Goal: Task Accomplishment & Management: Manage account settings

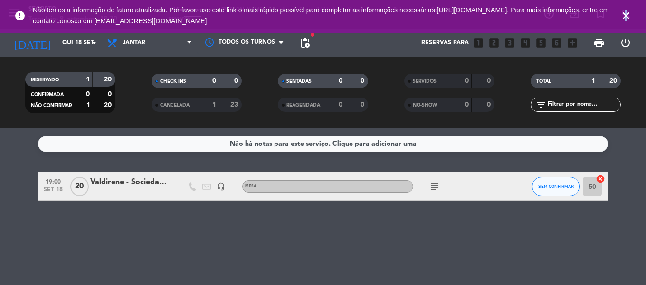
drag, startPoint x: 625, startPoint y: 12, endPoint x: 538, endPoint y: 9, distance: 87.0
click at [627, 11] on icon "close" at bounding box center [626, 15] width 11 height 11
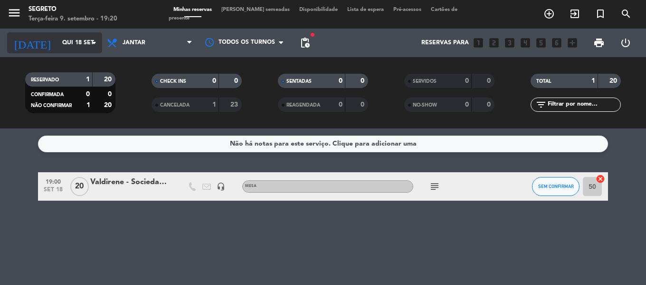
click at [60, 38] on input "Qui 18 set" at bounding box center [97, 43] width 80 height 16
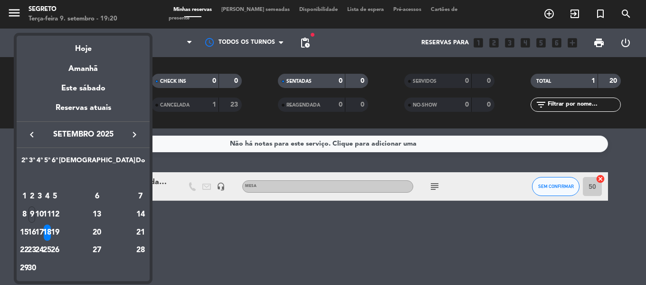
click at [19, 14] on div at bounding box center [323, 142] width 646 height 285
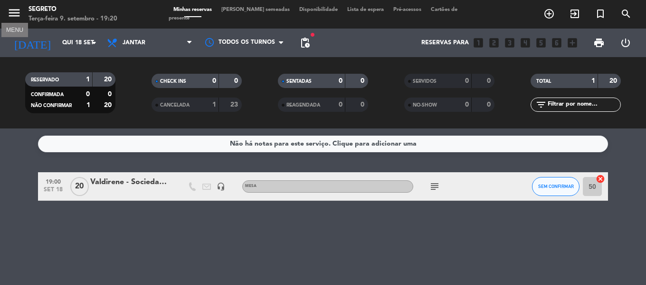
drag, startPoint x: 15, startPoint y: 13, endPoint x: 19, endPoint y: 17, distance: 5.8
click at [15, 14] on icon "menu" at bounding box center [14, 13] width 14 height 14
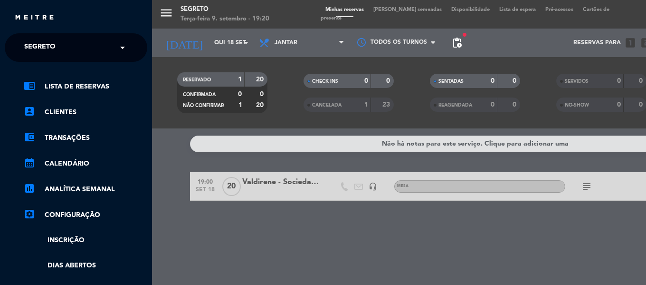
click at [50, 50] on span "Segreto" at bounding box center [39, 48] width 31 height 20
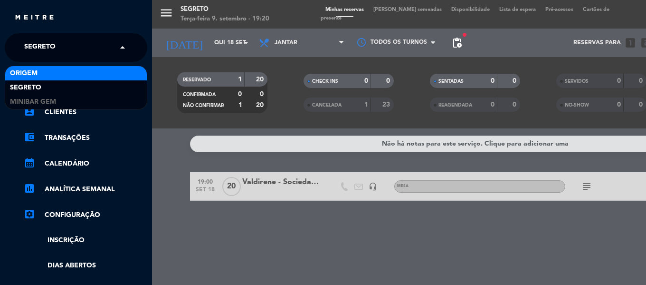
click at [28, 76] on span "Origem" at bounding box center [24, 73] width 28 height 11
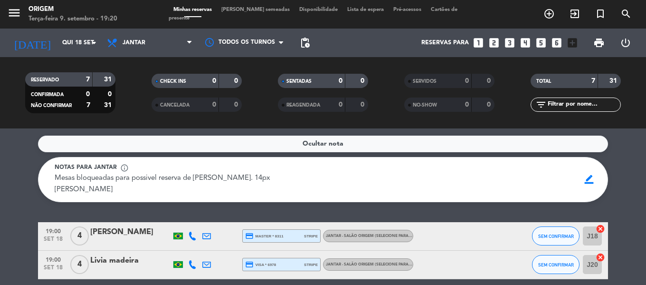
click at [262, 12] on span "[PERSON_NAME] semeadas" at bounding box center [256, 9] width 78 height 5
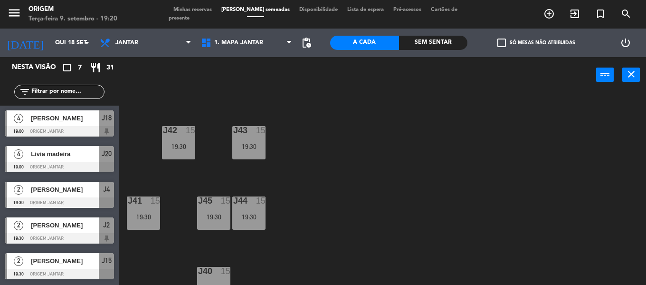
scroll to position [238, 0]
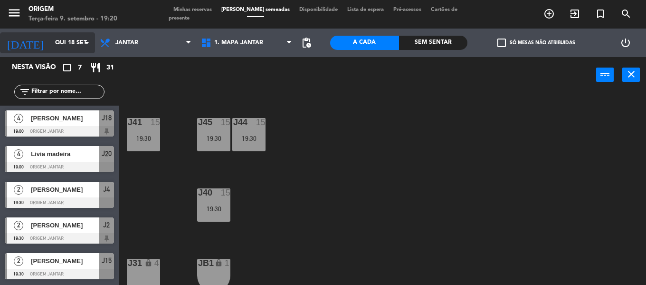
click at [54, 35] on input "Qui 18 set" at bounding box center [90, 43] width 80 height 16
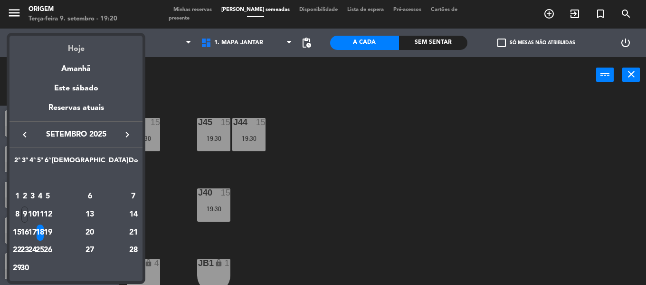
click at [70, 48] on div "Hoje" at bounding box center [76, 45] width 133 height 19
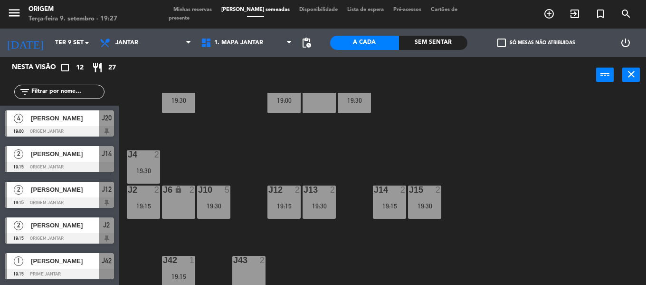
scroll to position [0, 0]
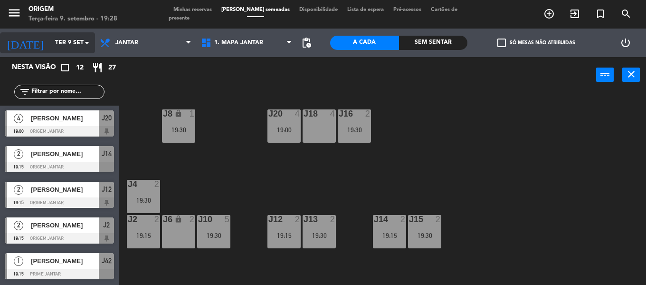
click at [67, 39] on input "Ter 9 set" at bounding box center [90, 43] width 80 height 16
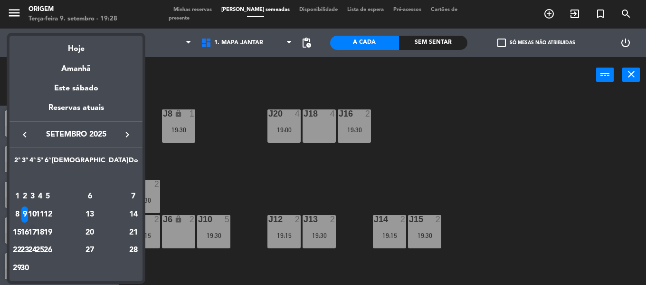
click at [36, 230] on div "17" at bounding box center [32, 232] width 7 height 16
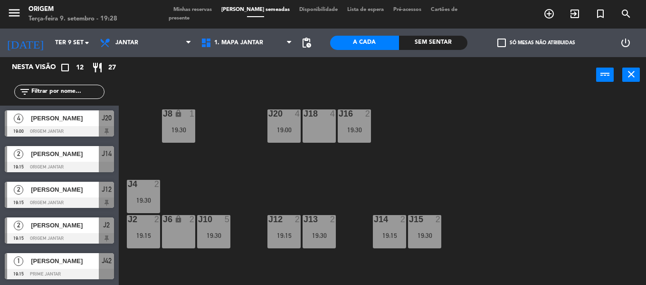
type input "Qua 17 set"
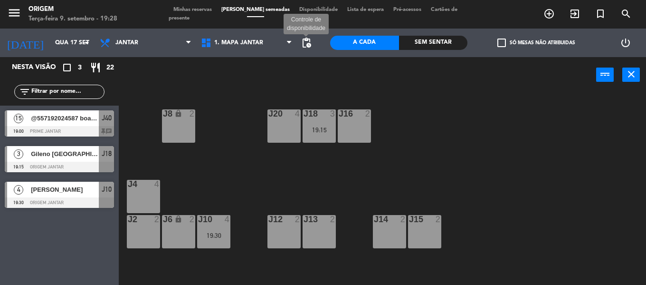
click at [306, 48] on span "pending_actions" at bounding box center [306, 42] width 11 height 11
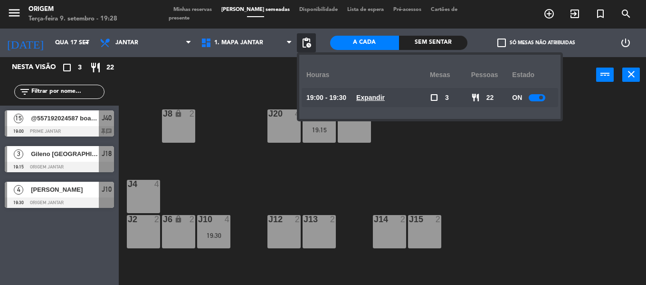
click at [541, 97] on span at bounding box center [541, 98] width 4 height 4
click at [552, 161] on div "J20 4 J16 2 J8 lock 2 J18 3 19:15 J4 4 J10 4 19:30 J12 2 J14 2 J2 2 J6 lock 2 J…" at bounding box center [385, 189] width 521 height 192
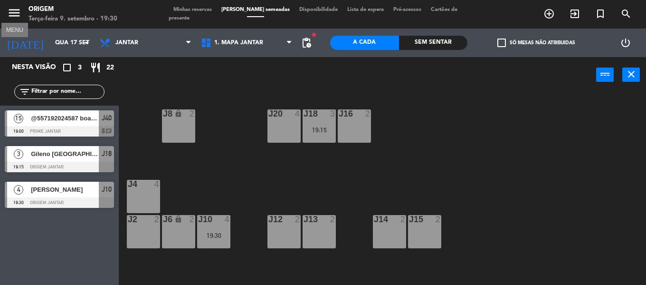
click at [14, 14] on icon "menu" at bounding box center [14, 13] width 14 height 14
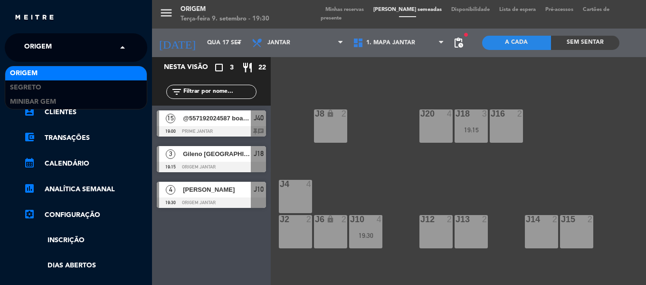
drag, startPoint x: 45, startPoint y: 43, endPoint x: 48, endPoint y: 52, distance: 9.2
click at [46, 44] on span "Origem" at bounding box center [38, 48] width 28 height 20
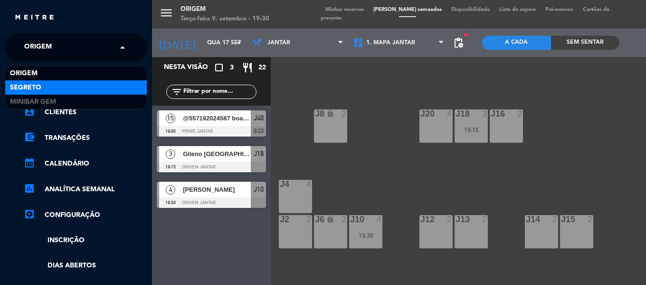
click at [44, 85] on div "Segreto" at bounding box center [76, 87] width 142 height 14
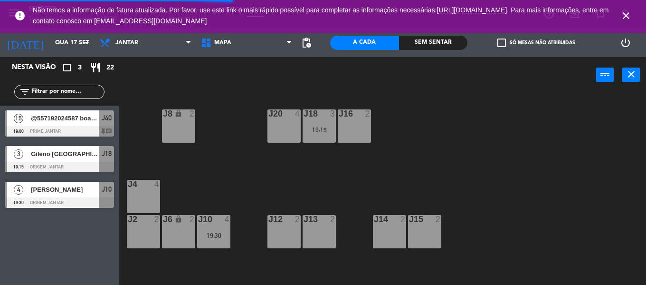
click at [625, 16] on icon "close" at bounding box center [626, 15] width 11 height 11
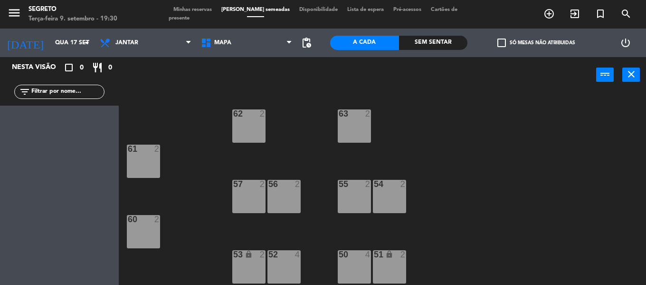
click at [247, 188] on div at bounding box center [249, 184] width 16 height 9
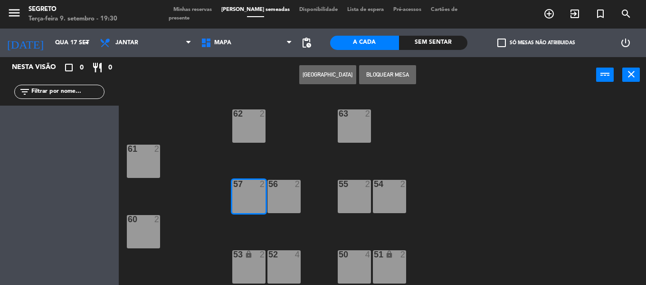
click at [285, 192] on div "56 2" at bounding box center [284, 196] width 33 height 33
click at [311, 69] on button "[GEOGRAPHIC_DATA]" at bounding box center [327, 74] width 57 height 19
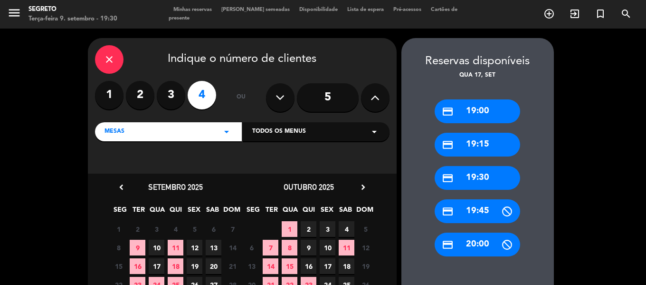
click at [484, 106] on div "credit_card 19:00" at bounding box center [478, 111] width 86 height 24
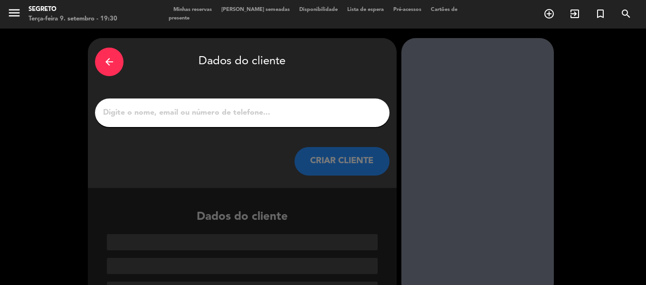
click at [178, 119] on input "1" at bounding box center [242, 112] width 280 height 13
paste input "Valdirene"
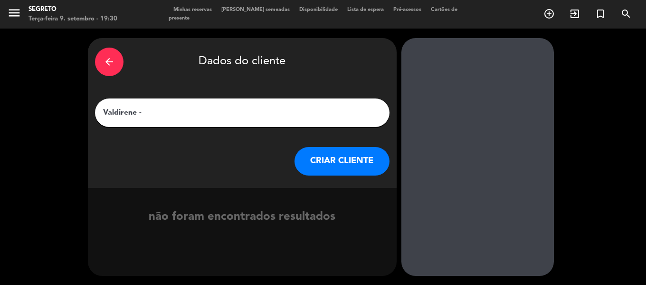
paste input "SBR - Sociedade Brasileira de Reumatologia"
type input "Valdirene - SBR - Sociedade Brasileira de Reumatologia"
click at [339, 158] on button "CRIAR CLIENTE" at bounding box center [342, 161] width 95 height 29
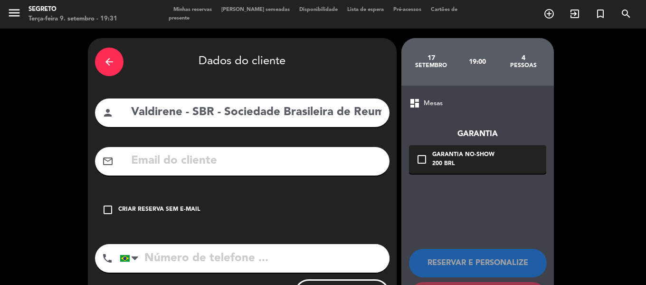
click at [111, 207] on icon "check_box_outline_blank" at bounding box center [107, 209] width 11 height 11
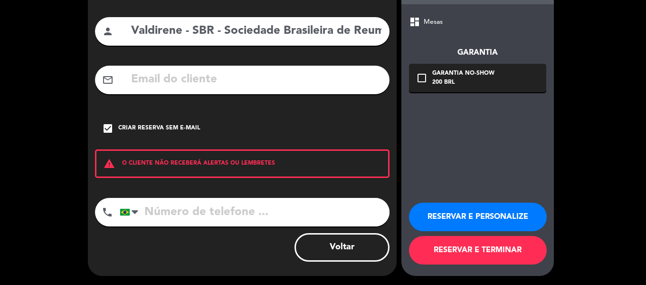
scroll to position [82, 0]
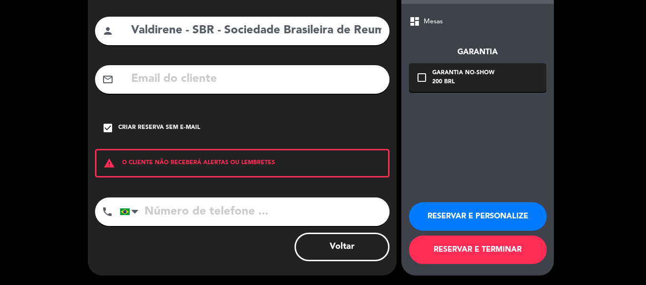
click at [493, 217] on button "RESERVAR E PERSONALIZE" at bounding box center [478, 216] width 138 height 29
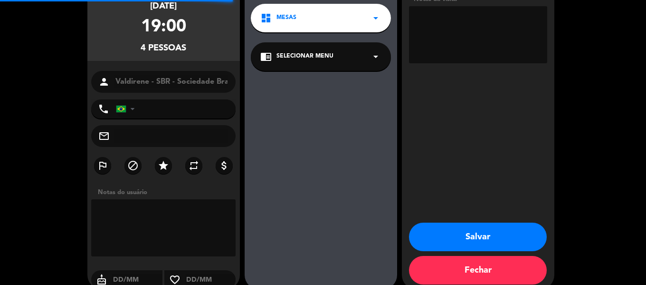
scroll to position [38, 0]
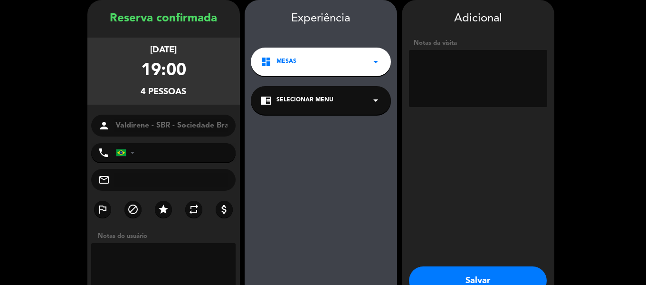
click at [291, 98] on span "Selecionar menu" at bounding box center [305, 101] width 57 height 10
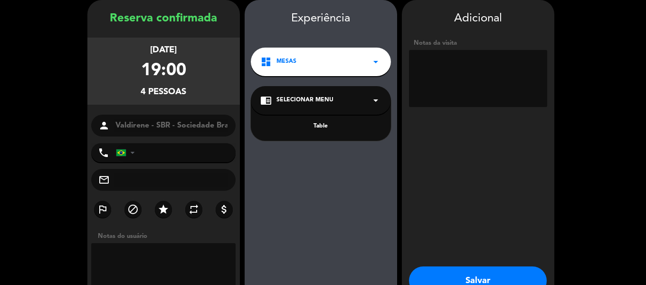
click at [325, 127] on div "Table" at bounding box center [320, 127] width 121 height 10
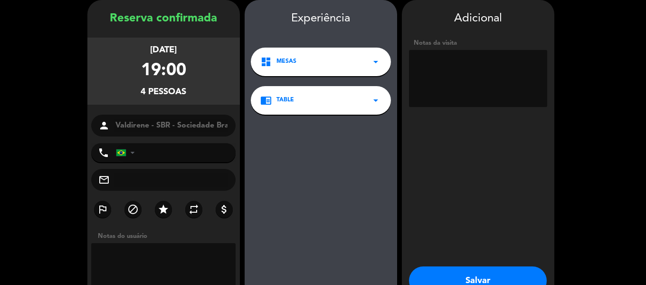
click at [440, 62] on textarea at bounding box center [478, 78] width 138 height 57
paste textarea "Cliente: Valdirene Data: [DATE] quarta-feira Hora: 19:00h às 23:00h Pessoas: 20…"
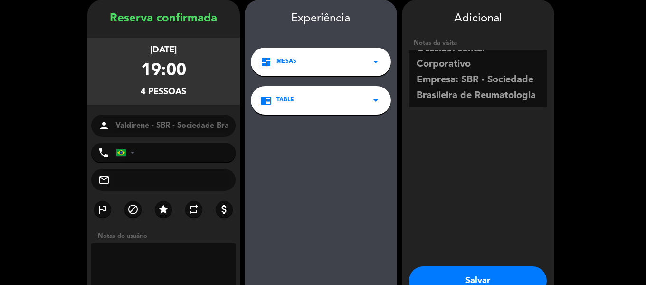
scroll to position [131, 0]
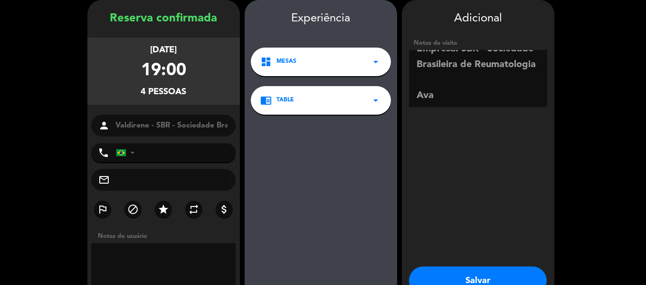
type textarea "Cliente: Valdirene Data: [DATE] quarta-feira Hora: 19:00h às 23:00h Pessoas: 20…"
click at [480, 277] on button "Salvar" at bounding box center [478, 280] width 138 height 29
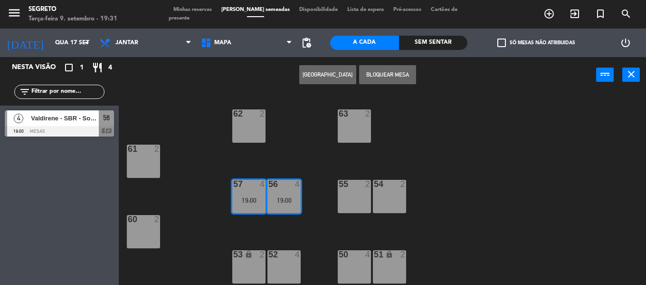
click at [200, 12] on span "Minhas reservas" at bounding box center [193, 9] width 48 height 5
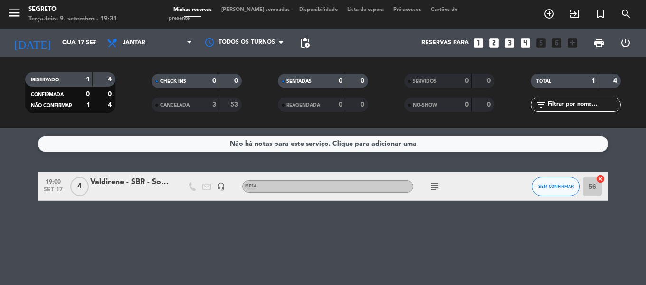
click at [108, 181] on div "Valdirene - SBR - Sociedade Brasileira de Reumatologia" at bounding box center [130, 182] width 81 height 12
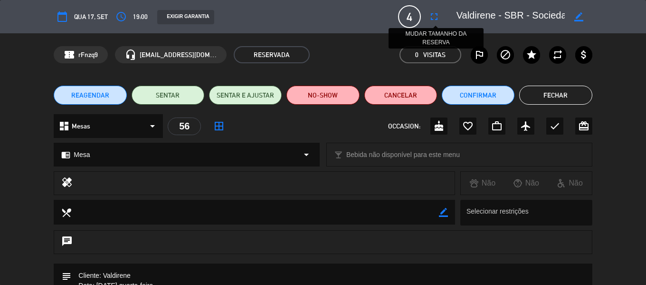
click at [437, 16] on icon "fullscreen" at bounding box center [434, 16] width 11 height 11
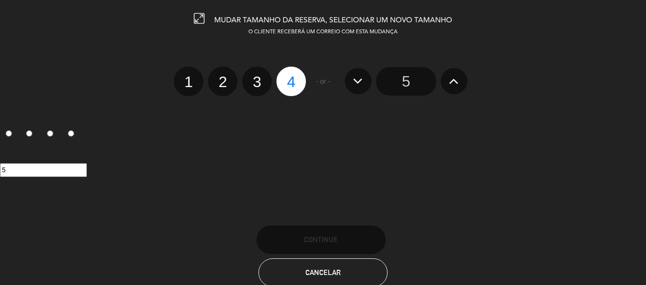
click at [459, 77] on icon at bounding box center [454, 80] width 10 height 15
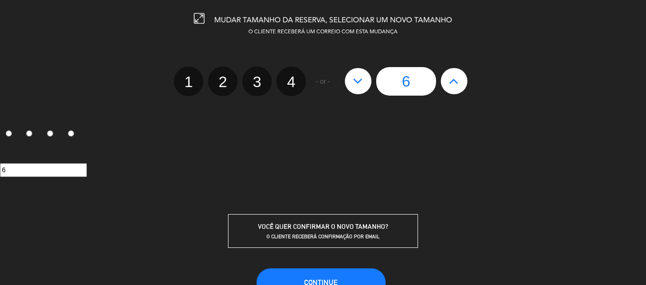
click at [459, 77] on icon at bounding box center [454, 80] width 10 height 15
type input "7"
click at [459, 77] on icon at bounding box center [454, 80] width 10 height 15
type input "8"
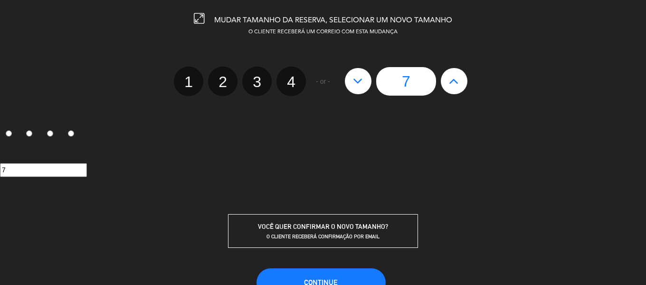
type input "8"
click at [459, 77] on icon at bounding box center [454, 80] width 10 height 15
type input "9"
click at [459, 77] on icon at bounding box center [454, 80] width 10 height 15
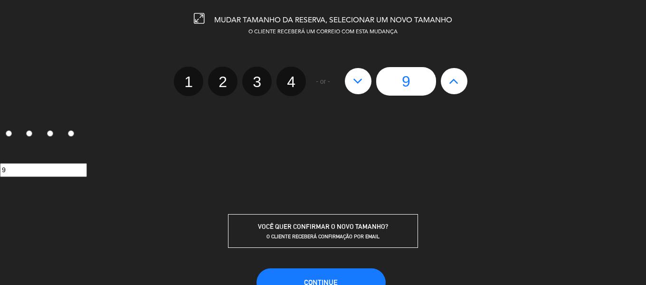
type input "10"
click at [459, 77] on icon at bounding box center [454, 80] width 10 height 15
type input "11"
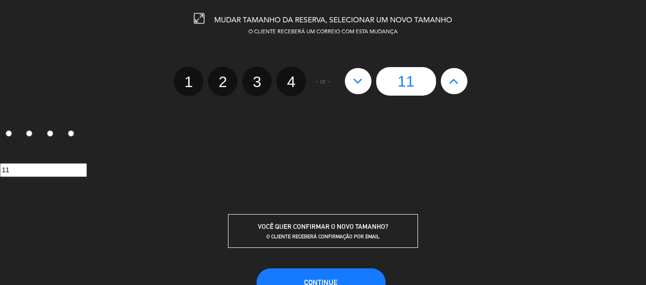
click at [459, 85] on icon at bounding box center [454, 80] width 10 height 15
type input "12"
click at [459, 85] on icon at bounding box center [454, 80] width 10 height 15
type input "13"
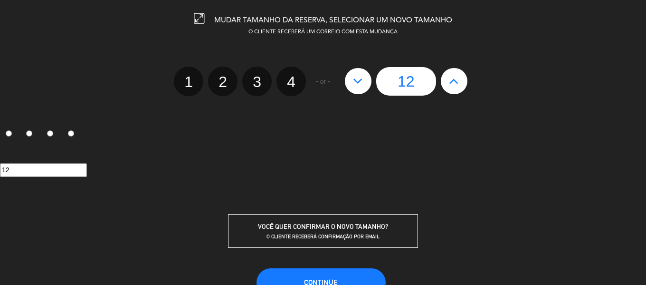
type input "13"
click at [459, 85] on icon at bounding box center [454, 80] width 10 height 15
type input "14"
click at [459, 85] on icon at bounding box center [454, 80] width 10 height 15
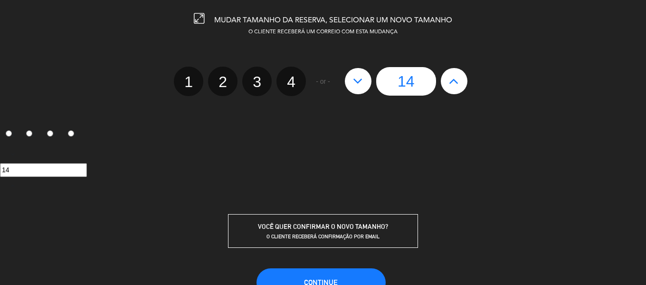
type input "15"
click at [459, 85] on icon at bounding box center [454, 80] width 10 height 15
type input "16"
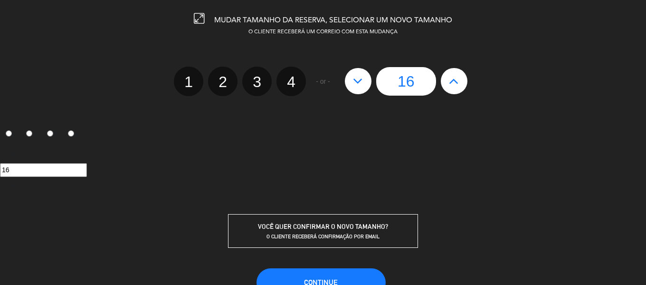
click at [459, 85] on icon at bounding box center [454, 80] width 10 height 15
type input "17"
click at [459, 85] on icon at bounding box center [454, 80] width 10 height 15
type input "18"
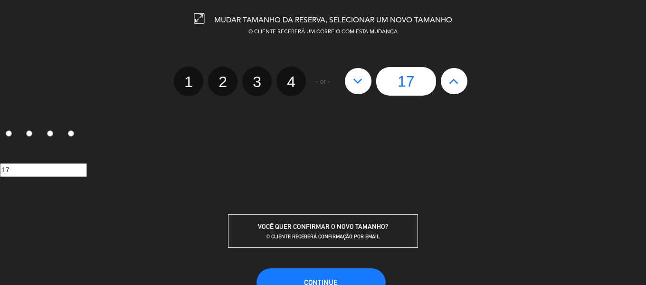
type input "18"
click at [459, 85] on icon at bounding box center [454, 80] width 10 height 15
type input "19"
click at [459, 85] on icon at bounding box center [454, 80] width 10 height 15
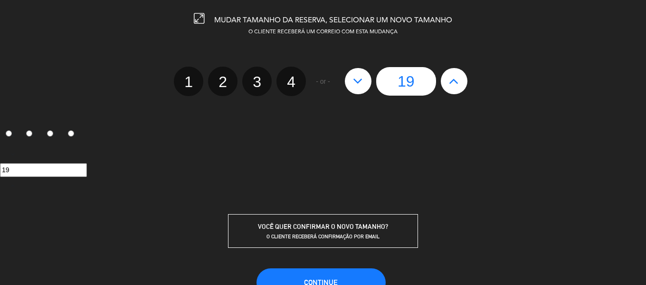
type input "20"
click at [334, 276] on button "CONTINUE" at bounding box center [321, 282] width 129 height 29
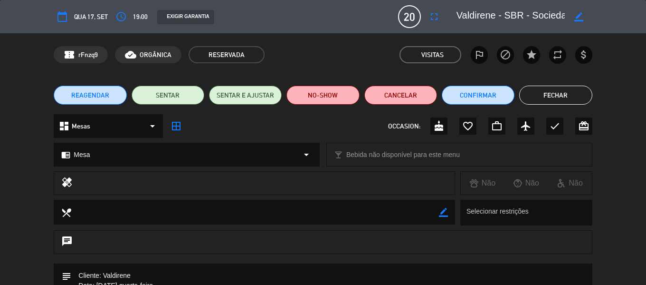
click at [565, 92] on button "Fechar" at bounding box center [555, 95] width 73 height 19
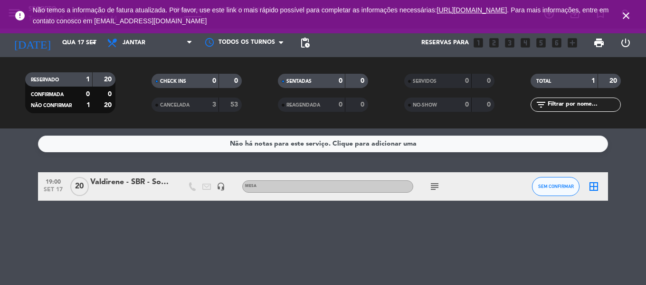
click at [627, 12] on icon "close" at bounding box center [626, 15] width 11 height 11
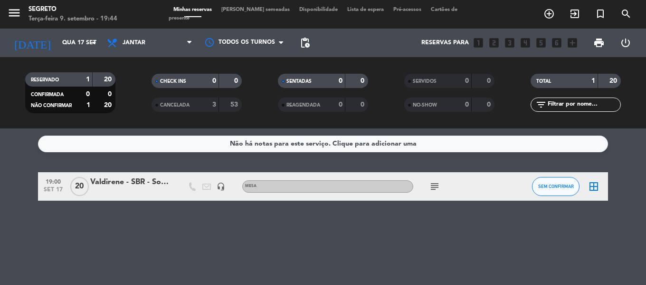
click at [597, 187] on icon "border_all" at bounding box center [593, 186] width 11 height 11
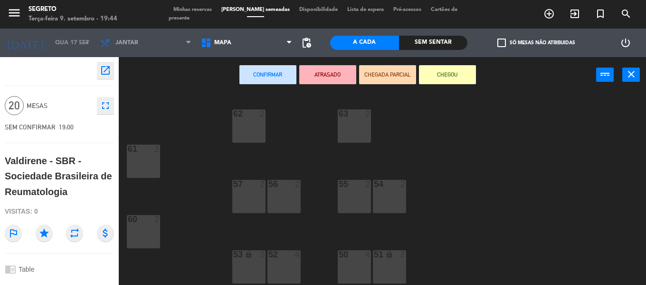
click at [245, 132] on div "62 2" at bounding box center [248, 125] width 33 height 33
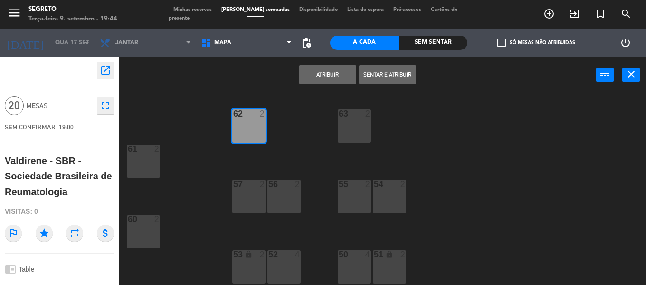
click at [362, 130] on div "63 2" at bounding box center [354, 125] width 33 height 33
click at [389, 201] on div "54 2" at bounding box center [389, 196] width 33 height 33
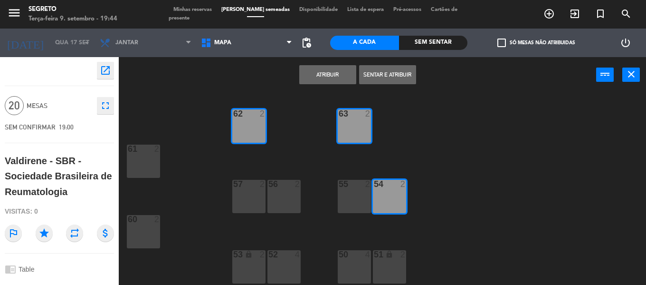
click at [355, 202] on div "55 2" at bounding box center [354, 196] width 33 height 33
click at [283, 204] on div "56 2" at bounding box center [284, 196] width 33 height 33
drag, startPoint x: 254, startPoint y: 206, endPoint x: 219, endPoint y: 175, distance: 47.2
click at [253, 206] on div "57 2" at bounding box center [248, 196] width 33 height 33
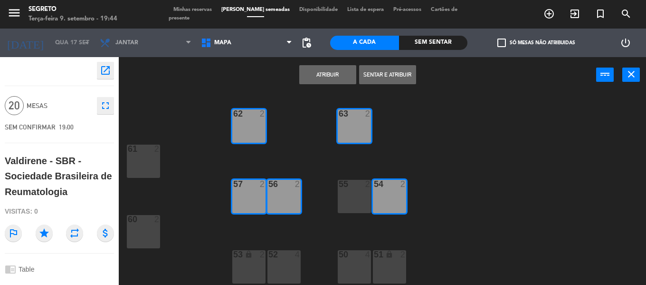
click at [144, 157] on div "61 2" at bounding box center [143, 160] width 33 height 33
click at [145, 236] on div "60 2" at bounding box center [143, 231] width 33 height 33
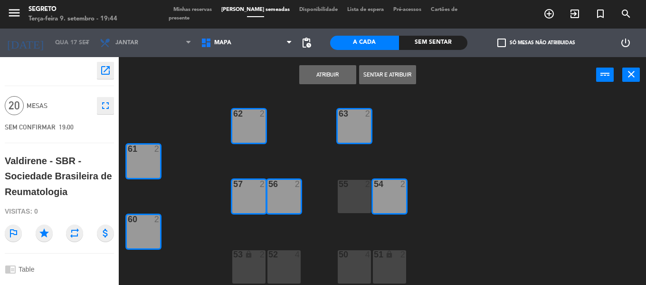
click at [340, 191] on div "55 2" at bounding box center [354, 196] width 33 height 33
drag, startPoint x: 382, startPoint y: 266, endPoint x: 358, endPoint y: 264, distance: 23.4
click at [382, 266] on div "51 lock 2" at bounding box center [389, 266] width 33 height 33
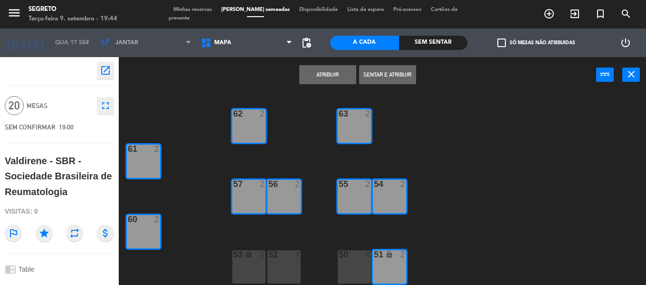
click at [358, 264] on div "50 4" at bounding box center [354, 266] width 33 height 33
click at [278, 268] on div "52 4" at bounding box center [284, 266] width 33 height 33
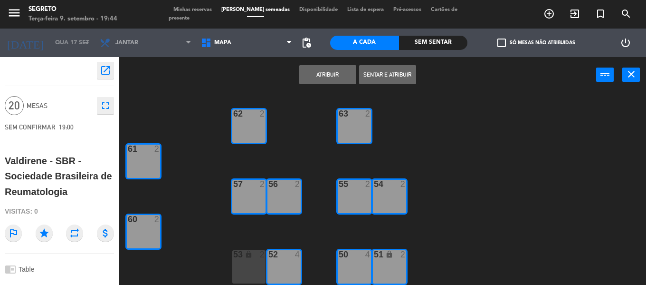
click at [242, 264] on div "53 lock 2" at bounding box center [248, 266] width 33 height 33
click at [334, 75] on button "Atribuir" at bounding box center [327, 74] width 57 height 19
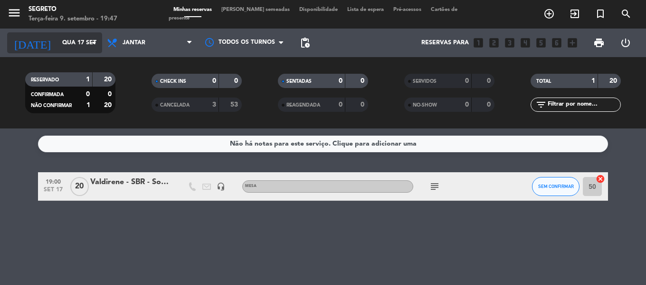
click at [57, 41] on input "Qua 17 set" at bounding box center [97, 43] width 80 height 16
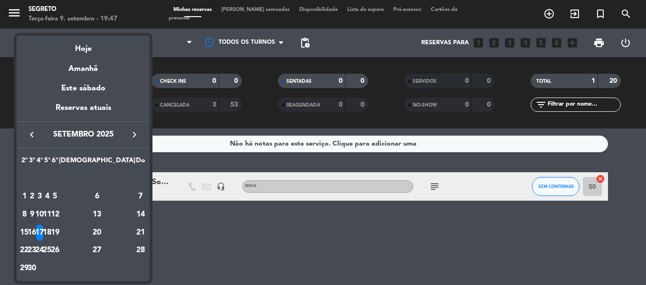
click at [136, 137] on icon "keyboard_arrow_right" at bounding box center [134, 134] width 11 height 11
click at [229, 257] on div at bounding box center [323, 142] width 646 height 285
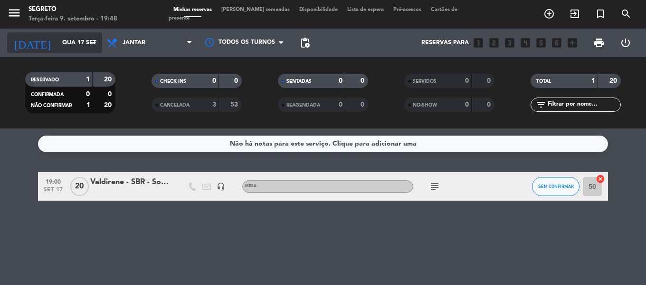
click at [57, 46] on input "Qua 17 set" at bounding box center [97, 43] width 80 height 16
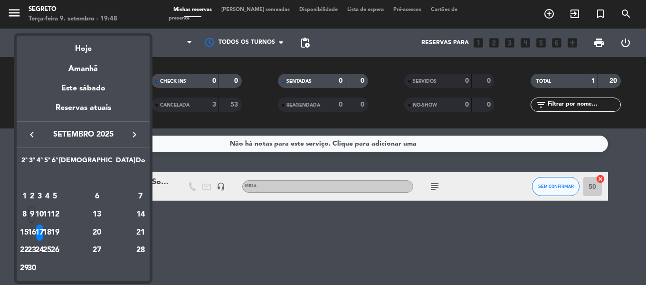
click at [134, 133] on icon "keyboard_arrow_right" at bounding box center [134, 134] width 11 height 11
click at [43, 195] on div "1" at bounding box center [39, 196] width 7 height 16
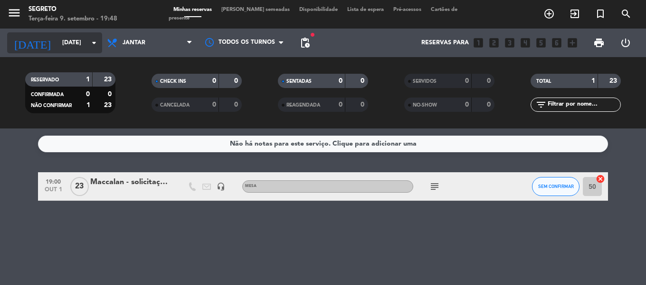
click at [57, 50] on input "[DATE]" at bounding box center [97, 43] width 80 height 16
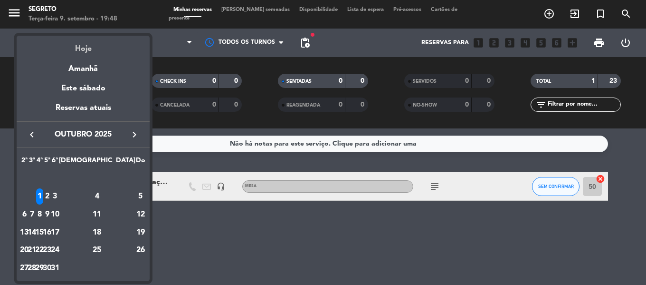
click at [54, 48] on div "Hoje" at bounding box center [83, 45] width 133 height 19
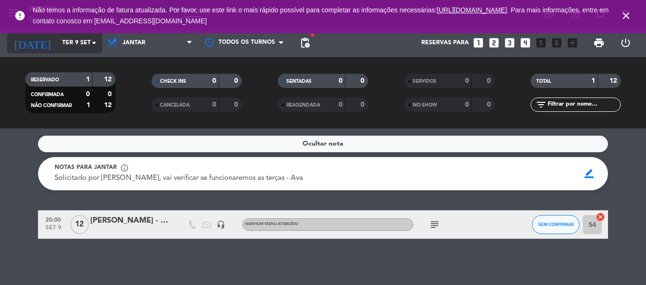
click at [57, 38] on input "Ter 9 set" at bounding box center [97, 43] width 80 height 16
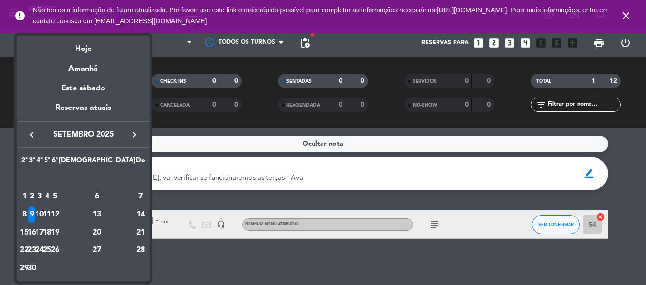
click at [133, 135] on icon "keyboard_arrow_right" at bounding box center [134, 134] width 11 height 11
click at [51, 195] on div "2" at bounding box center [47, 196] width 7 height 16
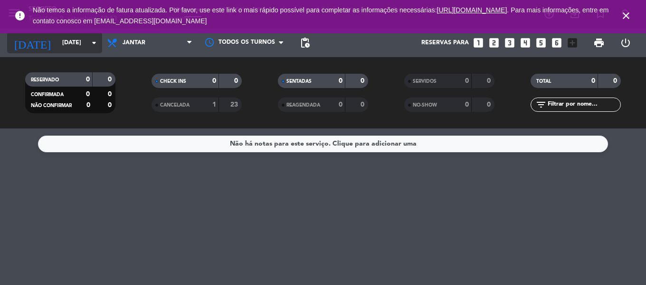
click at [73, 35] on input "[DATE]" at bounding box center [97, 43] width 80 height 16
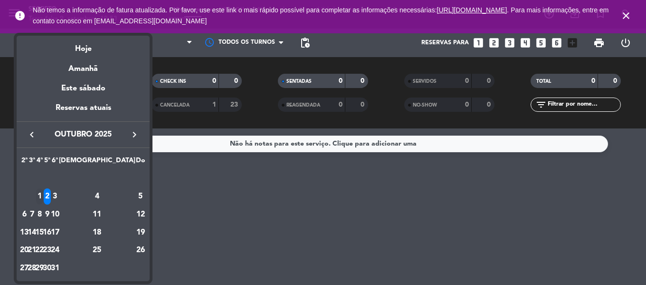
click at [43, 197] on div "1" at bounding box center [39, 196] width 7 height 16
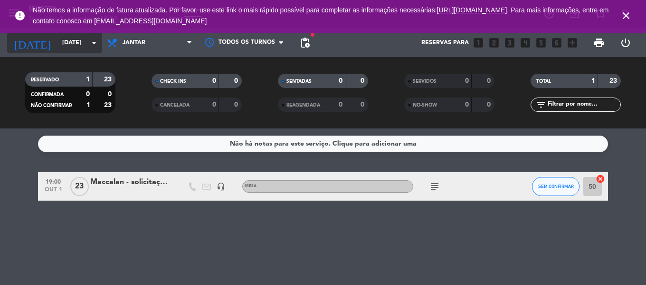
click at [57, 44] on input "[DATE]" at bounding box center [97, 43] width 80 height 16
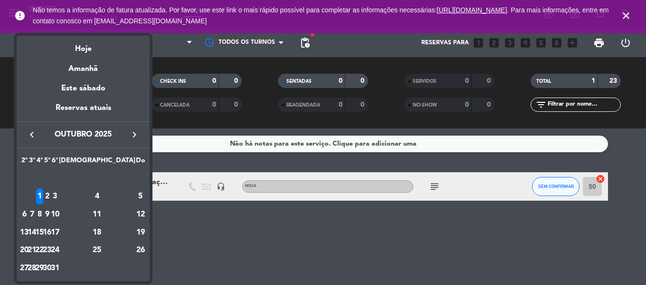
click at [628, 19] on div at bounding box center [323, 142] width 646 height 285
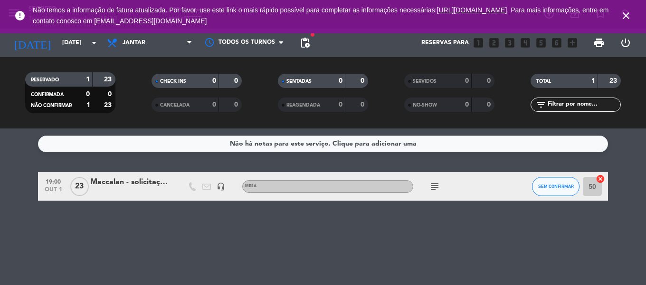
click at [627, 14] on icon "close" at bounding box center [626, 15] width 11 height 11
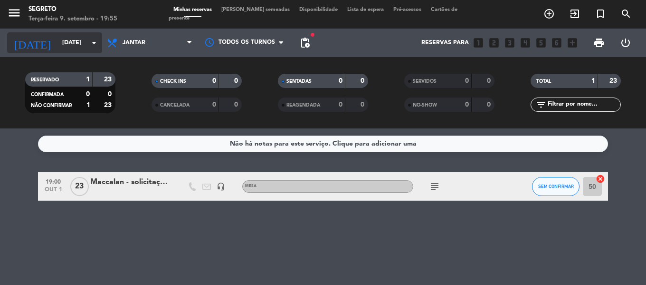
click at [61, 43] on input "[DATE]" at bounding box center [97, 43] width 80 height 16
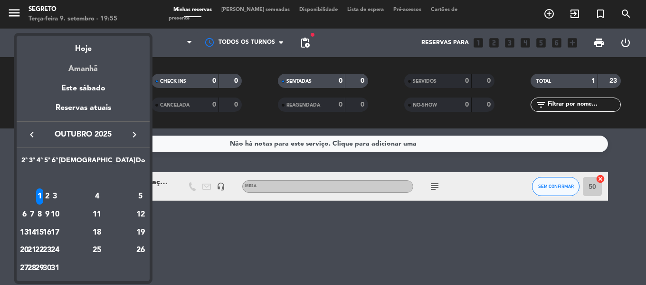
click at [92, 72] on div "Amanhã" at bounding box center [83, 65] width 133 height 19
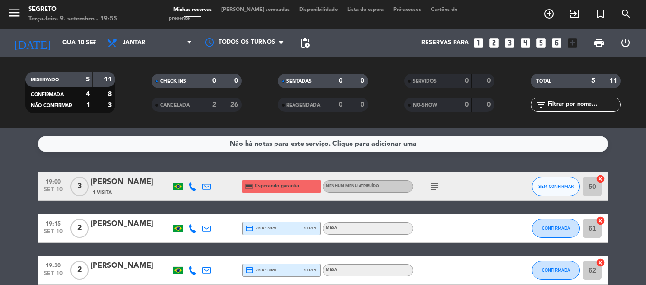
click at [188, 184] on icon at bounding box center [192, 186] width 9 height 9
click at [188, 171] on span "Copiar" at bounding box center [183, 170] width 20 height 10
click at [115, 182] on div "[PERSON_NAME]" at bounding box center [130, 182] width 81 height 12
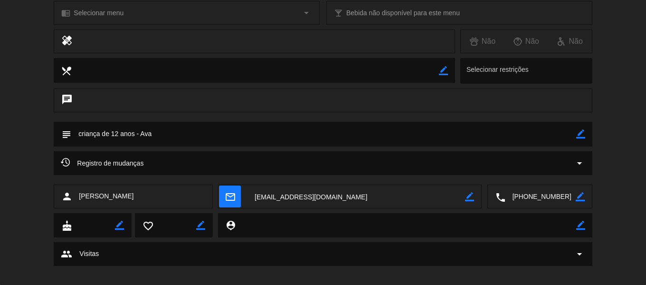
scroll to position [151, 0]
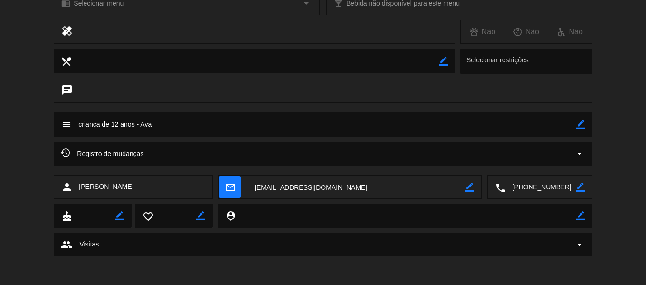
click at [579, 154] on icon "arrow_drop_down" at bounding box center [579, 153] width 11 height 11
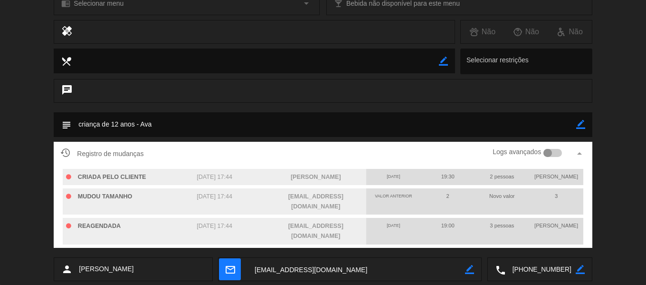
click at [579, 154] on icon "arrow_drop_up" at bounding box center [579, 153] width 11 height 11
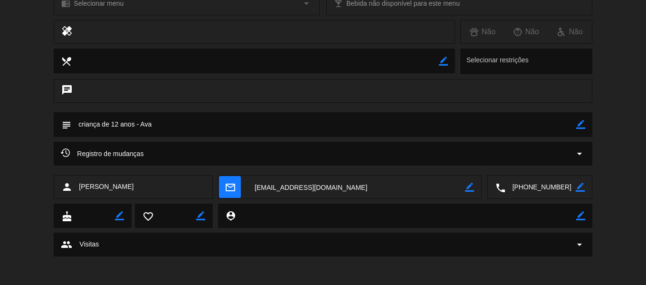
scroll to position [0, 0]
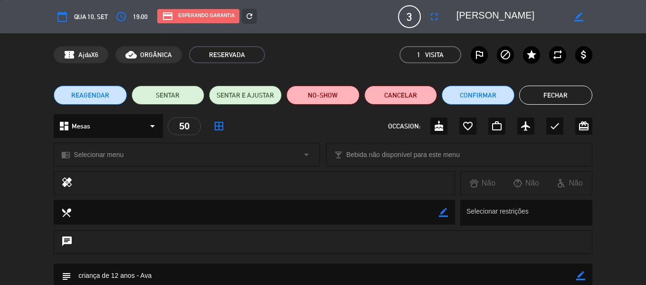
click at [556, 91] on button "Fechar" at bounding box center [555, 95] width 73 height 19
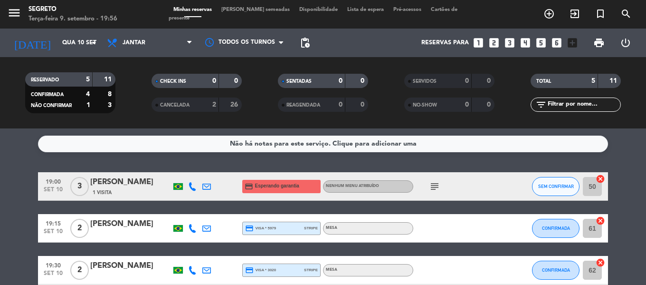
click at [435, 183] on icon "subject" at bounding box center [434, 186] width 11 height 11
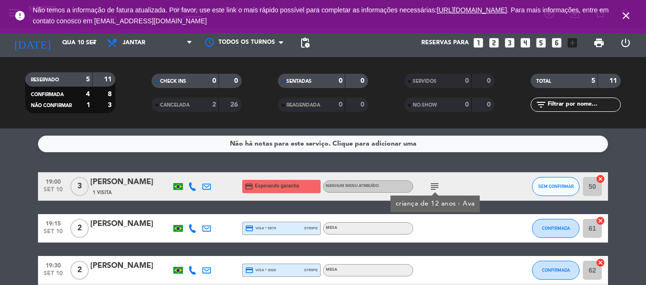
click at [627, 14] on icon "close" at bounding box center [626, 15] width 11 height 11
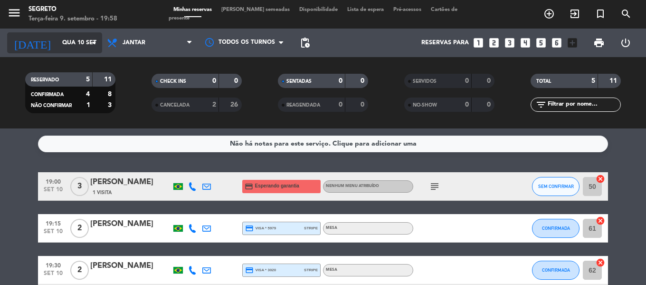
click at [58, 47] on input "Qua 10 set" at bounding box center [97, 43] width 80 height 16
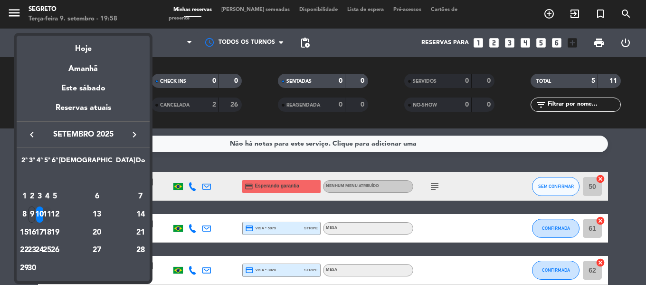
click at [51, 216] on div "11" at bounding box center [47, 214] width 7 height 16
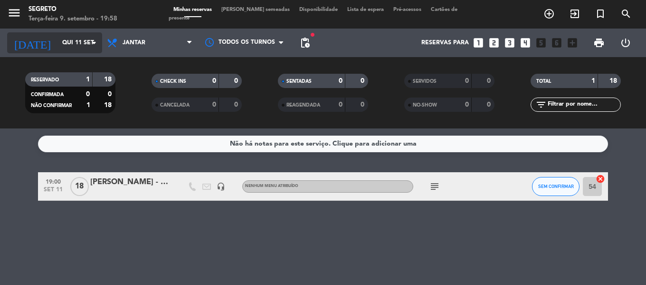
click at [57, 39] on input "Qui 11 set" at bounding box center [97, 43] width 80 height 16
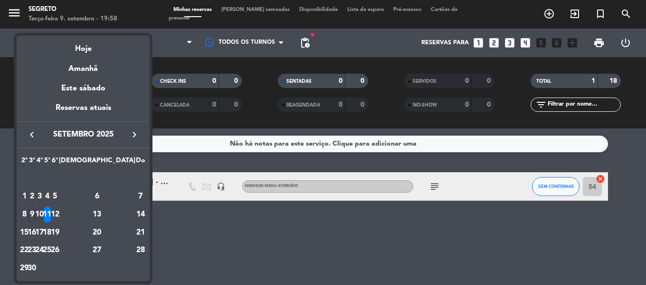
click at [43, 213] on div "10" at bounding box center [39, 214] width 7 height 16
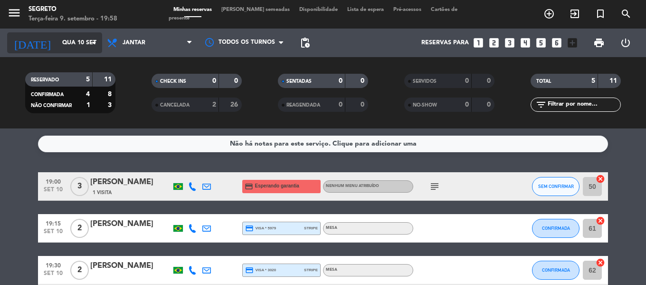
click at [70, 42] on input "Qua 10 set" at bounding box center [97, 43] width 80 height 16
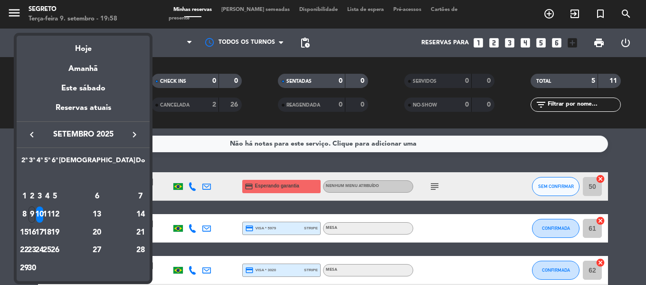
click at [36, 230] on div "16" at bounding box center [32, 232] width 7 height 16
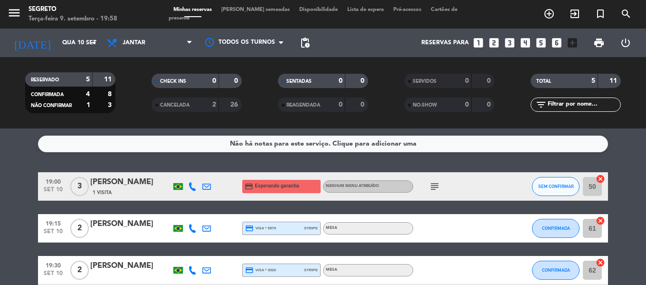
type input "Ter 16 set"
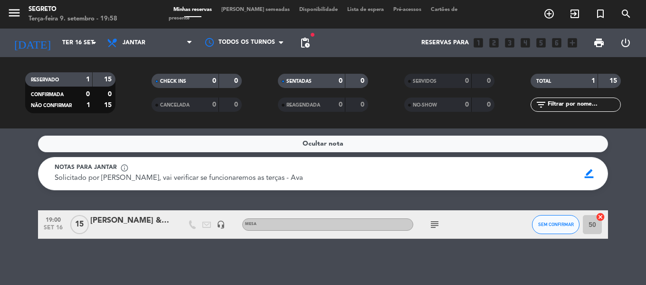
scroll to position [1, 0]
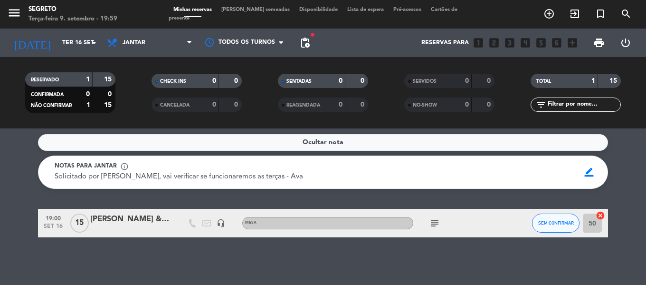
click at [249, 12] on span "[PERSON_NAME] semeadas" at bounding box center [256, 9] width 78 height 5
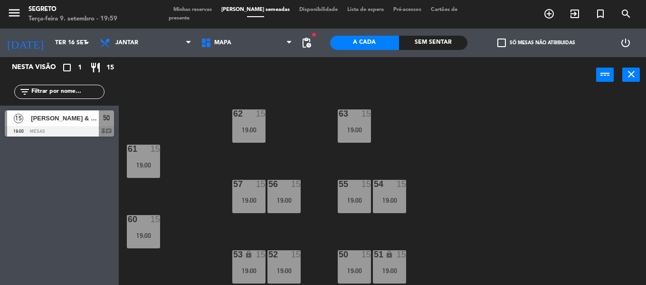
click at [186, 12] on span "Minhas reservas" at bounding box center [193, 9] width 48 height 5
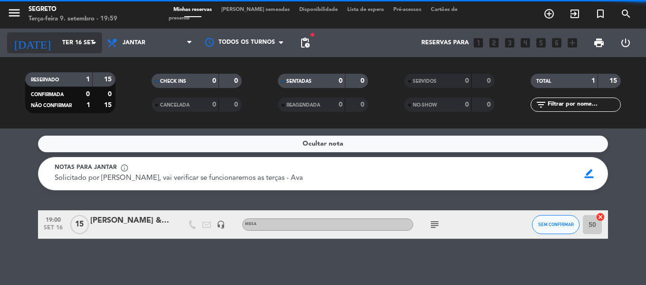
click at [57, 41] on input "Ter 16 set" at bounding box center [97, 43] width 80 height 16
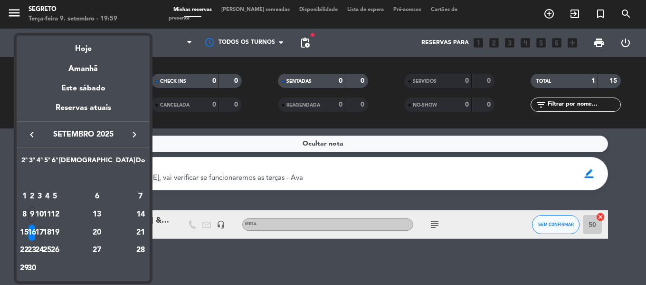
click at [43, 230] on div "17" at bounding box center [39, 232] width 7 height 16
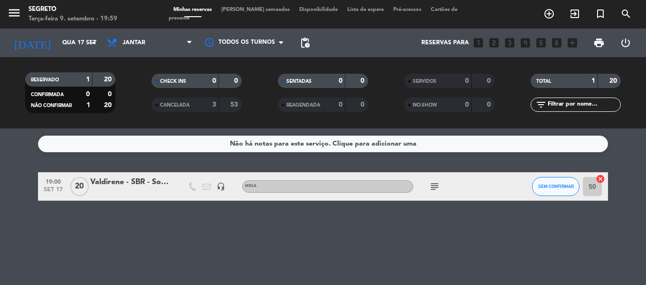
click at [432, 188] on icon "subject" at bounding box center [434, 186] width 11 height 11
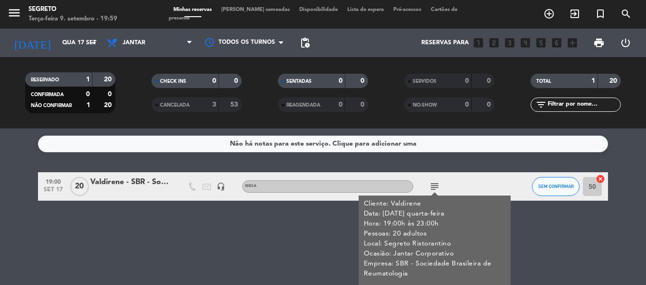
click at [432, 188] on icon "subject" at bounding box center [434, 186] width 11 height 11
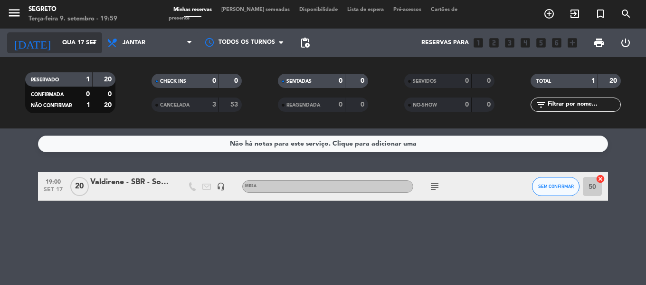
click at [64, 41] on input "Qua 17 set" at bounding box center [97, 43] width 80 height 16
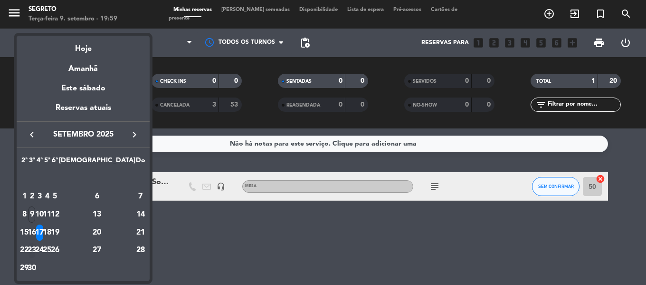
click at [36, 250] on div "23" at bounding box center [32, 250] width 7 height 16
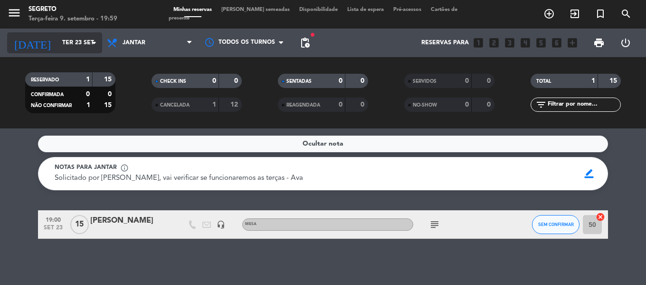
click at [57, 38] on input "Ter 23 set" at bounding box center [97, 43] width 80 height 16
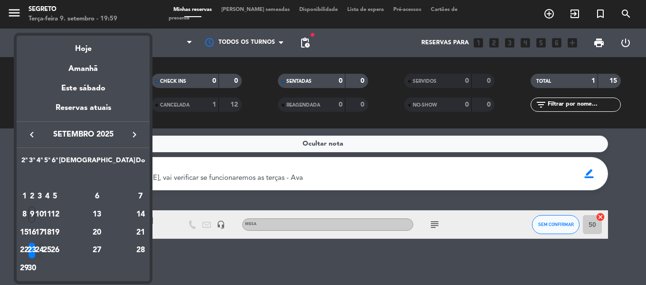
click at [43, 248] on div "24" at bounding box center [39, 250] width 7 height 16
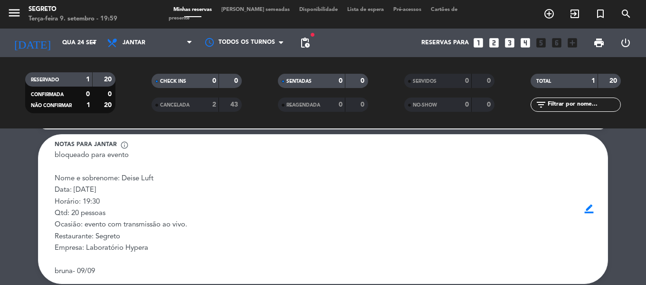
scroll to position [70, 0]
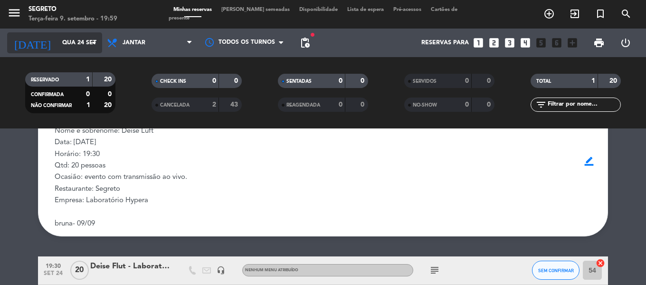
click at [68, 46] on input "Qua 24 set" at bounding box center [97, 43] width 80 height 16
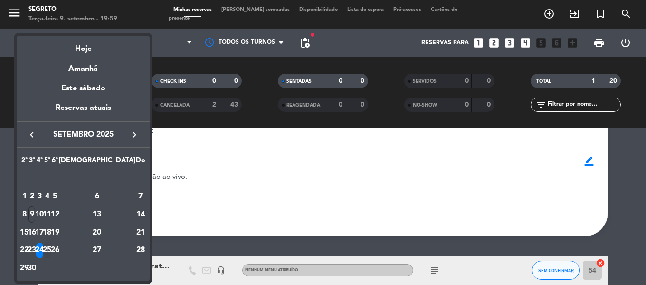
click at [51, 249] on div "25" at bounding box center [47, 250] width 7 height 16
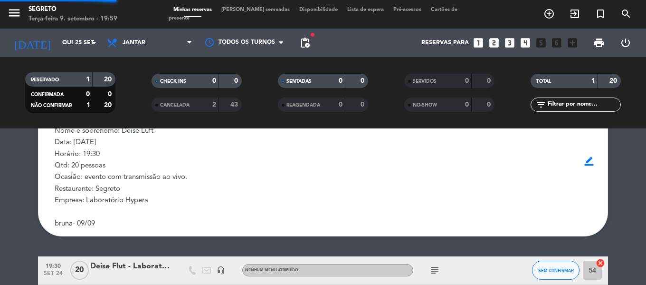
scroll to position [0, 0]
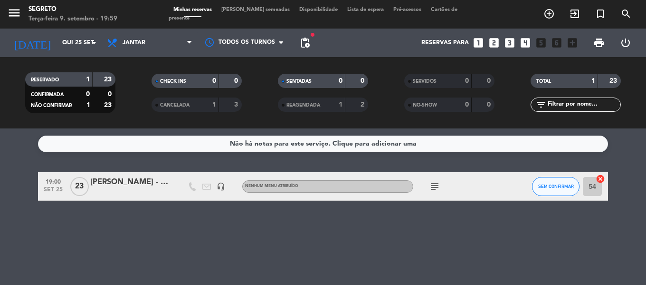
click at [432, 192] on div "subject" at bounding box center [456, 186] width 86 height 28
click at [432, 186] on icon "subject" at bounding box center [434, 186] width 11 height 11
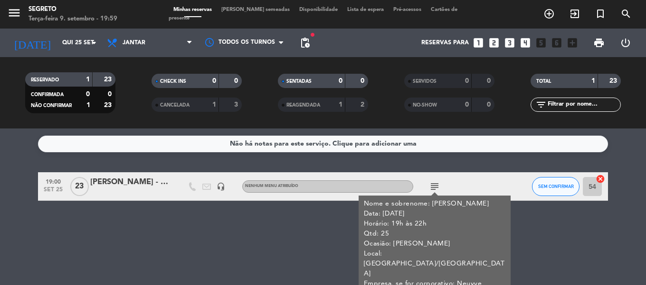
click at [432, 186] on icon "subject" at bounding box center [434, 186] width 11 height 11
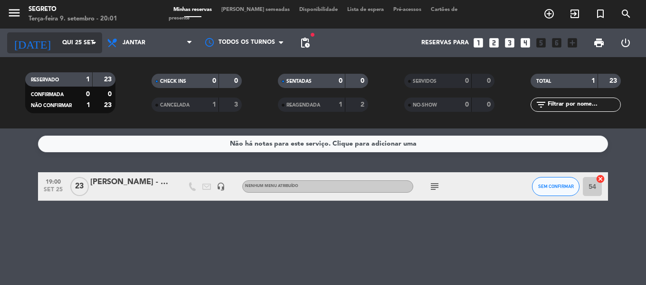
click at [57, 45] on input "Qui 25 set" at bounding box center [97, 43] width 80 height 16
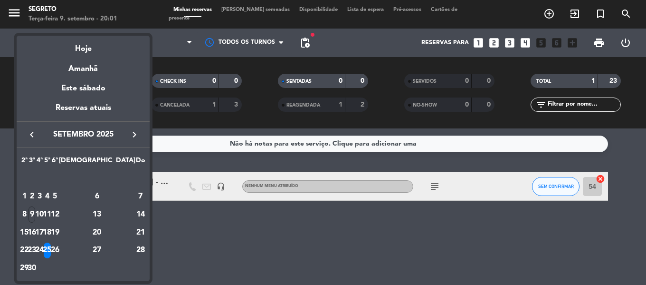
click at [16, 14] on div at bounding box center [323, 142] width 646 height 285
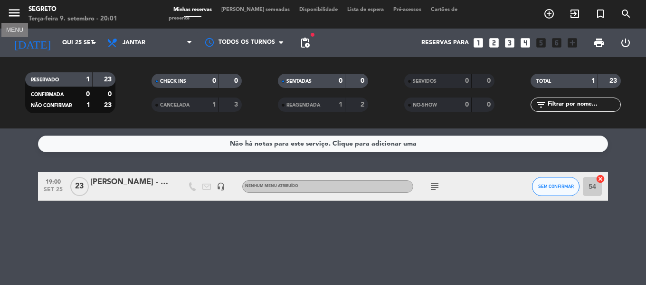
click at [13, 15] on icon "menu" at bounding box center [14, 13] width 14 height 14
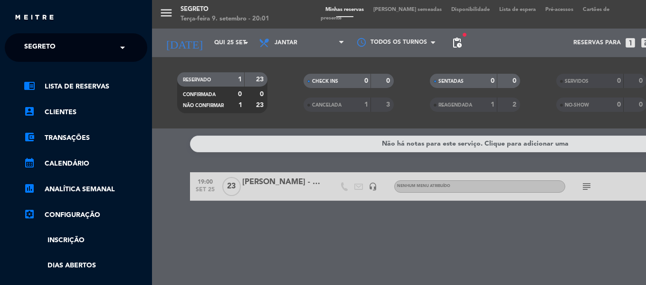
click at [57, 54] on div "× Segreto" at bounding box center [44, 48] width 49 height 20
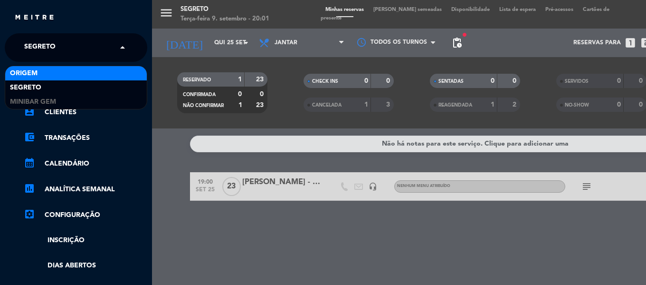
click at [35, 76] on span "Origem" at bounding box center [24, 73] width 28 height 11
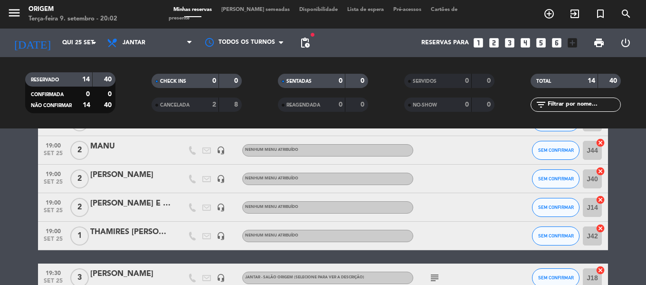
scroll to position [333, 0]
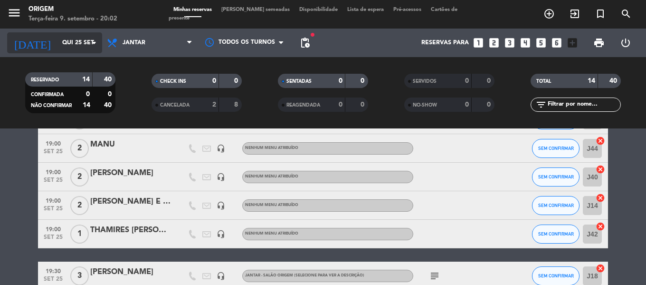
click at [57, 43] on input "Qui 25 set" at bounding box center [97, 43] width 80 height 16
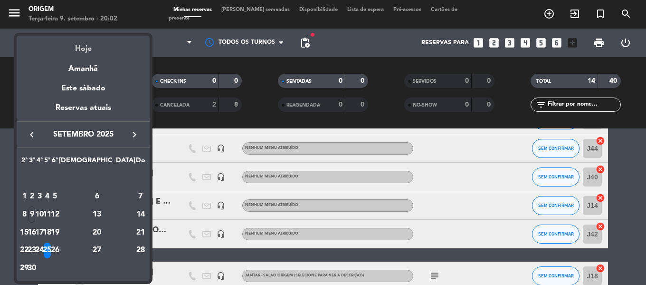
click at [80, 46] on div "Hoje" at bounding box center [83, 45] width 133 height 19
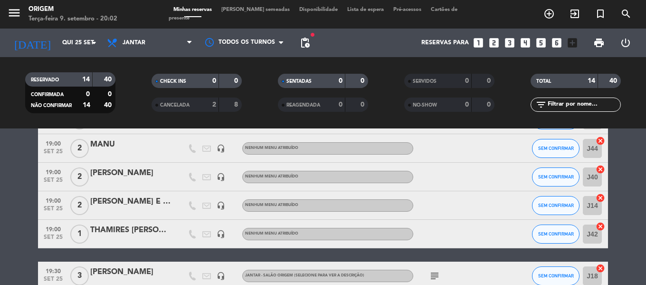
type input "Ter 9 set"
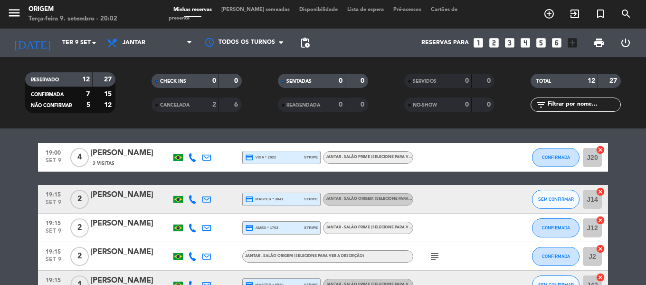
scroll to position [0, 0]
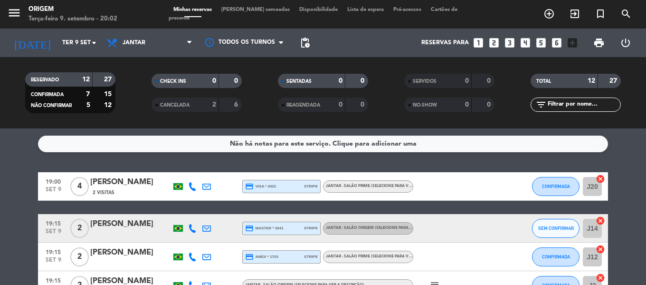
click at [250, 12] on span "[PERSON_NAME] semeadas" at bounding box center [256, 9] width 78 height 5
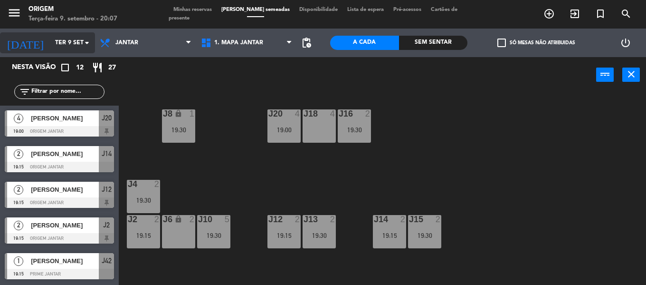
click at [50, 43] on input "Ter 9 set" at bounding box center [90, 43] width 80 height 16
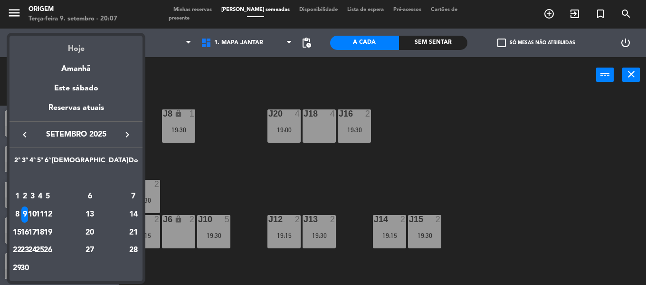
click at [83, 46] on div "Hoje" at bounding box center [76, 45] width 133 height 19
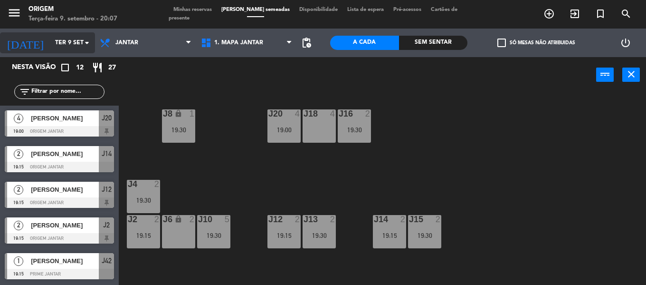
click at [54, 41] on input "Ter 9 set" at bounding box center [90, 43] width 80 height 16
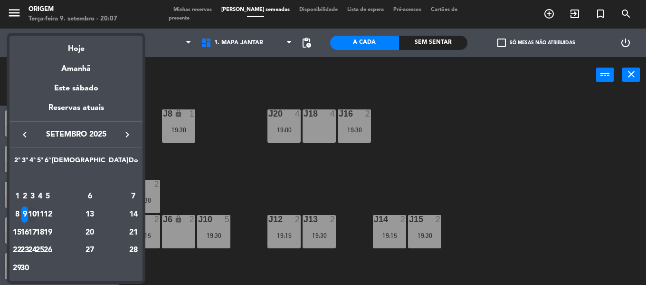
click at [36, 213] on div "10" at bounding box center [32, 214] width 7 height 16
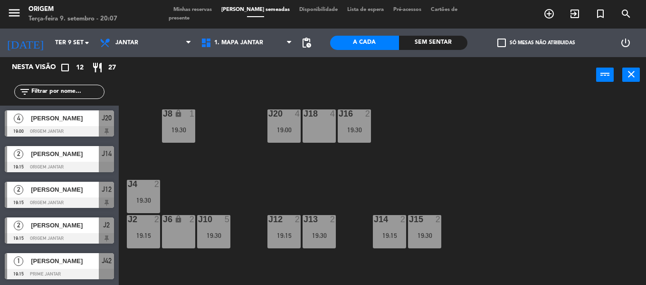
type input "Qua 10 set"
click at [203, 12] on span "Minhas reservas" at bounding box center [193, 9] width 48 height 5
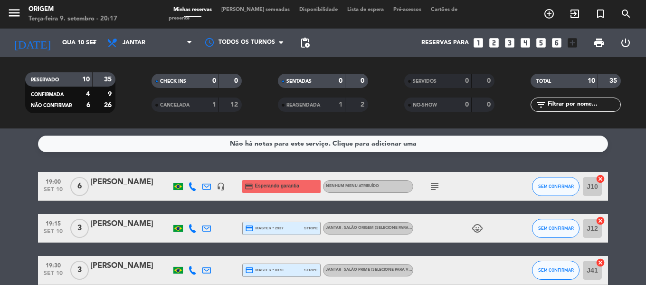
click at [435, 188] on icon "subject" at bounding box center [434, 186] width 11 height 11
click at [435, 187] on icon "subject" at bounding box center [434, 186] width 11 height 11
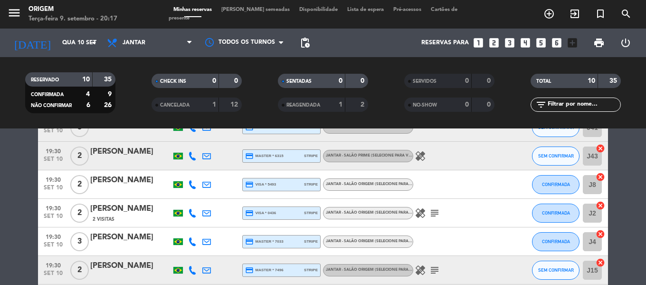
scroll to position [190, 0]
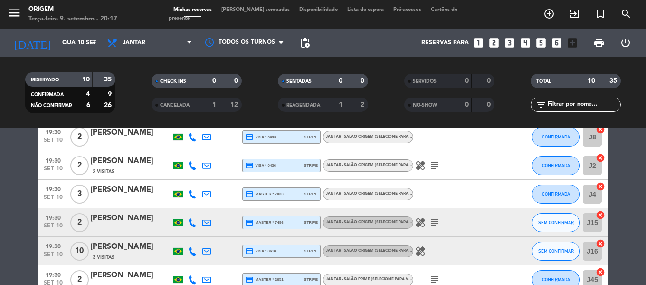
click at [434, 166] on icon "subject" at bounding box center [434, 165] width 11 height 11
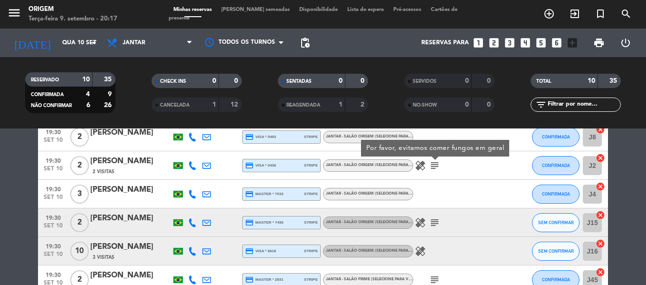
click at [418, 168] on icon "healing" at bounding box center [420, 165] width 11 height 11
click at [434, 166] on icon "subject" at bounding box center [434, 165] width 11 height 11
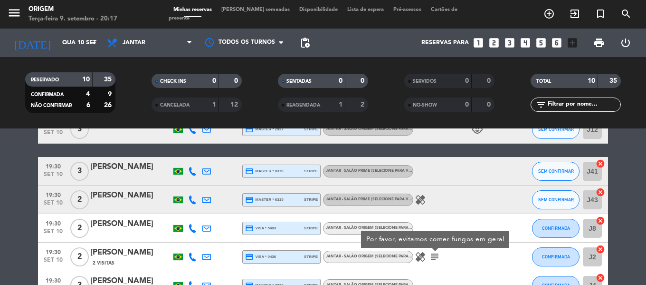
scroll to position [95, 0]
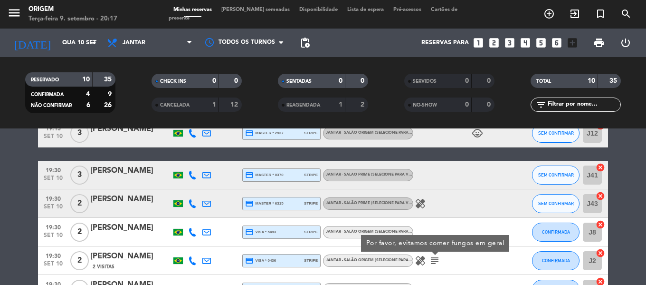
click at [418, 201] on icon "healing" at bounding box center [420, 203] width 11 height 11
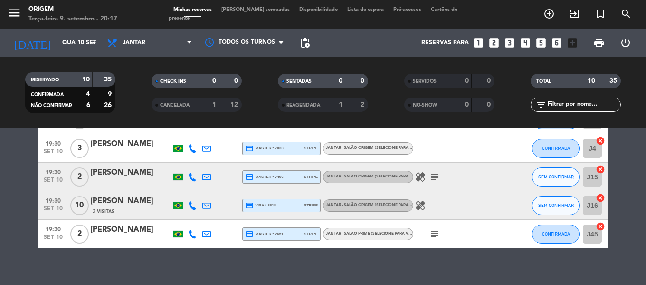
scroll to position [247, 0]
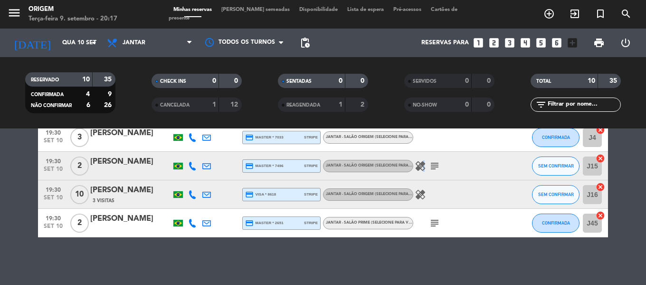
click at [421, 162] on icon "healing" at bounding box center [420, 165] width 11 height 11
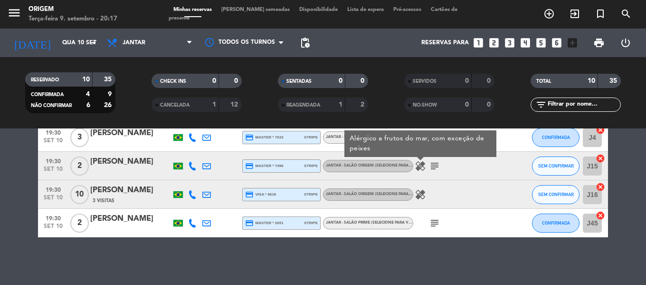
click at [434, 163] on icon "subject" at bounding box center [434, 165] width 11 height 11
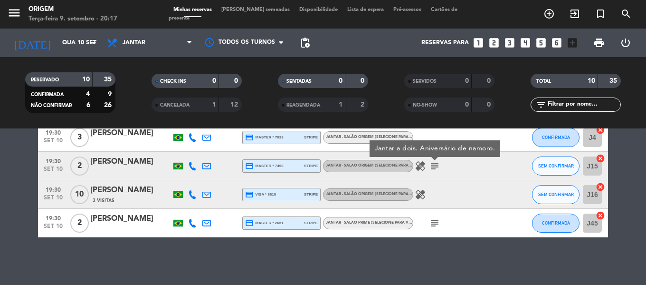
click at [423, 192] on icon "healing" at bounding box center [420, 194] width 11 height 11
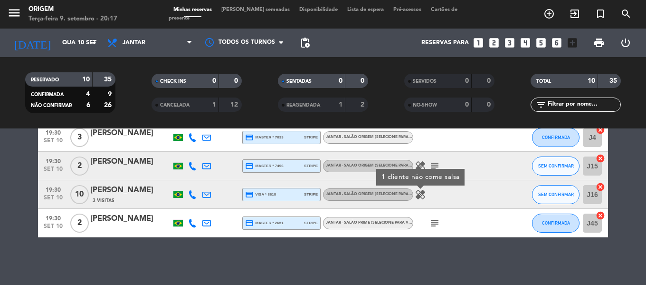
click at [436, 220] on icon "subject" at bounding box center [434, 222] width 11 height 11
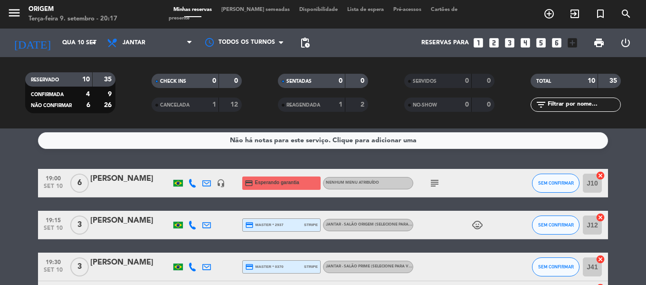
scroll to position [0, 0]
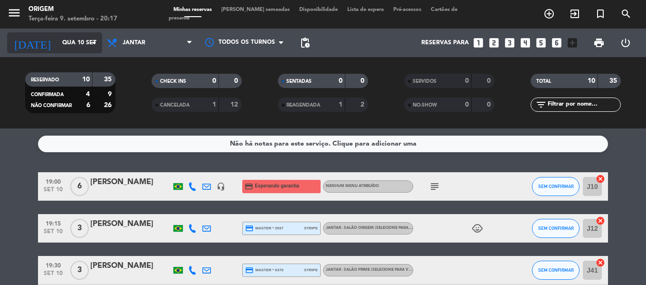
click at [57, 35] on input "Qua 10 set" at bounding box center [97, 43] width 80 height 16
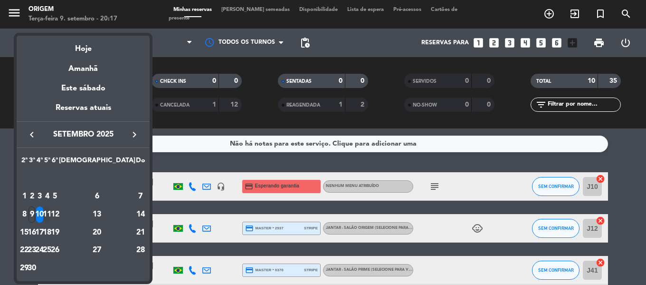
click at [51, 210] on div "11" at bounding box center [47, 214] width 7 height 16
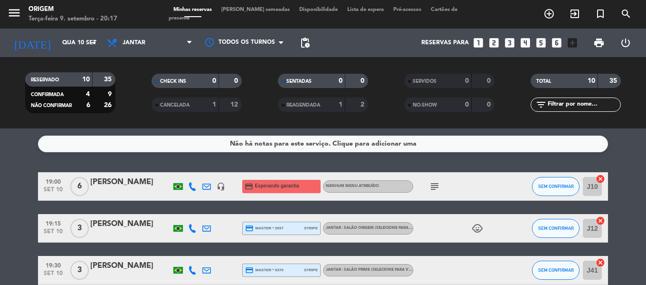
type input "Qui 11 set"
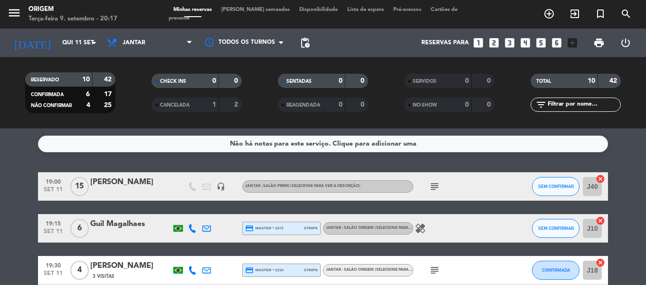
click at [418, 227] on icon "healing" at bounding box center [420, 227] width 11 height 11
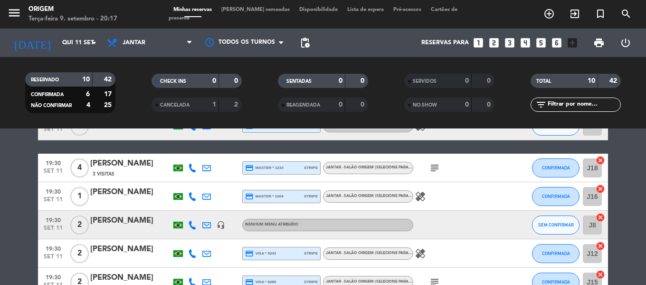
scroll to position [48, 0]
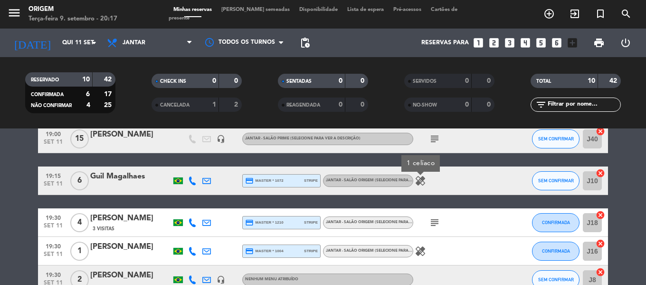
click at [417, 250] on icon "healing" at bounding box center [420, 250] width 11 height 11
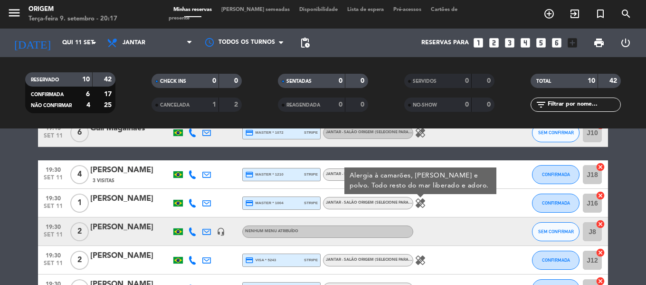
scroll to position [95, 0]
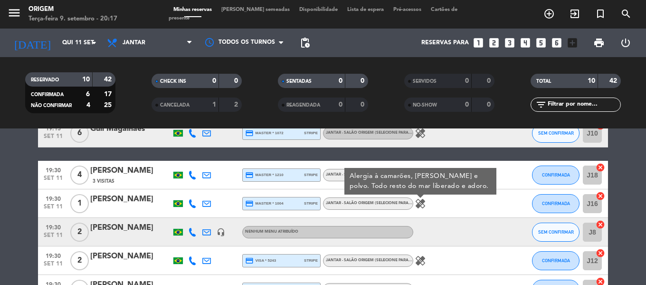
click at [421, 258] on icon "healing" at bounding box center [420, 260] width 11 height 11
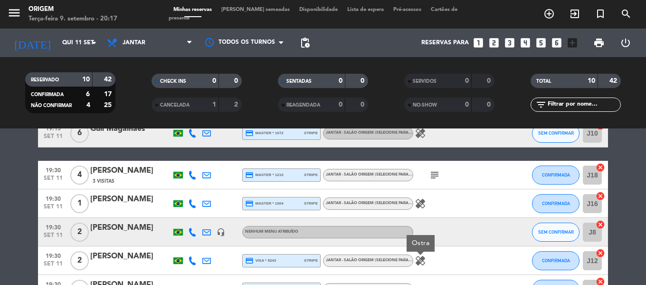
scroll to position [238, 0]
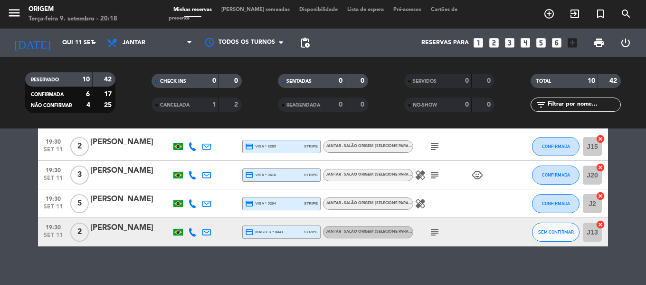
click at [430, 144] on icon "subject" at bounding box center [434, 146] width 11 height 11
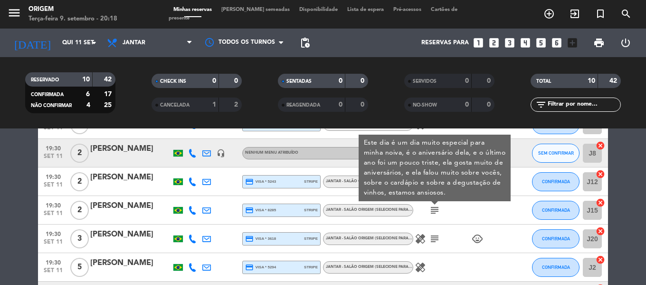
scroll to position [190, 0]
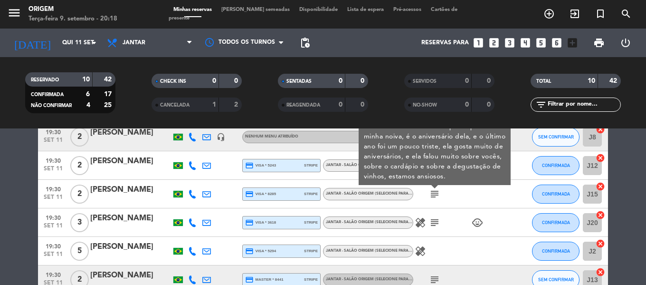
click at [433, 220] on icon "subject" at bounding box center [434, 222] width 11 height 11
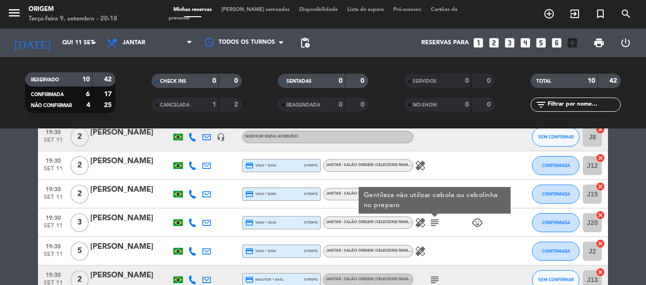
click at [419, 220] on icon "healing" at bounding box center [420, 222] width 11 height 11
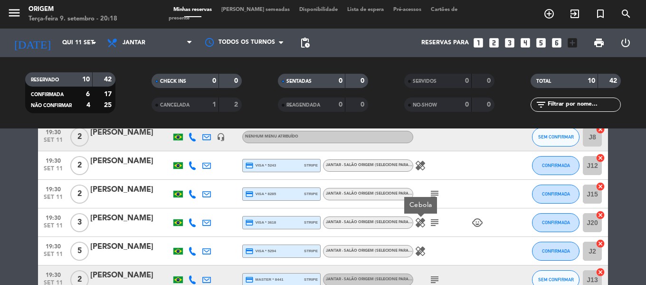
click at [417, 252] on icon "healing" at bounding box center [420, 250] width 11 height 11
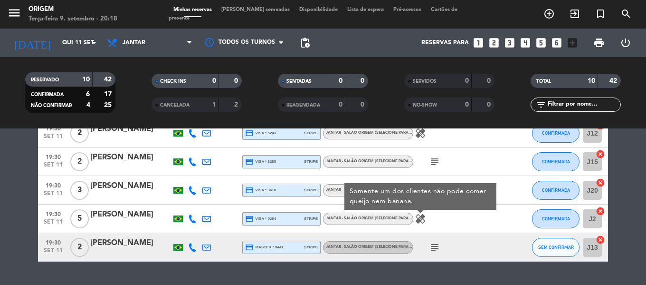
scroll to position [238, 0]
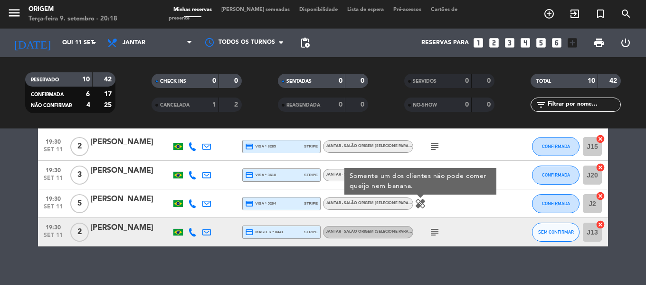
click at [438, 230] on icon "subject" at bounding box center [434, 231] width 11 height 11
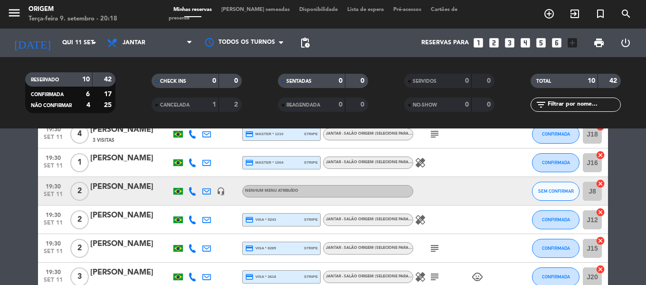
scroll to position [0, 0]
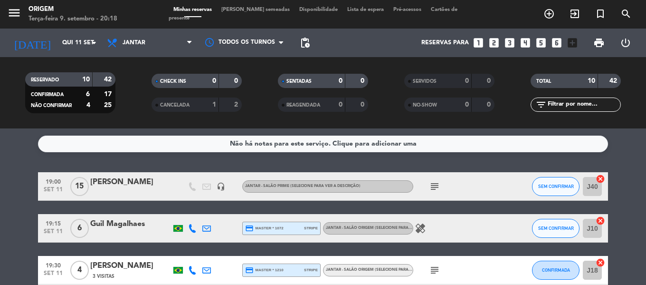
click at [252, 12] on span "[PERSON_NAME] semeadas" at bounding box center [256, 9] width 78 height 5
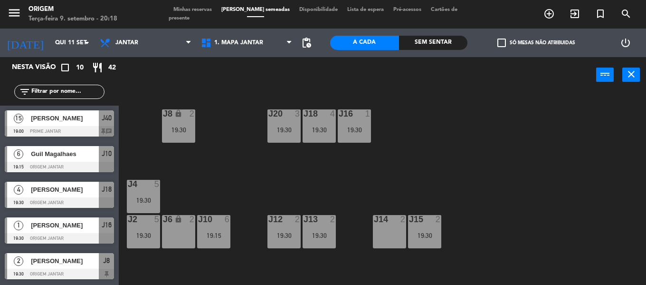
click at [208, 12] on span "Minhas reservas" at bounding box center [193, 9] width 48 height 5
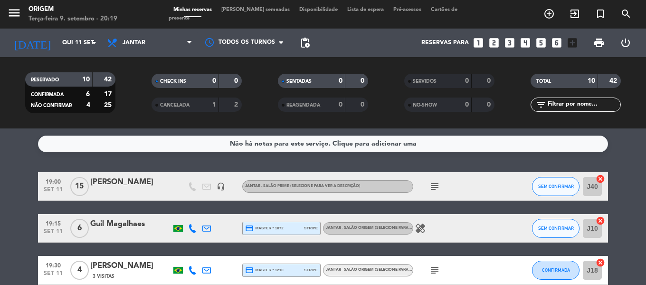
click at [431, 185] on icon "subject" at bounding box center [434, 186] width 11 height 11
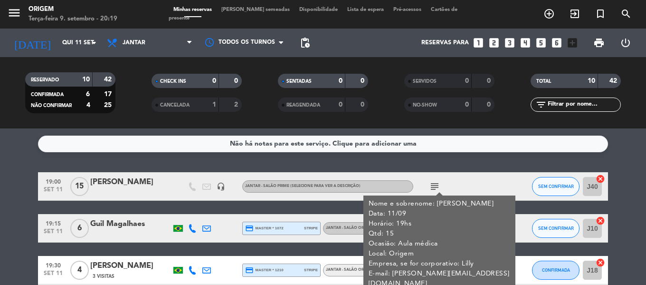
click at [431, 185] on icon "subject" at bounding box center [434, 186] width 11 height 11
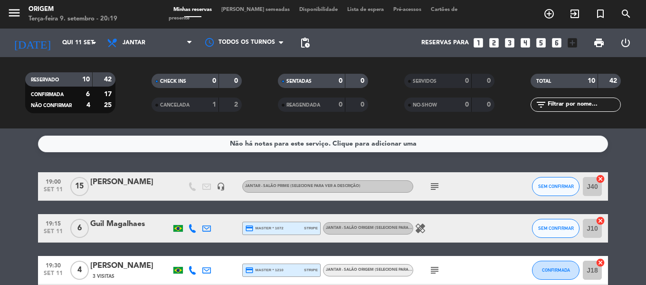
scroll to position [95, 0]
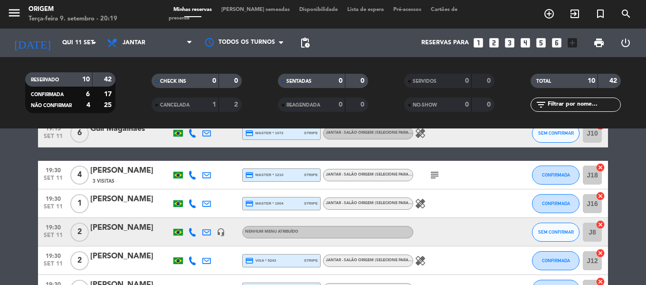
click at [436, 178] on icon "subject" at bounding box center [434, 174] width 11 height 11
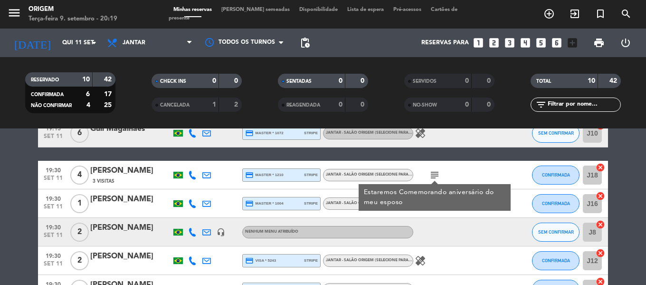
click at [436, 178] on icon "subject" at bounding box center [434, 174] width 11 height 11
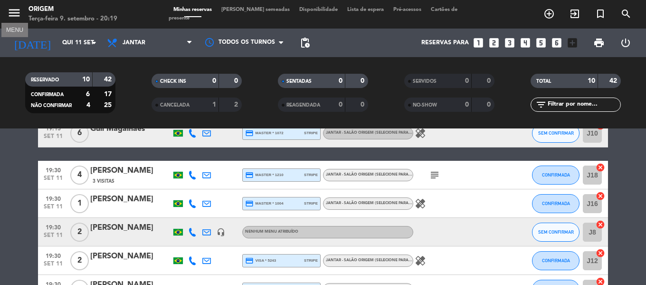
click at [10, 10] on icon "menu" at bounding box center [14, 13] width 14 height 14
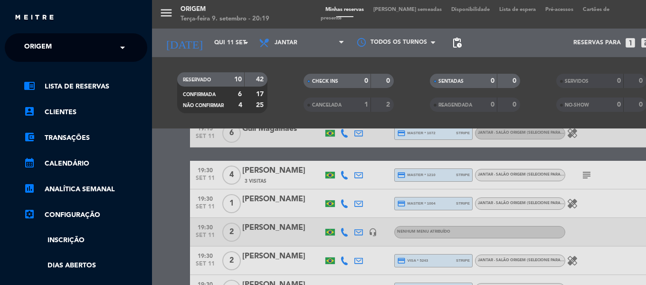
click at [26, 44] on span "Origem" at bounding box center [38, 48] width 28 height 20
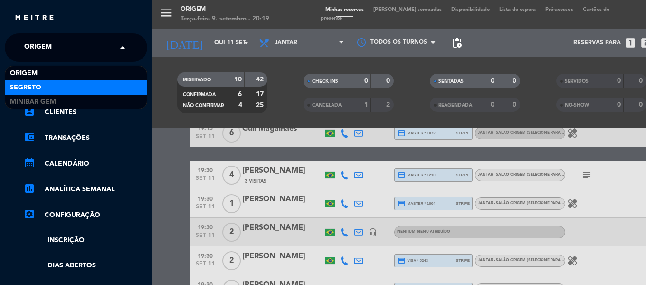
click at [35, 86] on span "Segreto" at bounding box center [25, 87] width 31 height 11
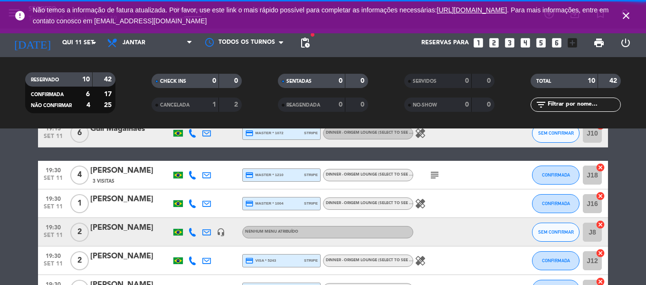
scroll to position [0, 0]
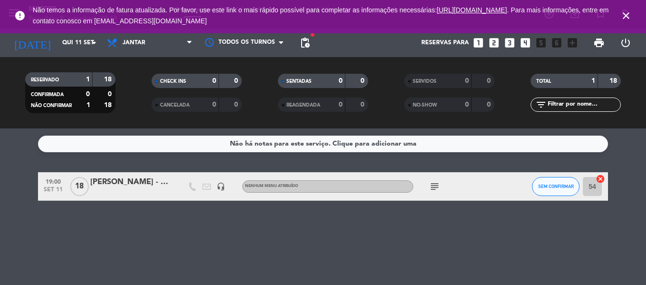
drag, startPoint x: 625, startPoint y: 12, endPoint x: 590, endPoint y: 17, distance: 35.0
click at [625, 12] on icon "close" at bounding box center [626, 15] width 11 height 11
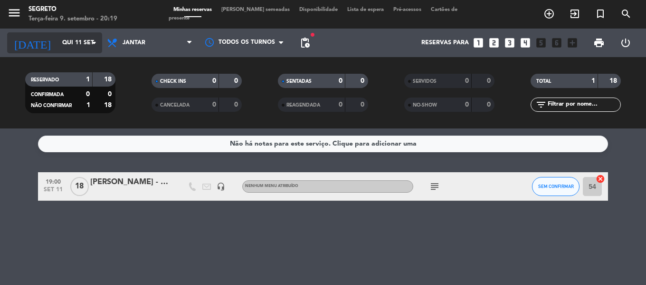
click at [65, 43] on input "Qui 11 set" at bounding box center [97, 43] width 80 height 16
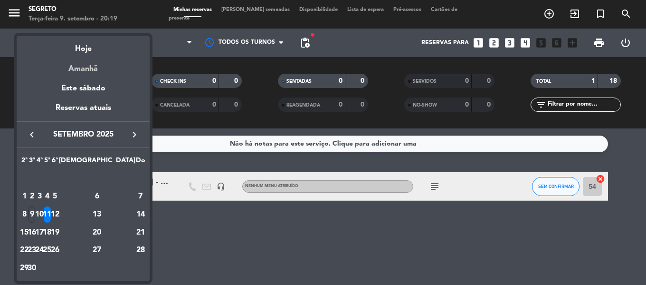
click at [84, 67] on div "Amanhã" at bounding box center [83, 65] width 133 height 19
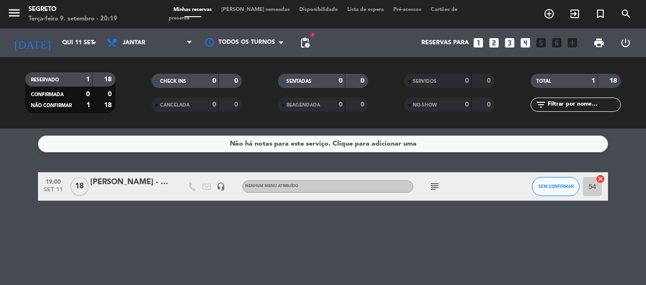
type input "Qua 10 set"
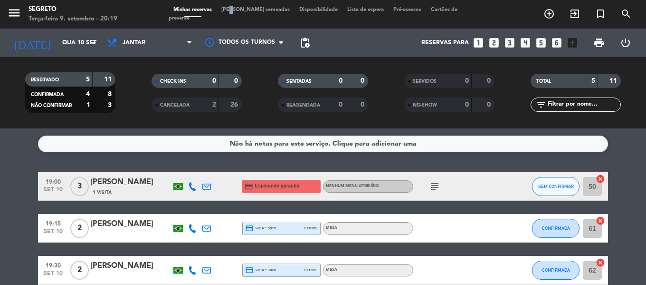
click at [238, 12] on span "[PERSON_NAME] semeadas" at bounding box center [256, 9] width 78 height 5
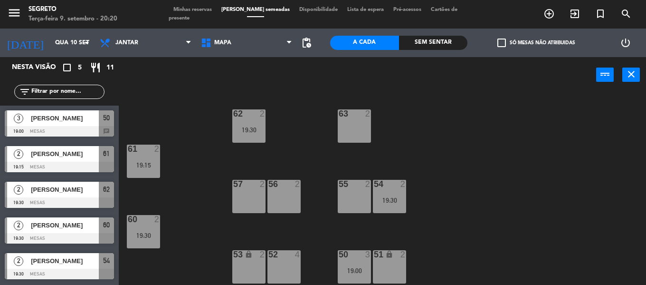
click at [199, 12] on span "Minhas reservas" at bounding box center [193, 9] width 48 height 5
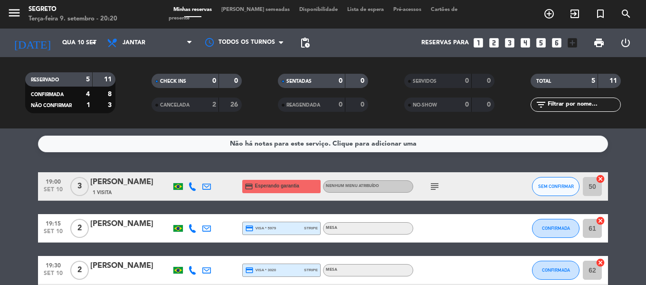
click at [173, 101] on div "CANCELADA" at bounding box center [176, 104] width 44 height 11
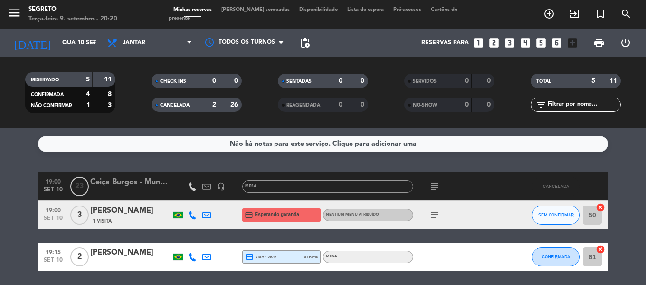
click at [173, 101] on div "CANCELADA" at bounding box center [176, 104] width 44 height 11
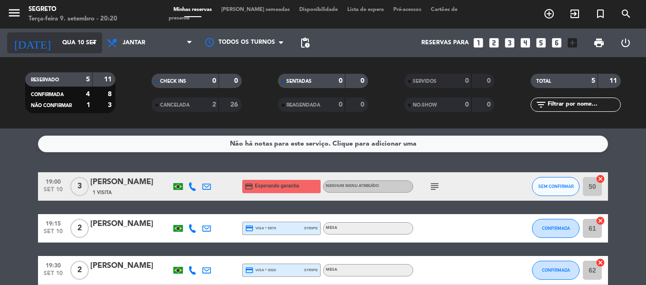
click at [67, 41] on input "Qua 10 set" at bounding box center [97, 43] width 80 height 16
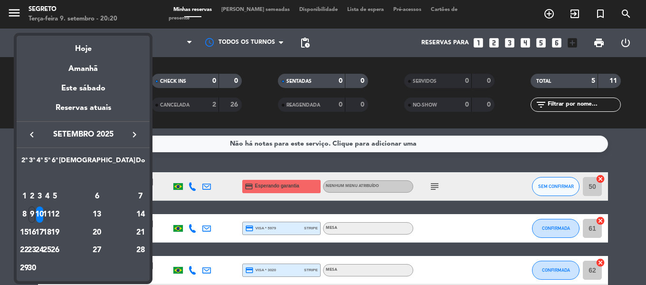
click at [51, 212] on div "11" at bounding box center [47, 214] width 7 height 16
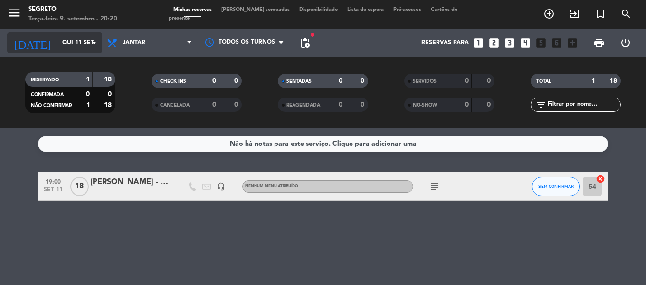
click at [57, 44] on input "Qui 11 set" at bounding box center [97, 43] width 80 height 16
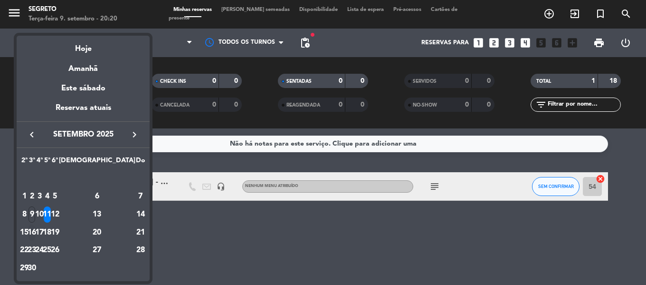
click at [36, 234] on div "16" at bounding box center [32, 232] width 7 height 16
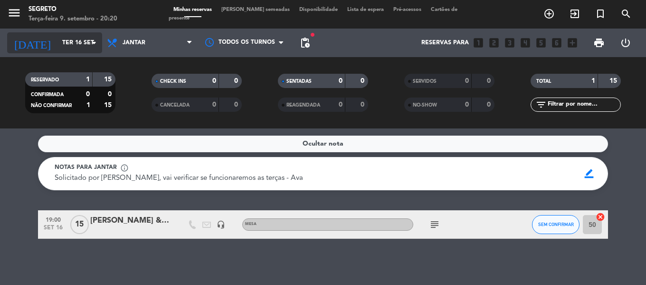
click at [57, 48] on input "Ter 16 set" at bounding box center [97, 43] width 80 height 16
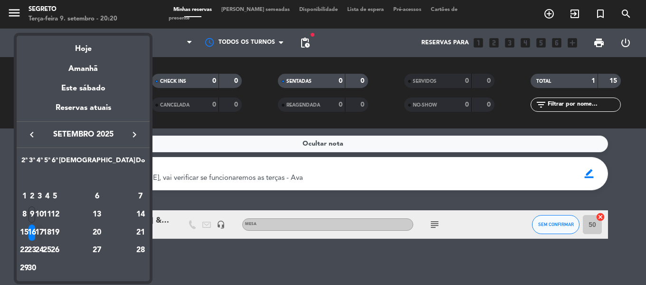
click at [43, 230] on div "17" at bounding box center [39, 232] width 7 height 16
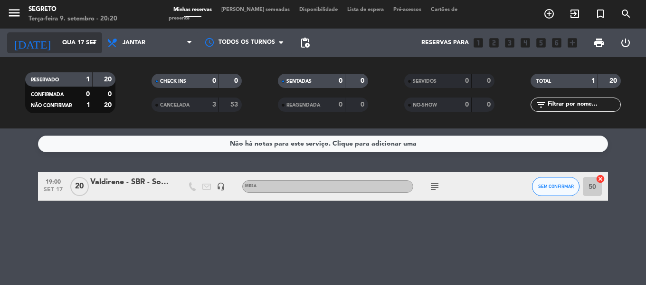
click at [68, 48] on input "Qua 17 set" at bounding box center [97, 43] width 80 height 16
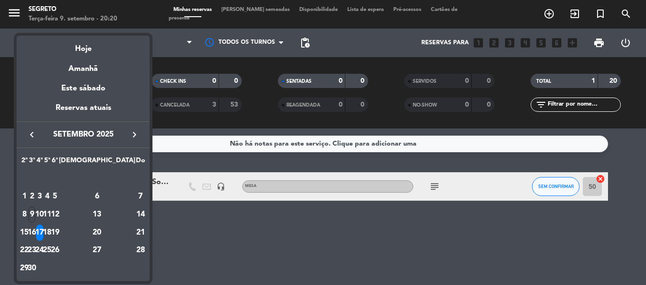
click at [136, 134] on icon "keyboard_arrow_right" at bounding box center [134, 134] width 11 height 11
click at [43, 231] on div "15" at bounding box center [39, 232] width 7 height 16
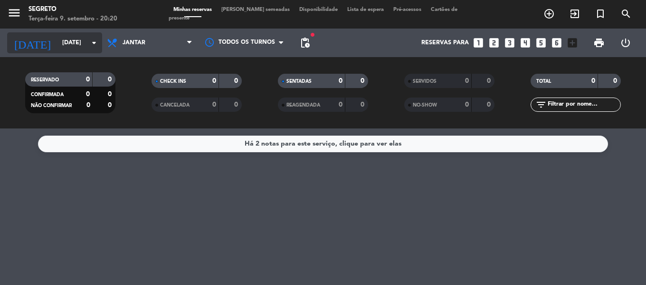
click at [66, 43] on input "[DATE]" at bounding box center [97, 43] width 80 height 16
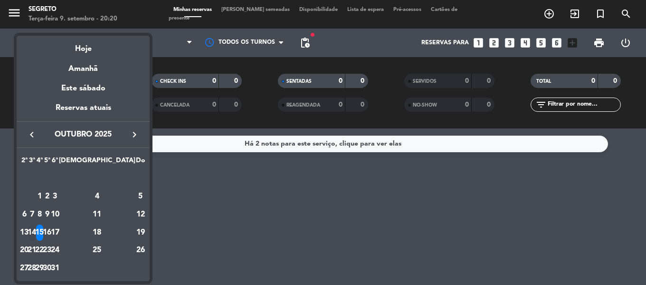
click at [36, 230] on div "14" at bounding box center [32, 232] width 7 height 16
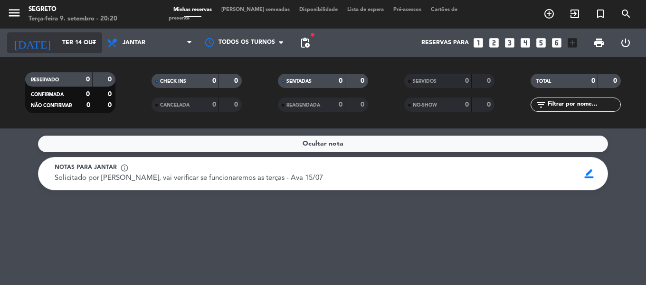
click at [67, 45] on input "Ter 14 out" at bounding box center [97, 43] width 80 height 16
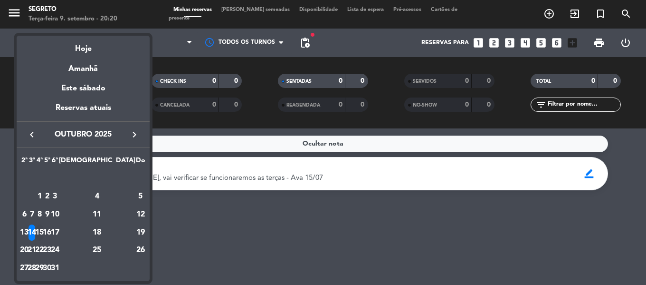
click at [43, 229] on div "15" at bounding box center [39, 232] width 7 height 16
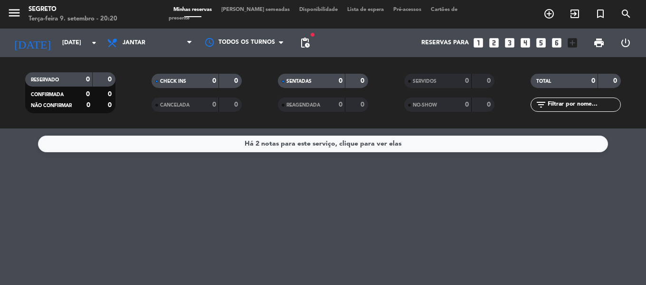
click at [307, 138] on div "Há 2 notas para este serviço, clique para ver elas" at bounding box center [323, 143] width 157 height 11
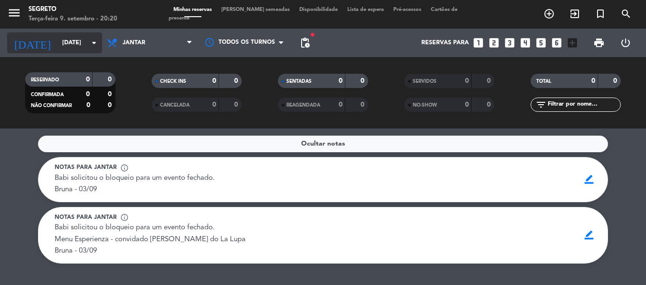
click at [60, 48] on input "[DATE]" at bounding box center [97, 43] width 80 height 16
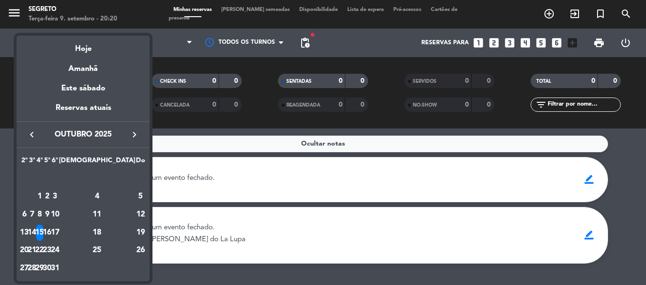
click at [51, 234] on div "16" at bounding box center [47, 232] width 7 height 16
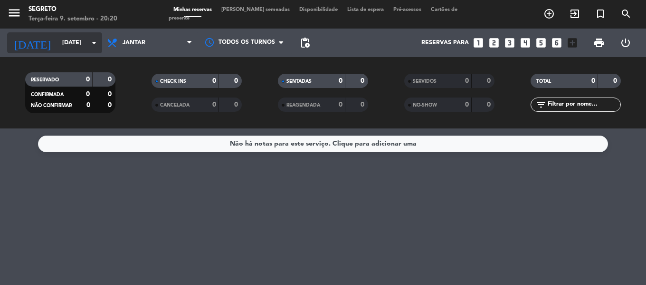
click at [65, 49] on input "[DATE]" at bounding box center [97, 43] width 80 height 16
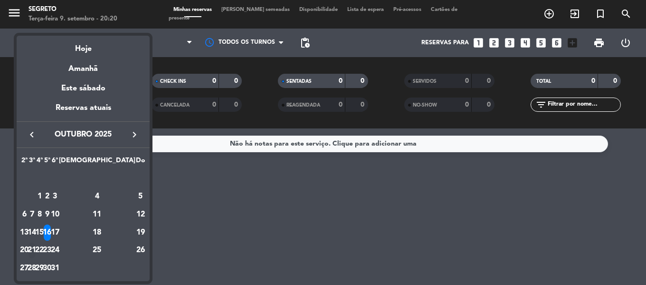
click at [36, 247] on div "21" at bounding box center [32, 250] width 7 height 16
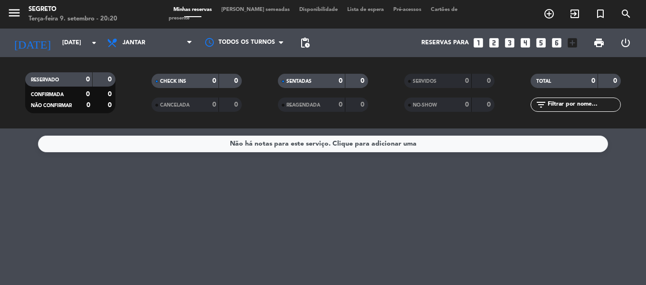
type input "[DATE]"
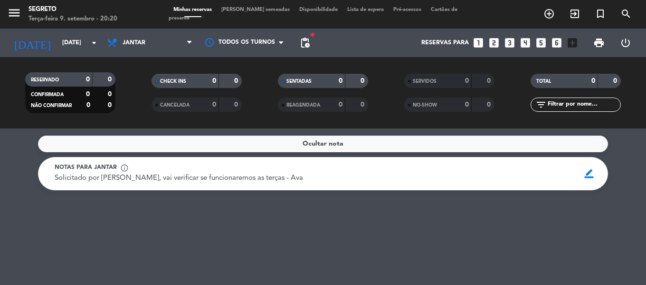
click at [251, 12] on span "[PERSON_NAME] semeadas" at bounding box center [256, 9] width 78 height 5
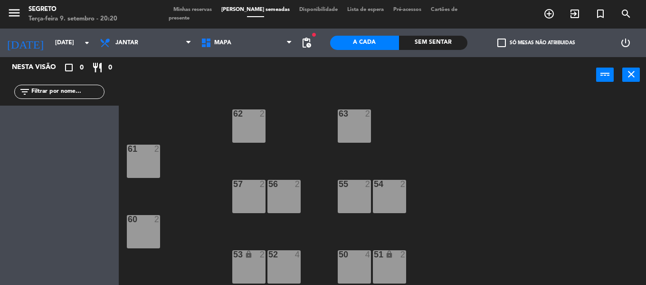
click at [207, 12] on span "Minhas reservas" at bounding box center [193, 9] width 48 height 5
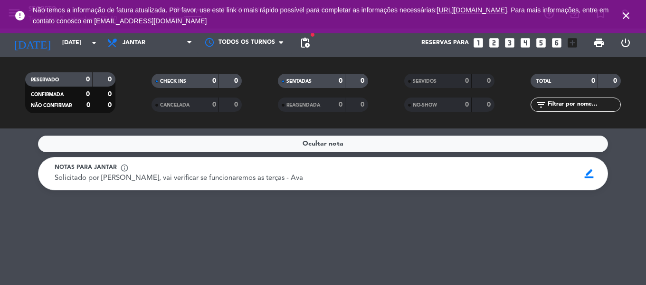
click at [624, 14] on icon "close" at bounding box center [626, 15] width 11 height 11
click at [57, 36] on input "[DATE]" at bounding box center [97, 43] width 80 height 16
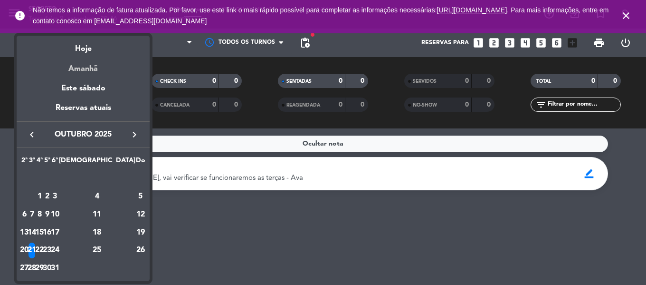
click at [83, 70] on div "Amanhã" at bounding box center [83, 65] width 133 height 19
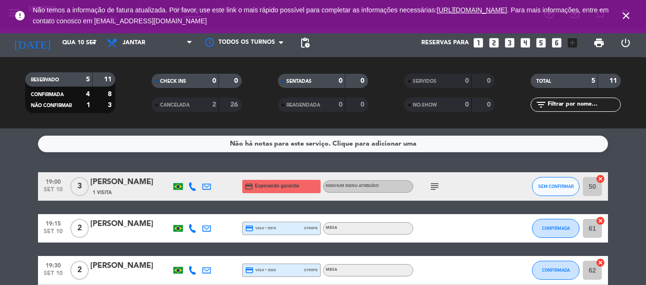
click at [434, 186] on icon "subject" at bounding box center [434, 186] width 11 height 11
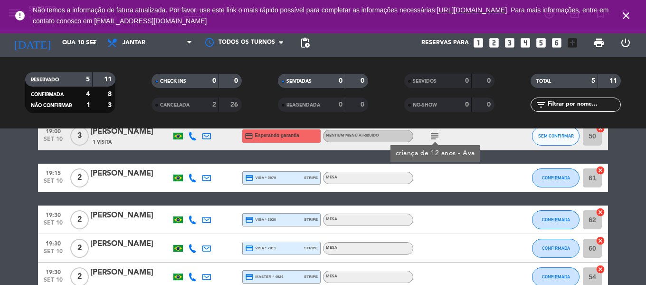
scroll to position [9, 0]
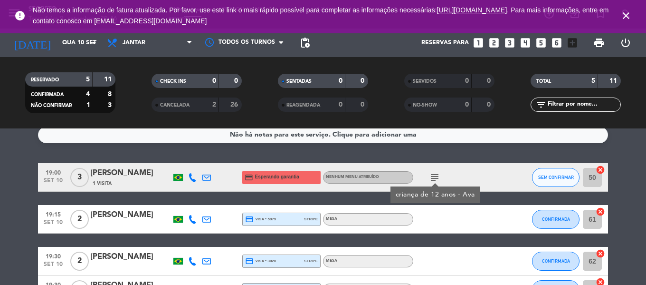
click at [442, 224] on div at bounding box center [456, 219] width 86 height 28
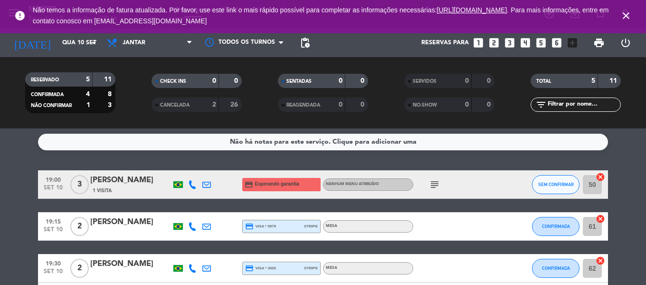
scroll to position [0, 0]
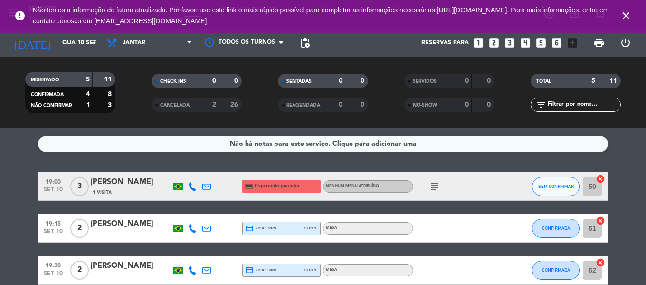
click at [124, 179] on div "[PERSON_NAME]" at bounding box center [130, 182] width 81 height 12
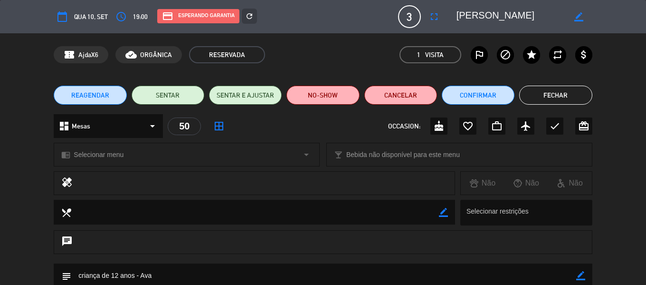
drag, startPoint x: 453, startPoint y: 13, endPoint x: 516, endPoint y: 21, distance: 63.2
click at [516, 21] on div "border_color" at bounding box center [521, 16] width 143 height 17
drag, startPoint x: 517, startPoint y: 15, endPoint x: 454, endPoint y: 13, distance: 63.7
click at [454, 13] on div "border_color" at bounding box center [521, 16] width 143 height 17
click at [536, 91] on button "Fechar" at bounding box center [555, 95] width 73 height 19
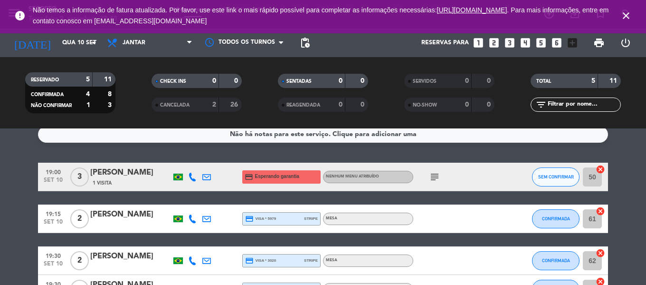
scroll to position [9, 0]
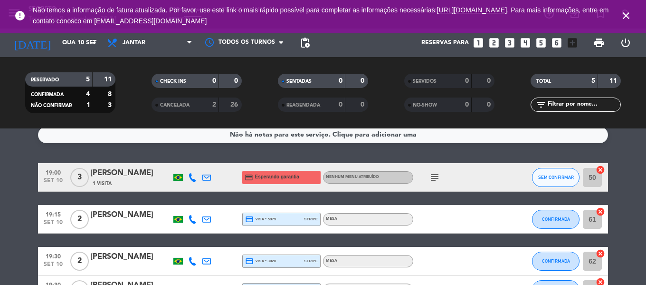
click at [622, 16] on icon "close" at bounding box center [626, 15] width 11 height 11
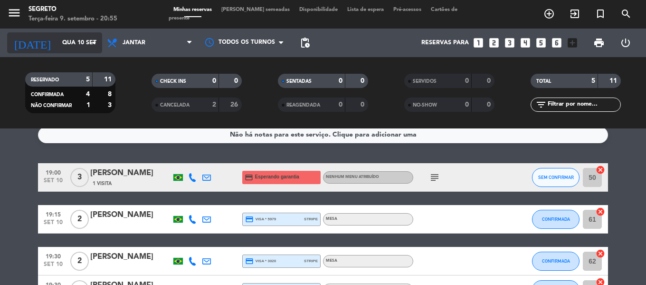
click at [57, 36] on input "Qua 10 set" at bounding box center [97, 43] width 80 height 16
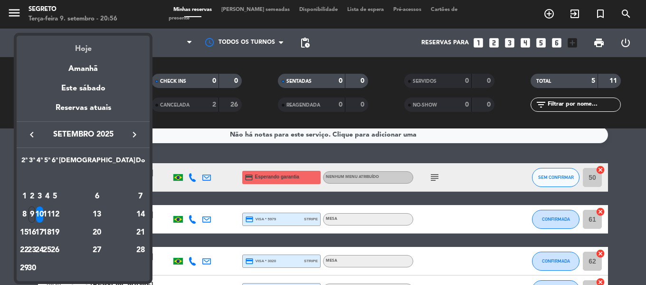
click at [80, 50] on div "Hoje" at bounding box center [83, 45] width 133 height 19
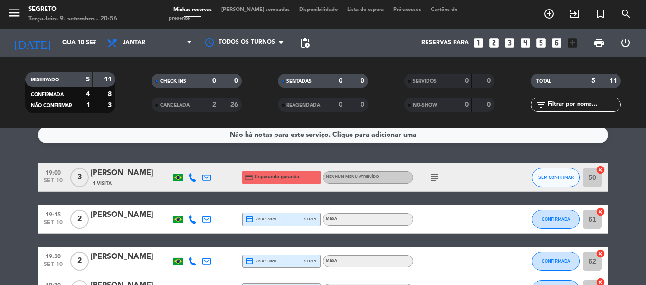
type input "Ter 9 set"
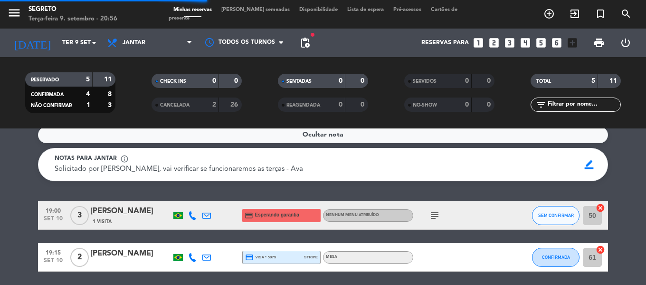
scroll to position [1, 0]
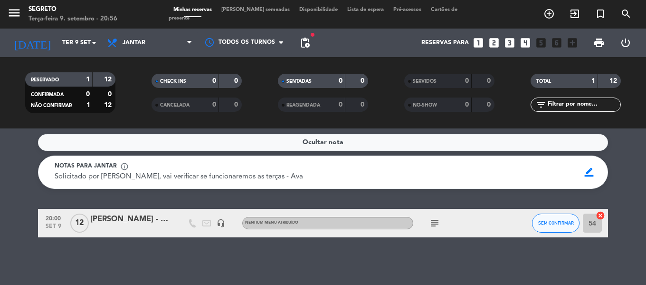
click at [254, 12] on span "[PERSON_NAME] semeadas" at bounding box center [256, 9] width 78 height 5
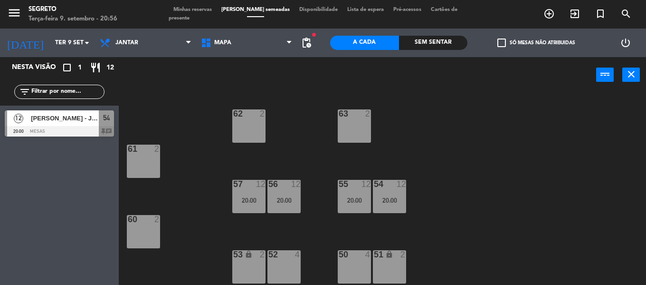
click at [207, 12] on span "Minhas reservas" at bounding box center [193, 9] width 48 height 5
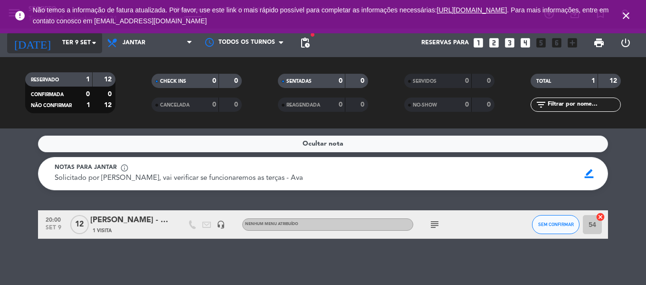
click at [57, 46] on input "Ter 9 set" at bounding box center [97, 43] width 80 height 16
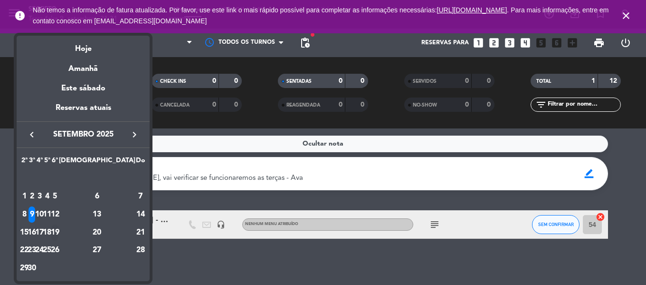
click at [58, 229] on div "19" at bounding box center [54, 232] width 7 height 16
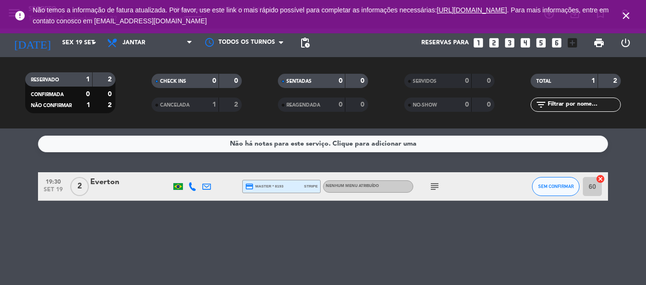
click at [437, 184] on icon "subject" at bounding box center [434, 186] width 11 height 11
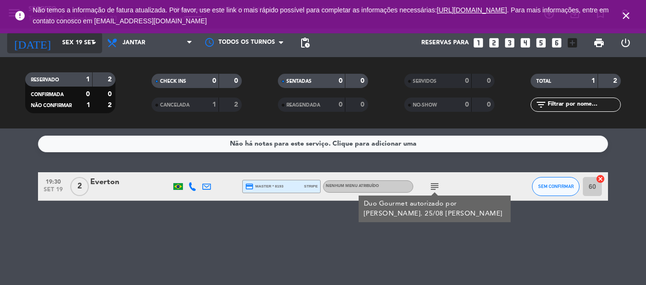
click at [57, 42] on input "Sex 19 set" at bounding box center [97, 43] width 80 height 16
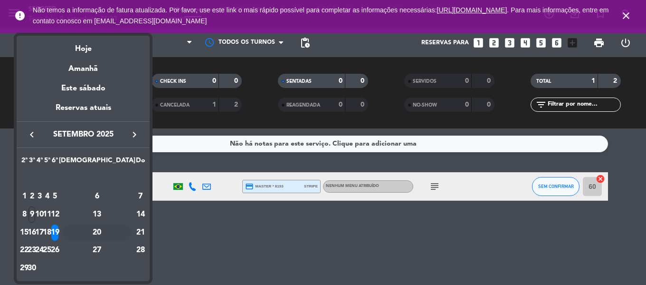
click at [119, 231] on div "20" at bounding box center [97, 232] width 69 height 16
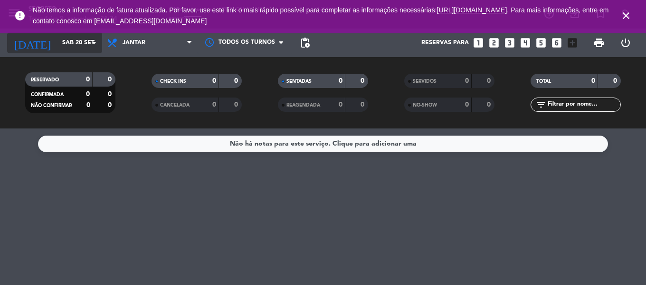
click at [57, 40] on input "Sáb 20 set" at bounding box center [97, 43] width 80 height 16
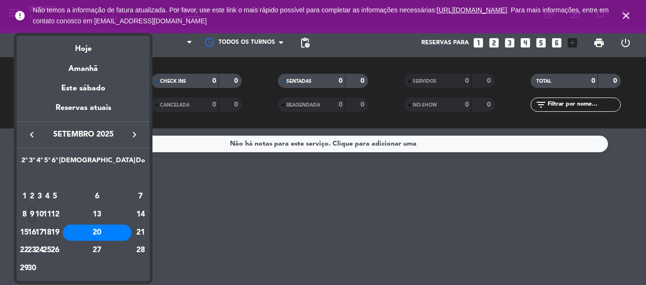
click at [58, 232] on div "19" at bounding box center [54, 232] width 7 height 16
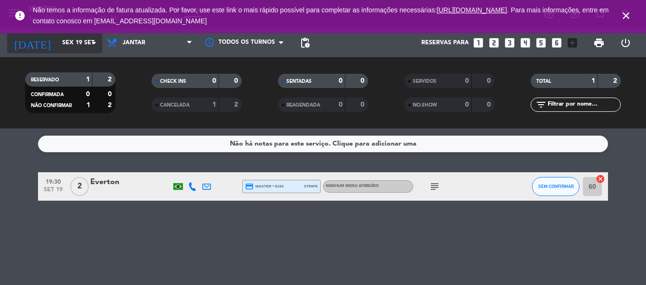
click at [62, 38] on input "Sex 19 set" at bounding box center [97, 43] width 80 height 16
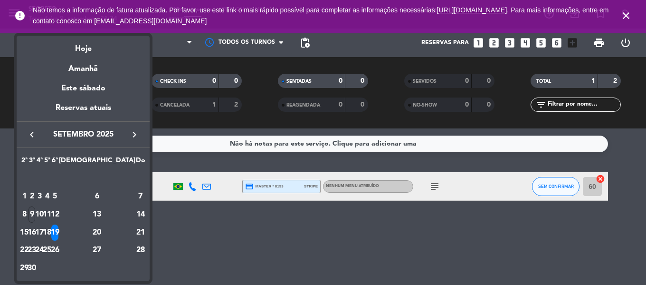
click at [175, 234] on div at bounding box center [323, 142] width 646 height 285
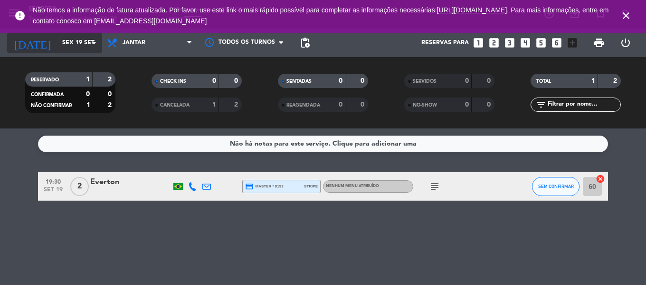
click at [57, 48] on input "Sex 19 set" at bounding box center [97, 43] width 80 height 16
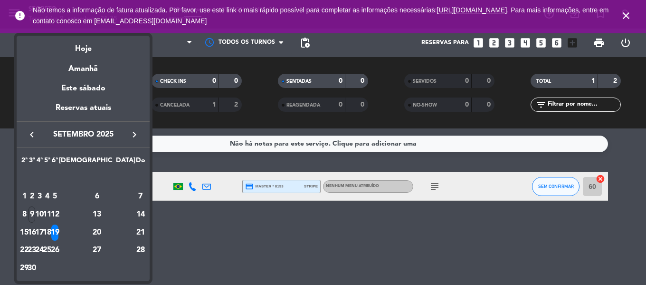
click at [625, 15] on div at bounding box center [323, 142] width 646 height 285
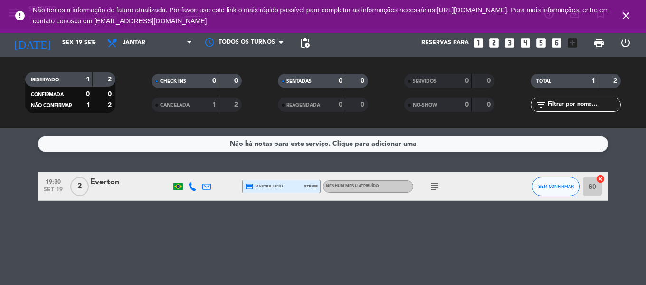
click at [626, 15] on icon "close" at bounding box center [626, 15] width 11 height 11
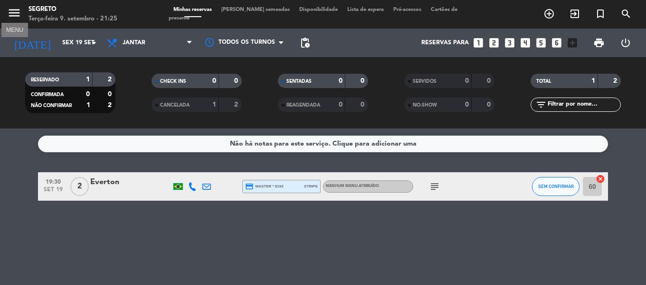
click at [18, 11] on icon "menu" at bounding box center [14, 13] width 14 height 14
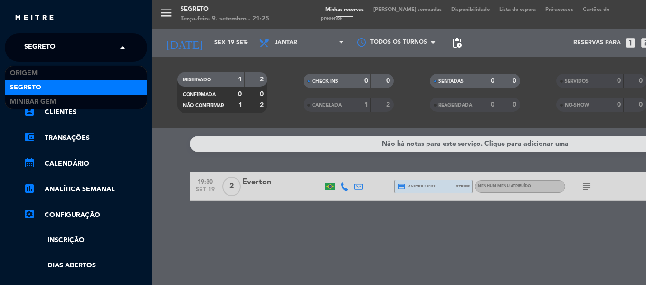
click at [57, 51] on div "× Segreto" at bounding box center [44, 48] width 49 height 20
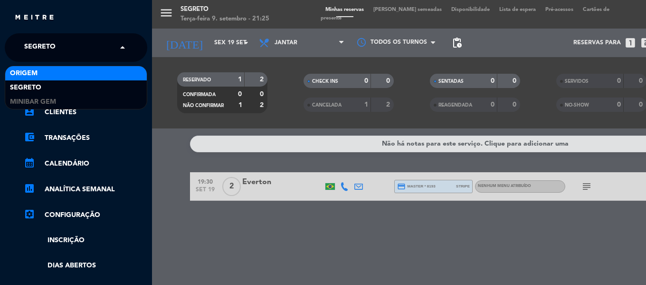
click at [43, 74] on div "Origem" at bounding box center [76, 73] width 142 height 14
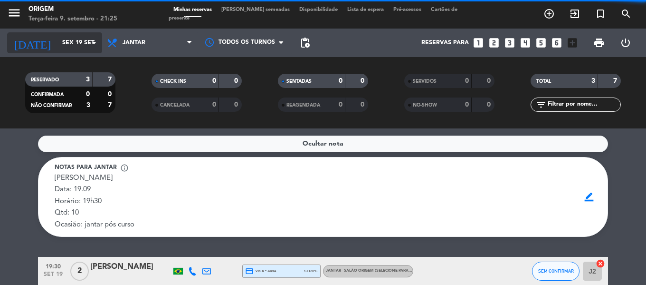
click at [57, 40] on input "Sex 19 set" at bounding box center [97, 43] width 80 height 16
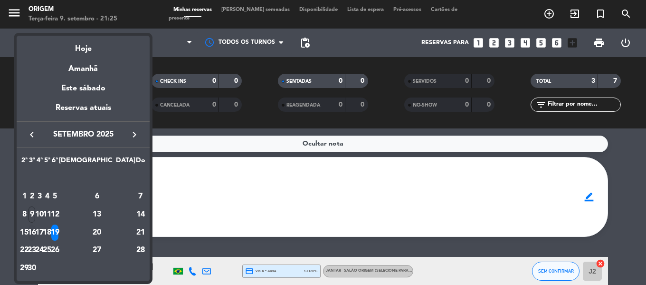
click at [36, 232] on div "16" at bounding box center [32, 232] width 7 height 16
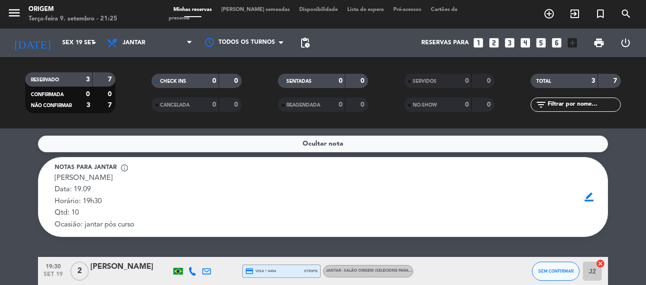
type input "Ter 16 set"
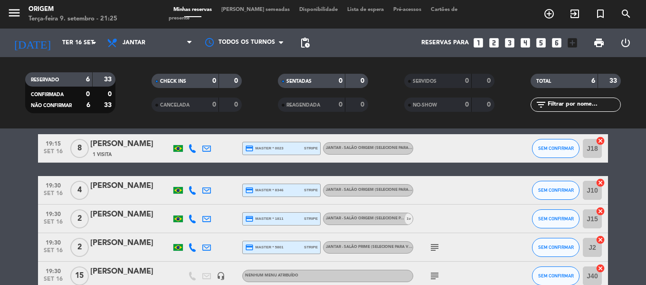
scroll to position [95, 0]
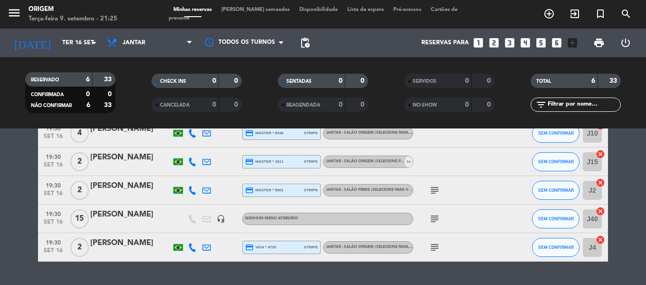
click at [431, 217] on icon "subject" at bounding box center [434, 218] width 11 height 11
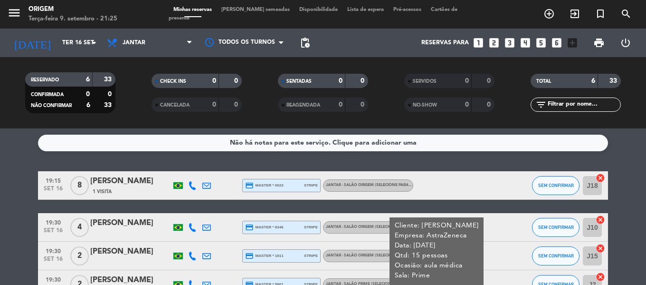
scroll to position [0, 0]
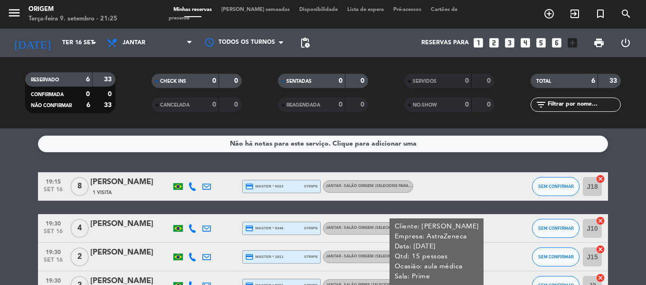
click at [249, 12] on span "[PERSON_NAME] semeadas" at bounding box center [256, 9] width 78 height 5
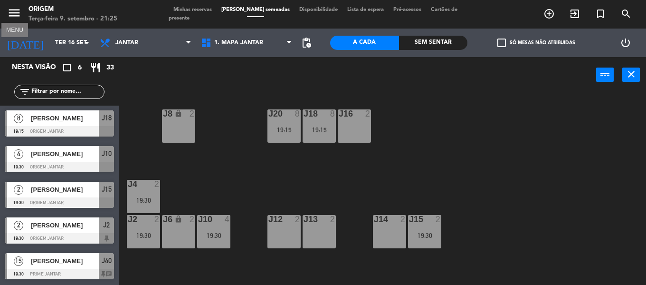
click at [17, 10] on icon "menu" at bounding box center [14, 13] width 14 height 14
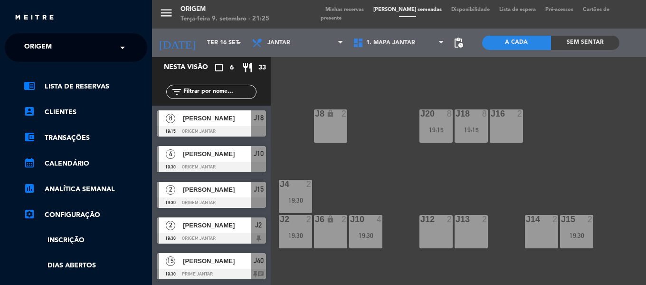
click at [61, 57] on div "× Origem" at bounding box center [43, 48] width 46 height 20
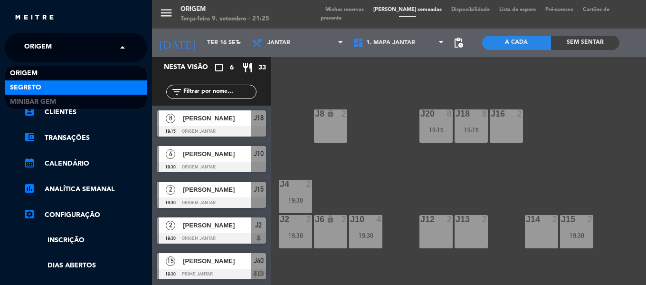
click at [46, 82] on div "Segreto" at bounding box center [76, 87] width 142 height 14
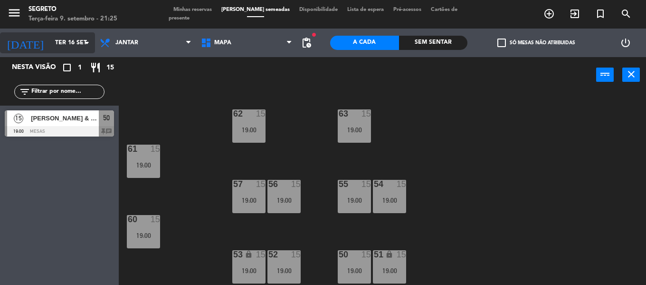
click at [51, 45] on input "Ter 16 set" at bounding box center [90, 43] width 80 height 16
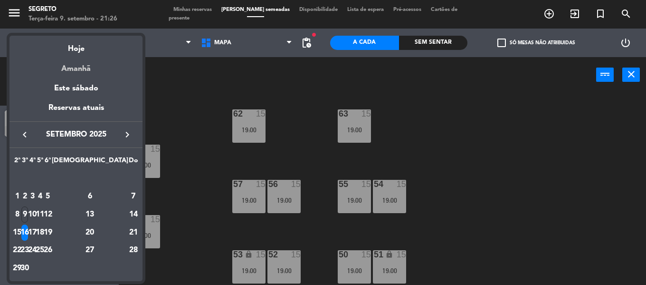
click at [78, 70] on div "Amanhã" at bounding box center [76, 65] width 133 height 19
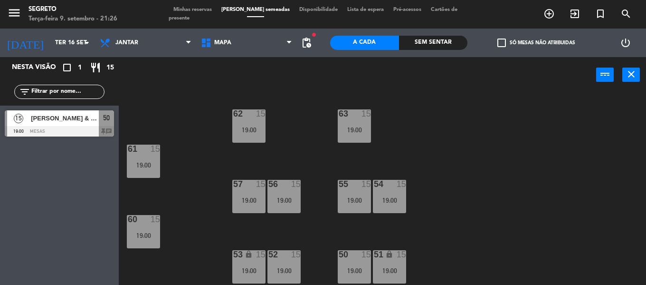
type input "Qua 10 set"
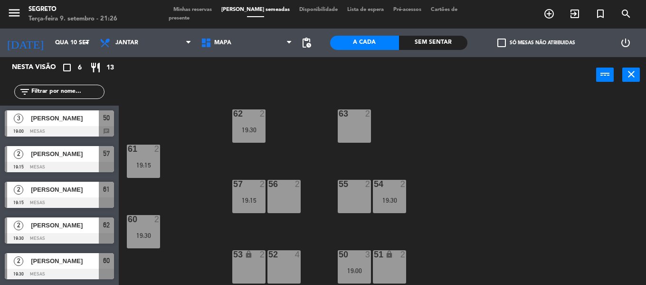
click at [202, 12] on span "Minhas reservas" at bounding box center [193, 9] width 48 height 5
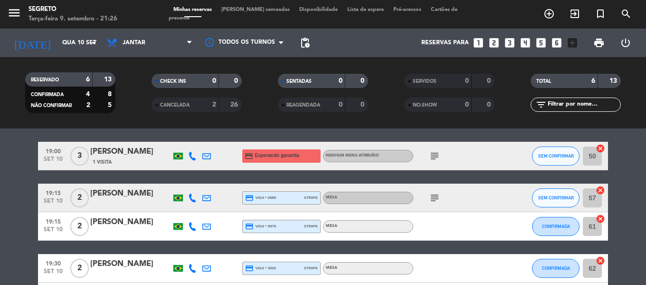
scroll to position [48, 0]
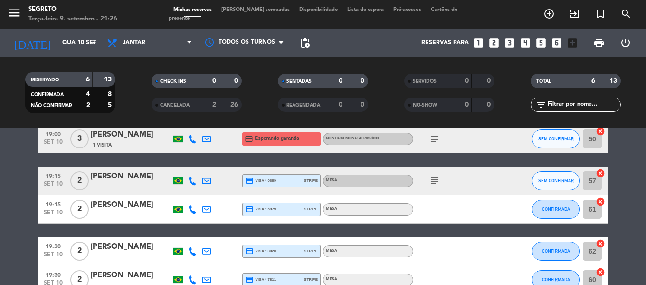
click at [440, 179] on icon "subject" at bounding box center [434, 180] width 11 height 11
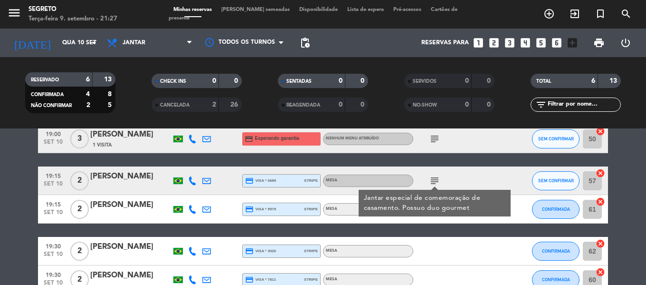
scroll to position [0, 0]
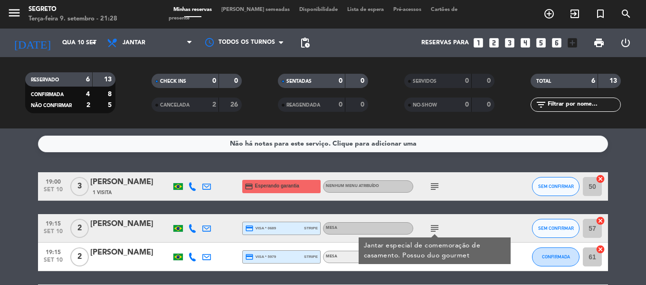
click at [511, 221] on div at bounding box center [512, 228] width 26 height 28
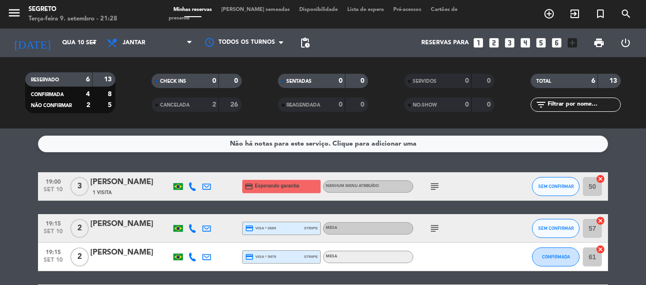
click at [601, 218] on icon "cancel" at bounding box center [601, 221] width 10 height 10
click at [594, 230] on icon "border_all" at bounding box center [593, 227] width 11 height 11
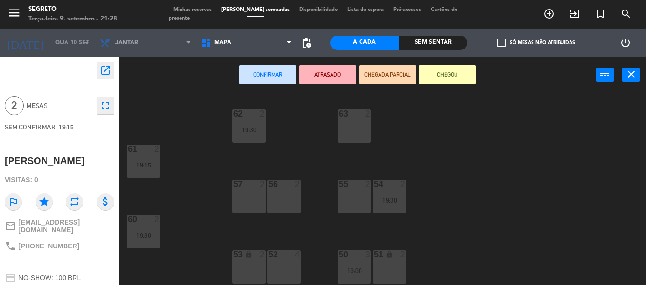
click at [361, 124] on div "63 2" at bounding box center [354, 125] width 33 height 33
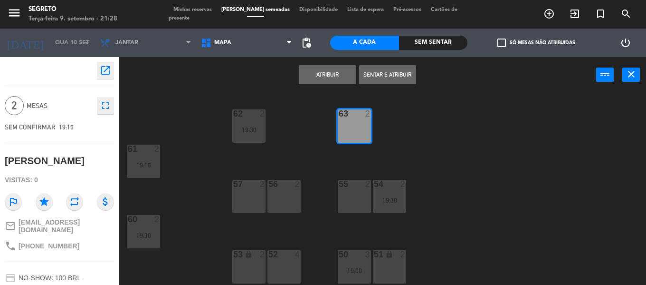
click at [337, 73] on button "Atribuir" at bounding box center [327, 74] width 57 height 19
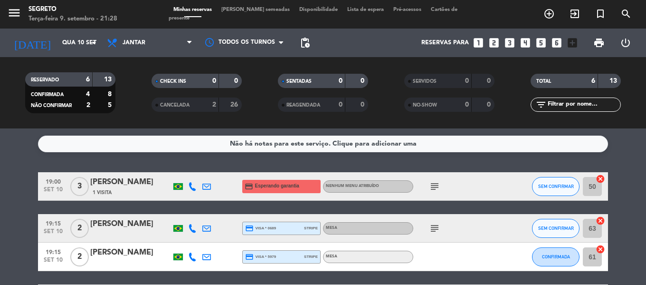
click at [117, 234] on div at bounding box center [130, 234] width 81 height 8
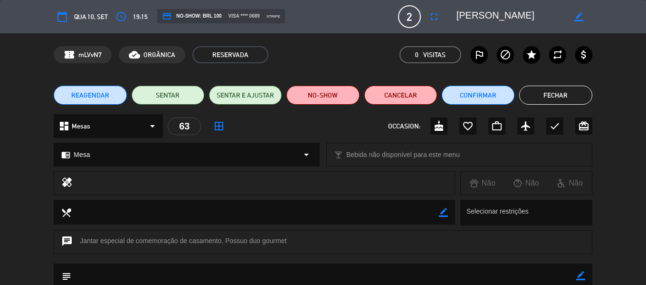
drag, startPoint x: 471, startPoint y: 14, endPoint x: 532, endPoint y: 18, distance: 60.9
click at [532, 18] on textarea at bounding box center [511, 16] width 109 height 17
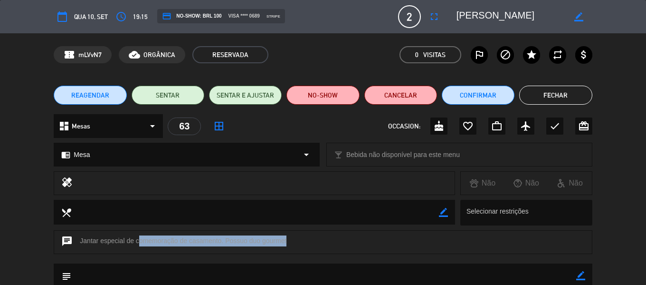
drag, startPoint x: 136, startPoint y: 240, endPoint x: 285, endPoint y: 242, distance: 148.7
click at [285, 242] on div "chat Jantar especial de comemoração de casamento. Possuo duo gourmet" at bounding box center [323, 242] width 538 height 24
click at [286, 239] on div "chat Jantar especial de comemoração de casamento. Possuo duo gourmet" at bounding box center [323, 242] width 538 height 24
drag, startPoint x: 295, startPoint y: 239, endPoint x: 239, endPoint y: 239, distance: 55.1
click at [239, 239] on div "chat Jantar especial de comemoração de casamento. Possuo duo gourmet" at bounding box center [323, 242] width 538 height 24
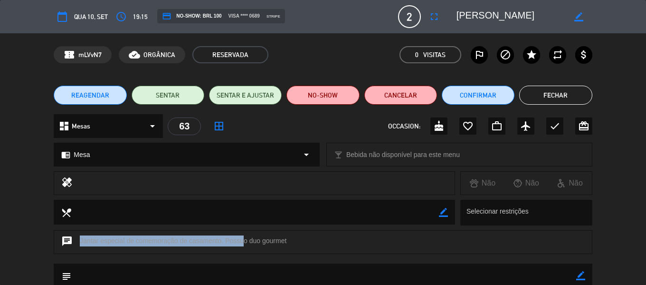
click at [239, 239] on div "chat Jantar especial de comemoração de casamento. Possuo duo gourmet" at bounding box center [323, 242] width 538 height 24
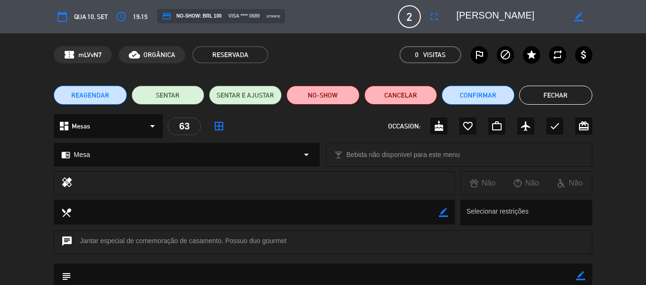
drag, startPoint x: 137, startPoint y: 242, endPoint x: 286, endPoint y: 240, distance: 149.2
click at [286, 240] on div "chat Jantar especial de comemoração de casamento. Possuo duo gourmet" at bounding box center [323, 242] width 538 height 24
copy div "comemoração de casamento. Possuo duo gourmet"
click at [555, 92] on button "Fechar" at bounding box center [555, 95] width 73 height 19
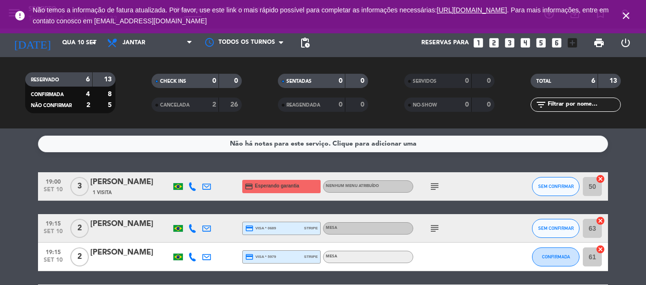
click at [625, 15] on icon "close" at bounding box center [626, 15] width 11 height 11
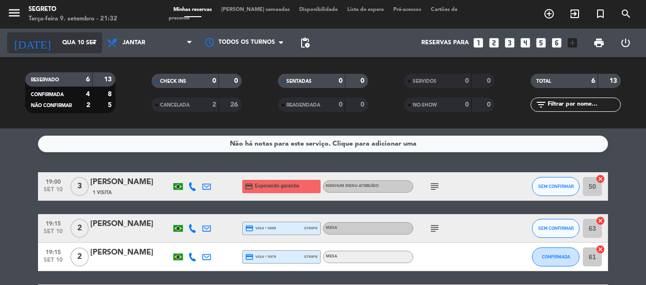
click at [57, 41] on input "Qua 10 set" at bounding box center [97, 43] width 80 height 16
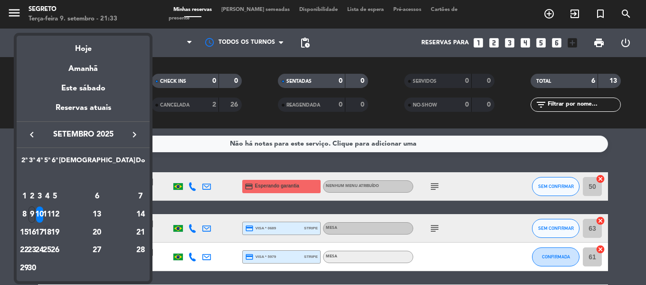
click at [51, 229] on div "18" at bounding box center [47, 232] width 7 height 16
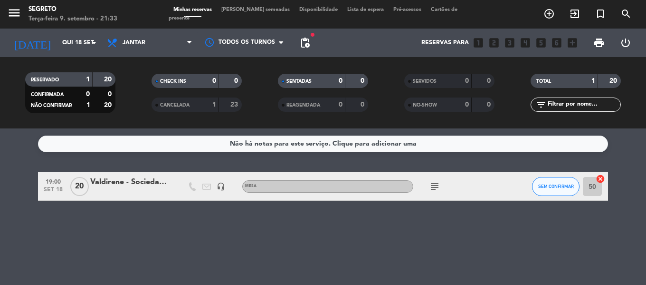
click at [48, 29] on div "[DATE] [DATE] arrow_drop_down" at bounding box center [54, 43] width 95 height 29
click at [57, 45] on input "Qui 18 set" at bounding box center [97, 43] width 80 height 16
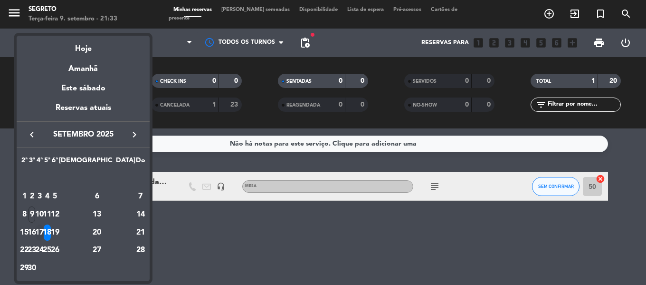
click at [43, 230] on div "17" at bounding box center [39, 232] width 7 height 16
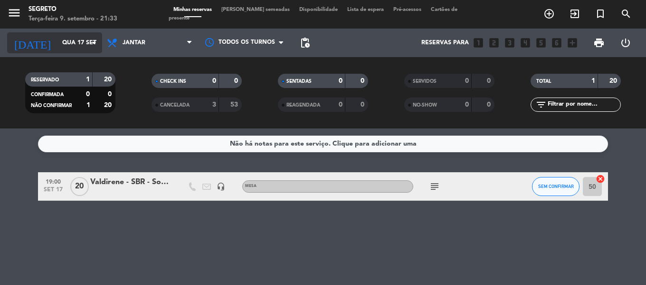
click at [65, 36] on input "Qua 17 set" at bounding box center [97, 43] width 80 height 16
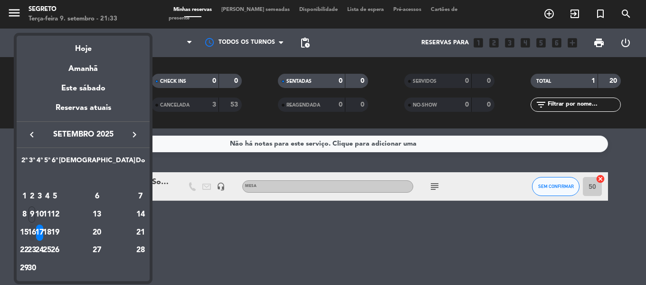
click at [36, 237] on div "16" at bounding box center [32, 232] width 7 height 16
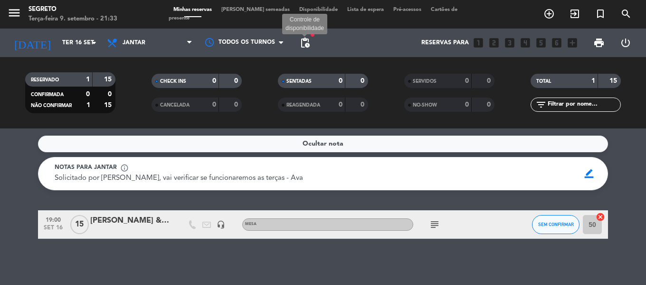
click at [303, 48] on span "pending_actions" at bounding box center [304, 42] width 11 height 11
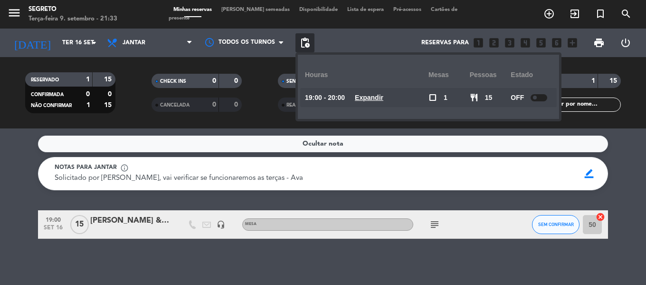
click at [303, 48] on span "pending_actions" at bounding box center [304, 42] width 11 height 11
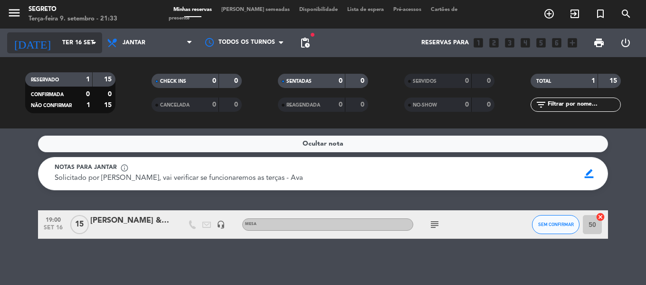
click at [57, 43] on input "Ter 16 set" at bounding box center [97, 43] width 80 height 16
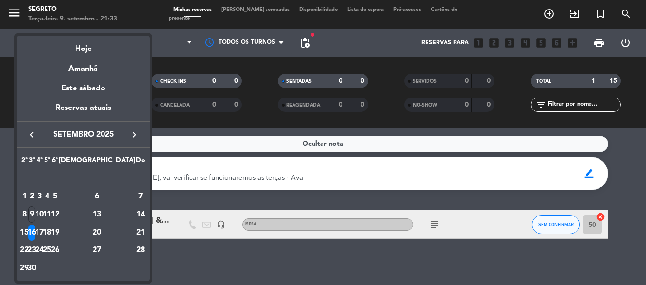
click at [221, 264] on div at bounding box center [323, 142] width 646 height 285
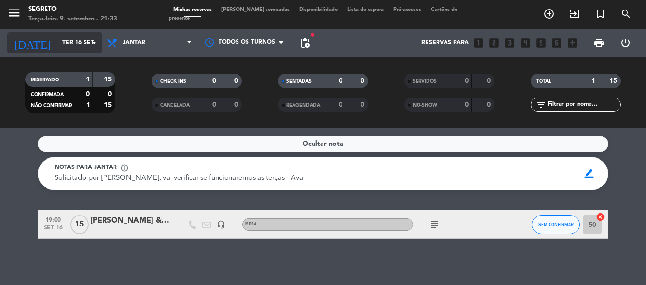
click at [57, 38] on input "Ter 16 set" at bounding box center [97, 43] width 80 height 16
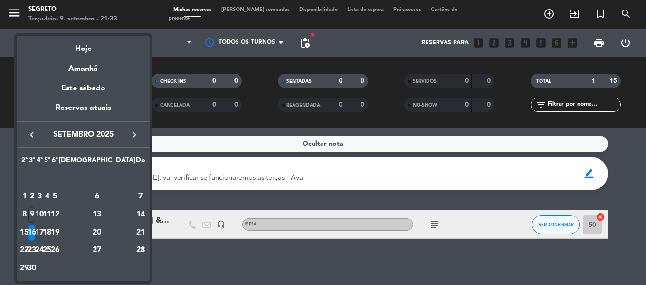
click at [43, 230] on div "17" at bounding box center [39, 232] width 7 height 16
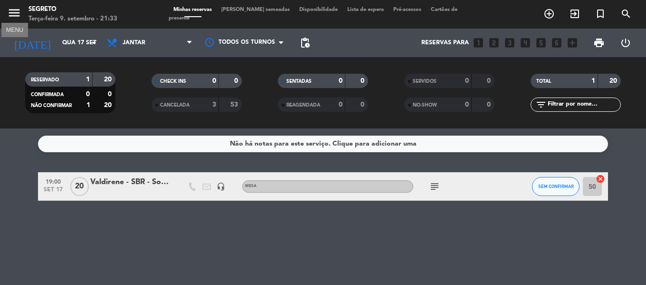
click at [11, 16] on icon "menu" at bounding box center [14, 13] width 14 height 14
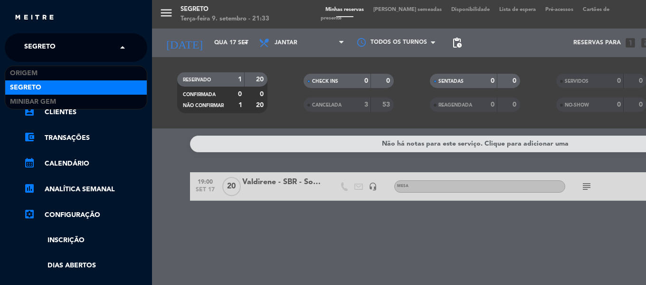
click at [52, 50] on span "Segreto" at bounding box center [39, 48] width 31 height 20
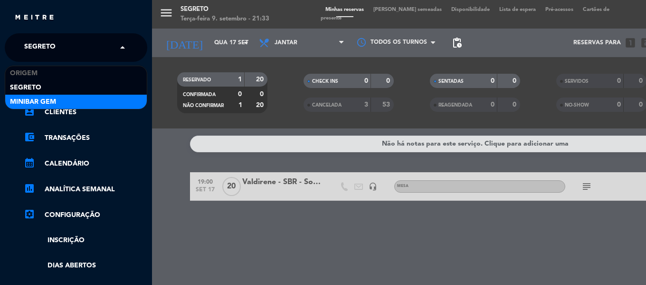
click at [199, 38] on div "menu Segreto Terça-feira 9. setembro - 21:33 Minhas reservas Mesas semeadas Dis…" at bounding box center [475, 142] width 646 height 285
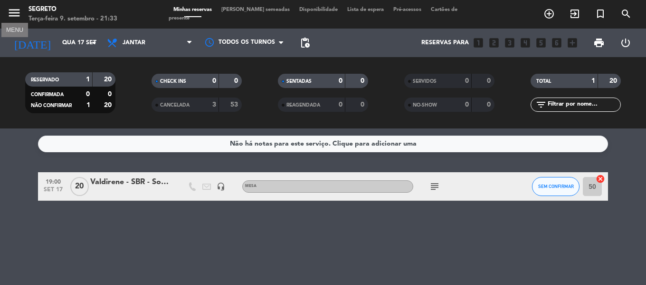
click at [14, 14] on icon "menu" at bounding box center [14, 13] width 14 height 14
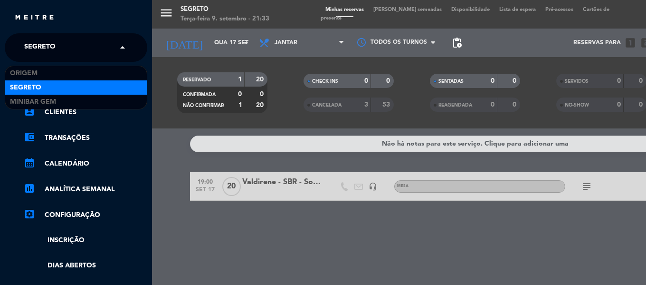
drag, startPoint x: 25, startPoint y: 44, endPoint x: 29, endPoint y: 50, distance: 6.9
click at [28, 45] on span "Segreto" at bounding box center [39, 48] width 31 height 20
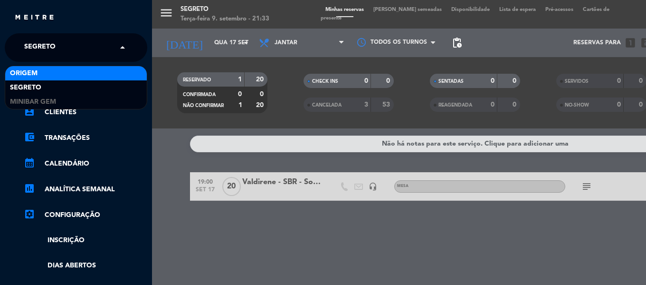
click at [32, 70] on span "Origem" at bounding box center [24, 73] width 28 height 11
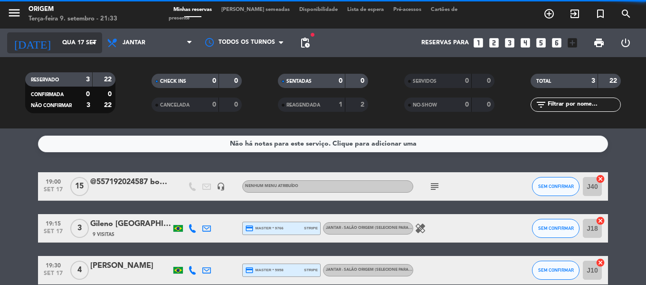
click at [57, 41] on input "Qua 17 set" at bounding box center [97, 43] width 80 height 16
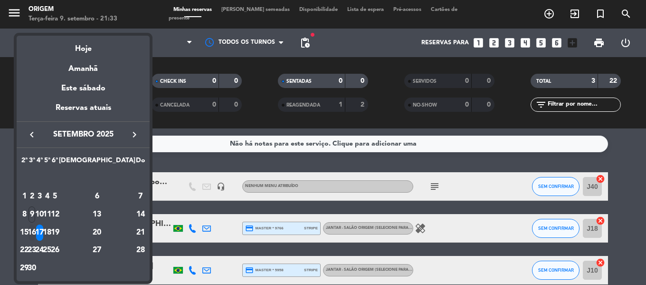
click at [36, 232] on div "16" at bounding box center [32, 232] width 7 height 16
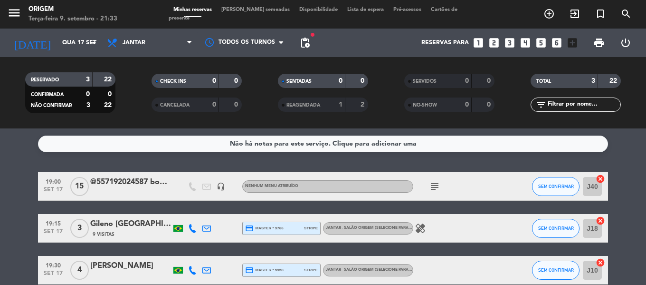
type input "Ter 16 set"
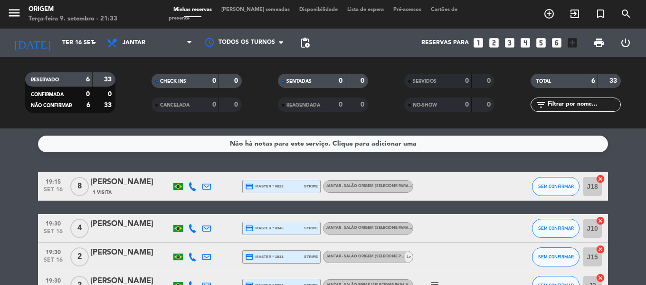
click at [242, 12] on span "[PERSON_NAME] semeadas" at bounding box center [256, 9] width 78 height 5
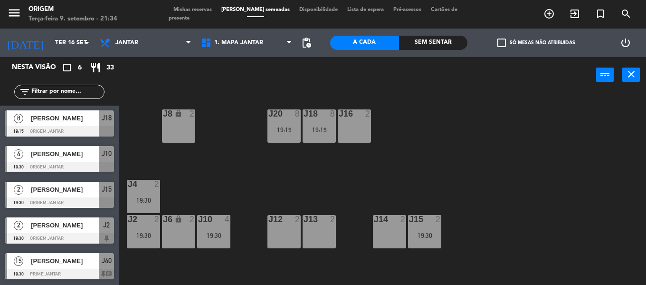
click at [203, 12] on span "Minhas reservas" at bounding box center [193, 9] width 48 height 5
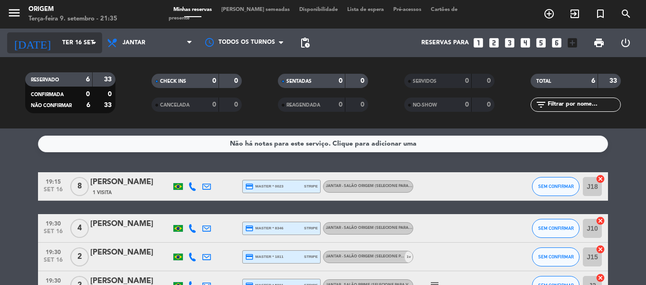
click at [58, 48] on input "Ter 16 set" at bounding box center [97, 43] width 80 height 16
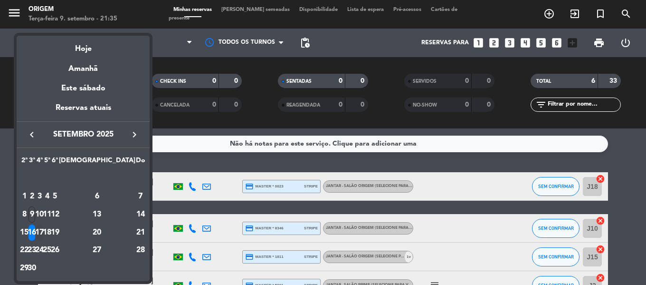
click at [43, 233] on div "17" at bounding box center [39, 232] width 7 height 16
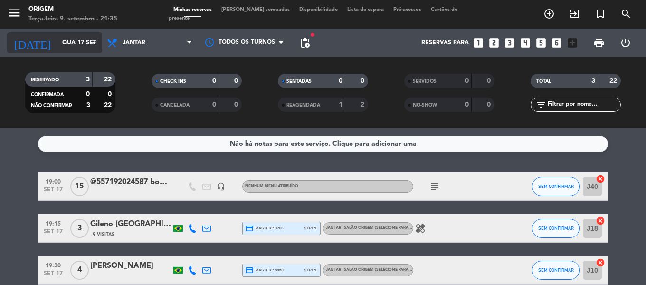
click at [57, 37] on input "Qua 17 set" at bounding box center [97, 43] width 80 height 16
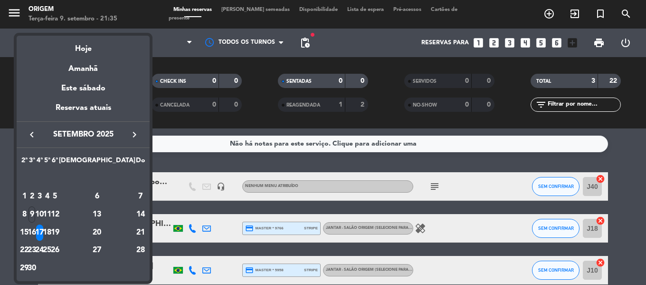
click at [51, 237] on div "18" at bounding box center [47, 232] width 7 height 16
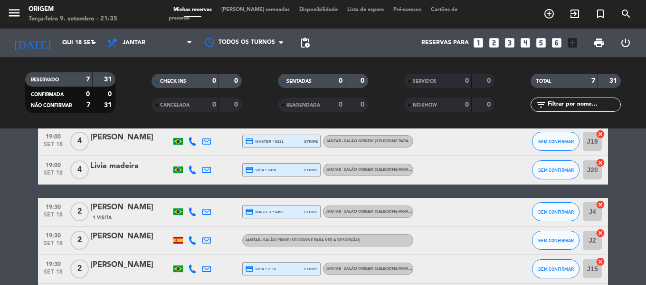
scroll to position [95, 0]
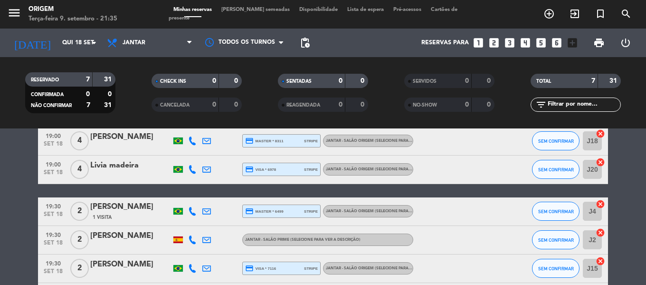
drag, startPoint x: 0, startPoint y: 9, endPoint x: 12, endPoint y: 8, distance: 11.9
click at [0, 8] on div "menu Origem Terça-feira 9. setembro - 21:35" at bounding box center [81, 14] width 162 height 22
click at [12, 8] on icon "menu" at bounding box center [14, 13] width 14 height 14
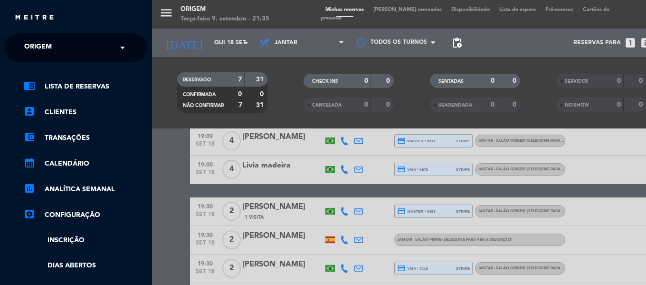
click at [23, 46] on div "× Origem" at bounding box center [43, 48] width 46 height 20
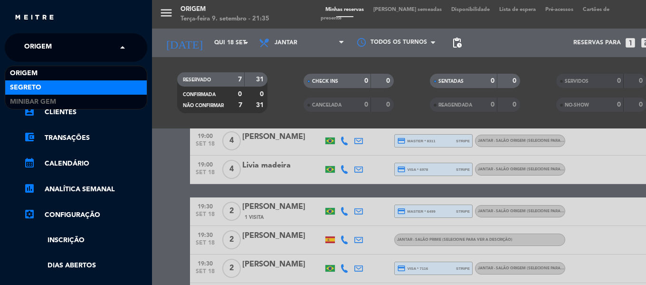
click at [34, 93] on span "Segreto" at bounding box center [25, 87] width 31 height 11
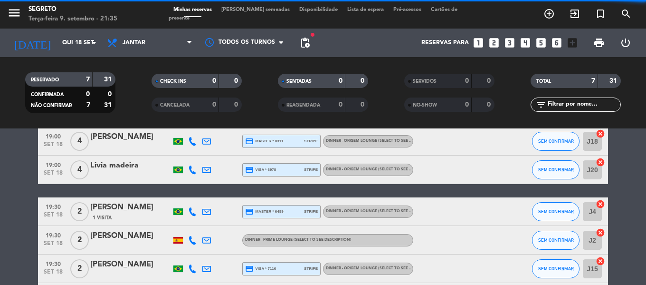
scroll to position [0, 0]
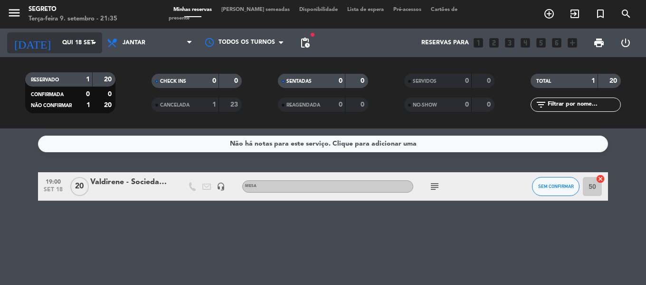
click at [57, 37] on input "Qui 18 set" at bounding box center [97, 43] width 80 height 16
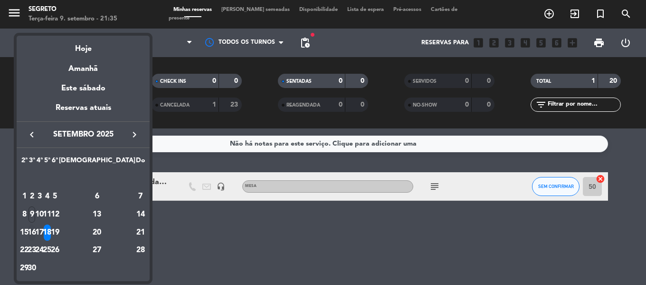
click at [36, 230] on div "16" at bounding box center [32, 232] width 7 height 16
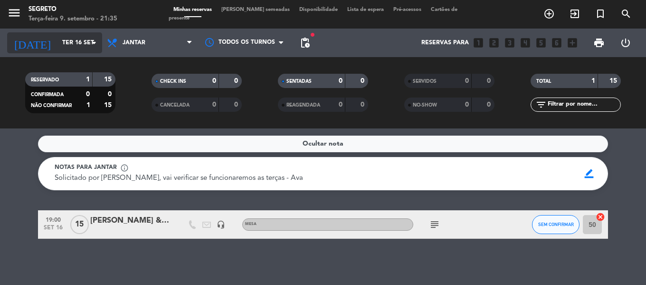
click at [57, 35] on input "Ter 16 set" at bounding box center [97, 43] width 80 height 16
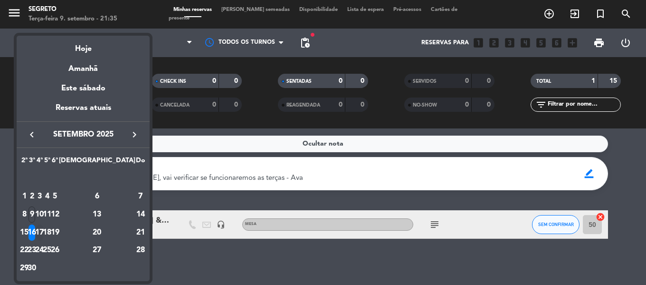
click at [43, 230] on div "17" at bounding box center [39, 232] width 7 height 16
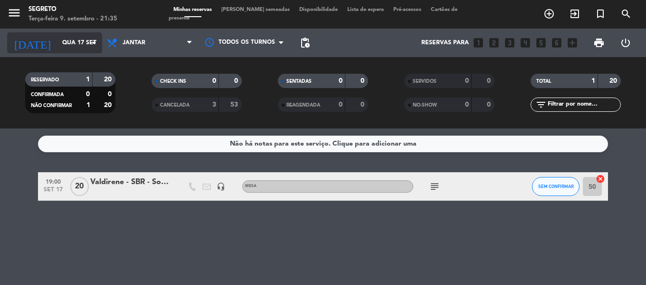
click at [57, 49] on input "Qua 17 set" at bounding box center [97, 43] width 80 height 16
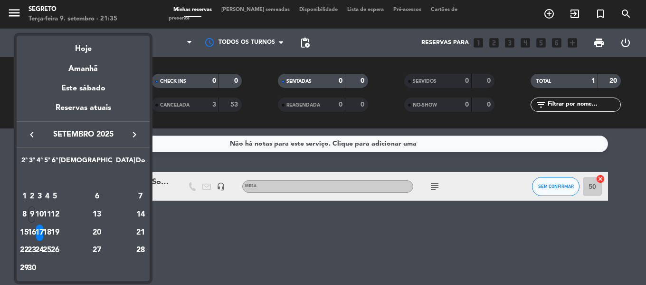
click at [232, 240] on div at bounding box center [323, 142] width 646 height 285
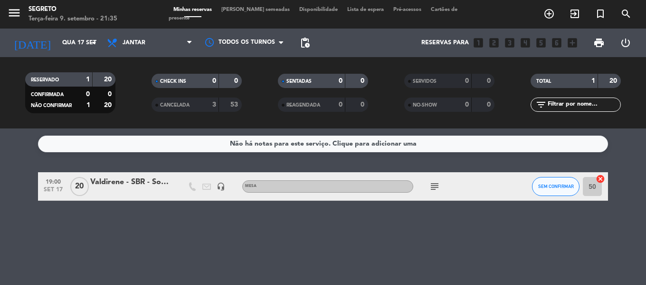
click at [193, 104] on div "CANCELADA" at bounding box center [176, 104] width 44 height 11
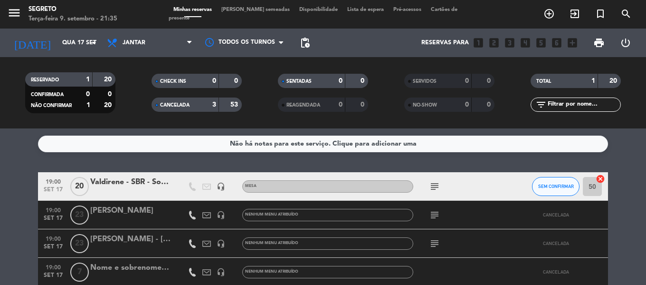
click at [193, 104] on div "CANCELADA" at bounding box center [176, 104] width 44 height 11
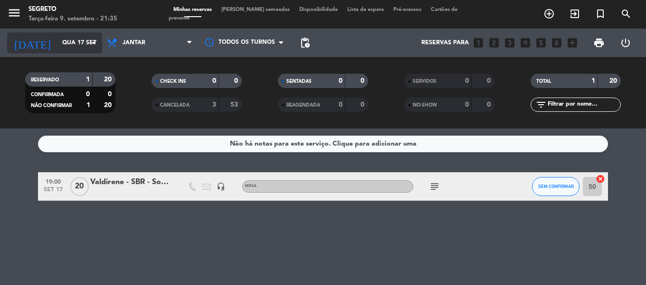
click at [64, 41] on input "Qua 17 set" at bounding box center [97, 43] width 80 height 16
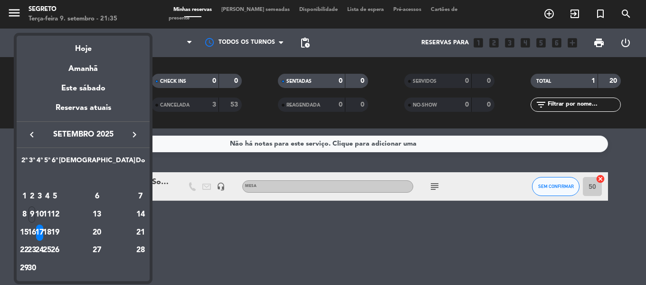
click at [51, 230] on div "18" at bounding box center [47, 232] width 7 height 16
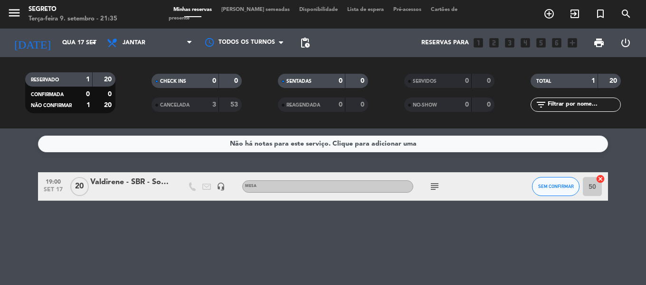
type input "Qui 18 set"
click at [57, 44] on input "Qui 18 set" at bounding box center [97, 43] width 80 height 16
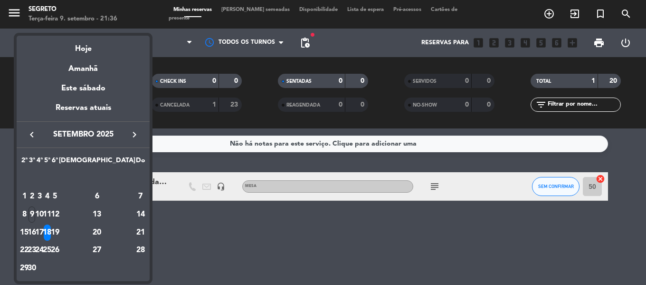
click at [18, 18] on div at bounding box center [323, 142] width 646 height 285
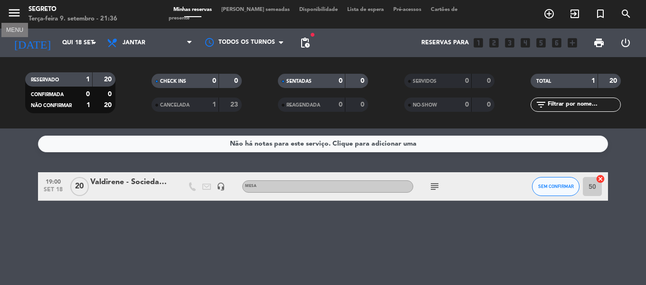
click at [16, 10] on icon "menu" at bounding box center [14, 13] width 14 height 14
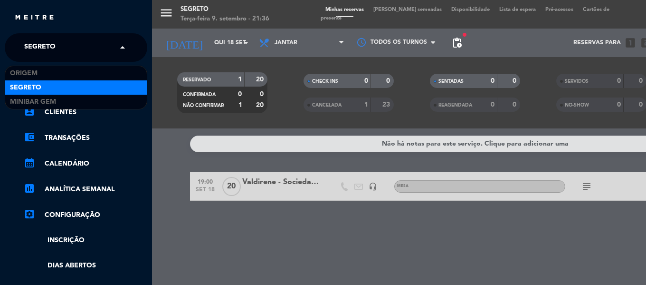
click at [31, 51] on span "Segreto" at bounding box center [39, 48] width 31 height 20
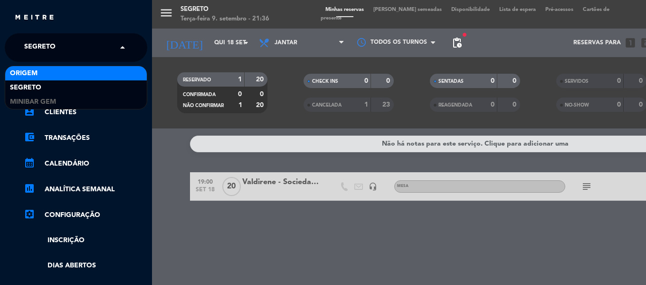
click at [31, 79] on div "Origem" at bounding box center [76, 73] width 142 height 14
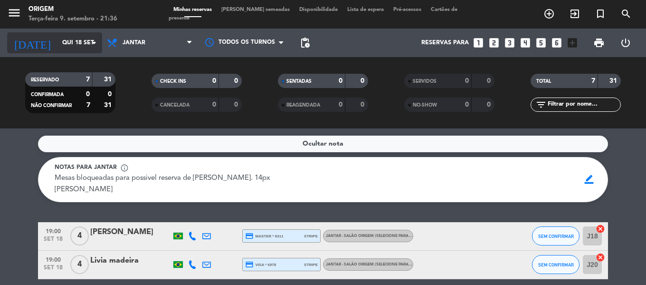
click at [57, 44] on input "Qui 18 set" at bounding box center [97, 43] width 80 height 16
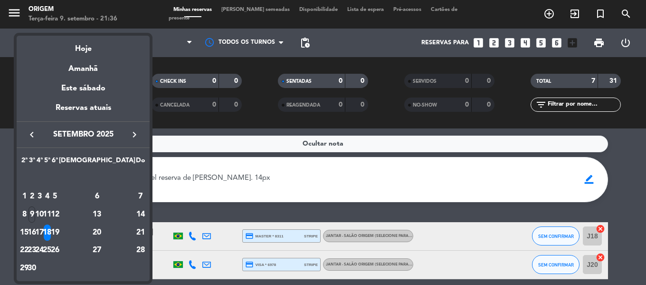
click at [51, 231] on div "18" at bounding box center [47, 232] width 7 height 16
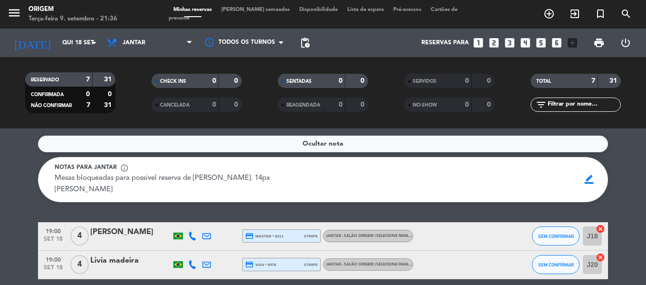
click at [252, 12] on span "[PERSON_NAME] semeadas" at bounding box center [256, 9] width 78 height 5
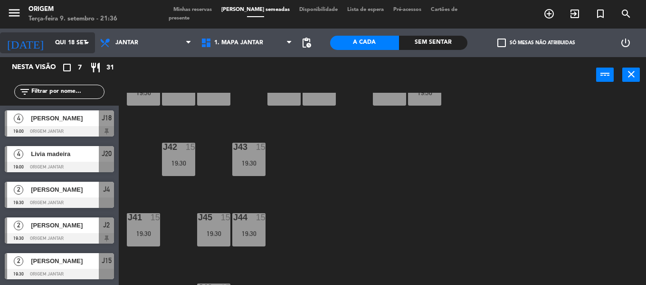
click at [50, 39] on input "Qui 18 set" at bounding box center [90, 43] width 80 height 16
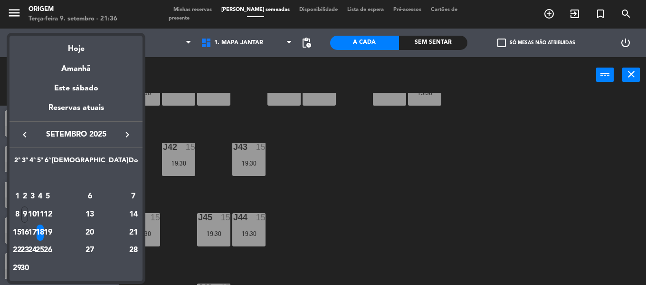
click at [29, 231] on div "16" at bounding box center [24, 232] width 7 height 16
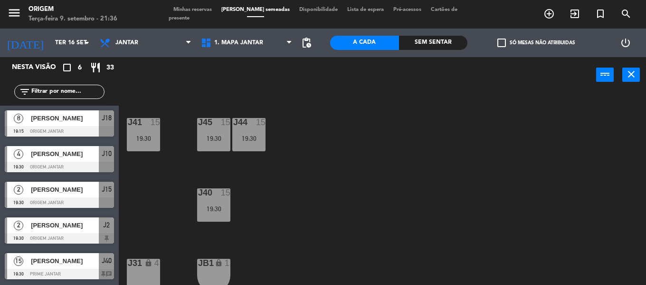
scroll to position [36, 0]
click at [38, 34] on div "[DATE] [DATE] arrow_drop_down" at bounding box center [47, 42] width 95 height 21
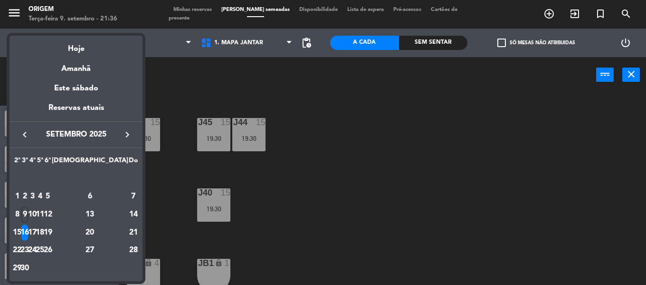
click at [44, 233] on div "18" at bounding box center [40, 232] width 7 height 16
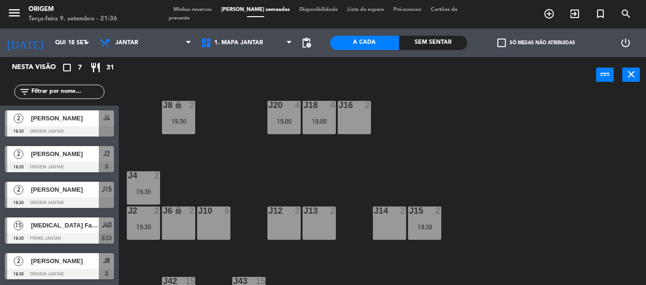
scroll to position [0, 0]
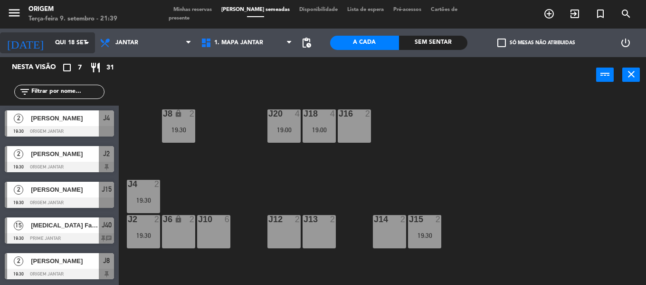
click at [59, 46] on input "Qui 18 set" at bounding box center [90, 43] width 80 height 16
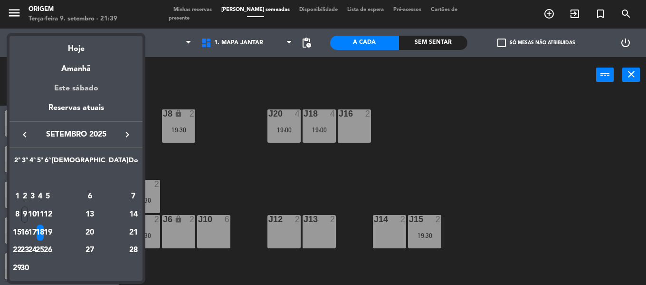
click at [90, 86] on div "Este sábado" at bounding box center [76, 88] width 133 height 27
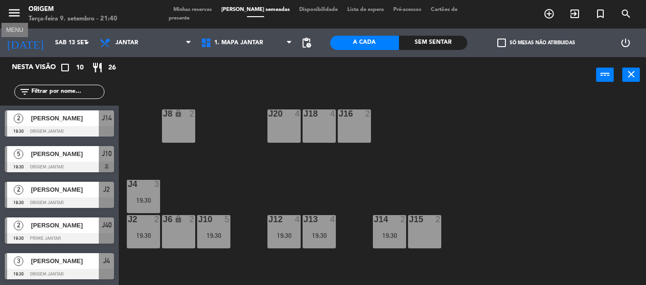
click at [15, 7] on icon "menu" at bounding box center [14, 13] width 14 height 14
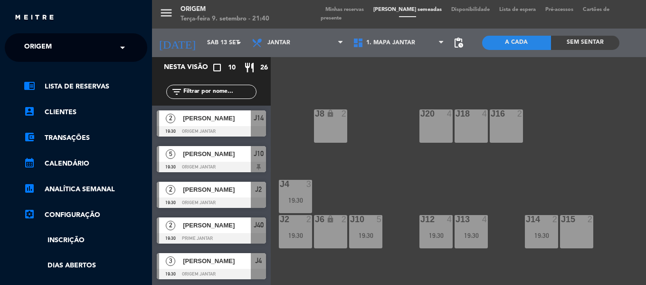
click at [44, 51] on span "Origem" at bounding box center [38, 48] width 28 height 20
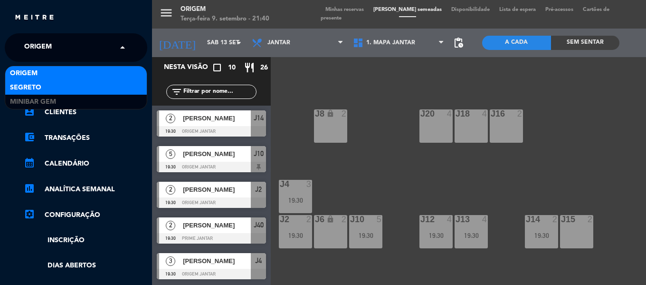
click at [39, 86] on span "Segreto" at bounding box center [25, 87] width 31 height 11
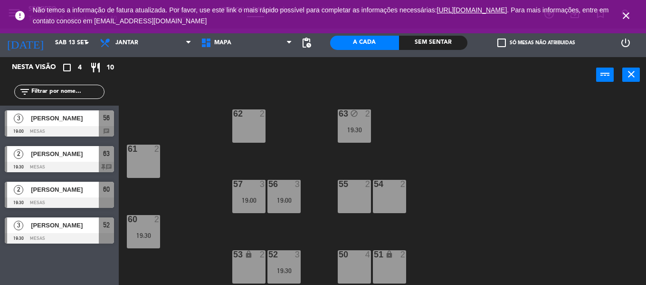
drag, startPoint x: 626, startPoint y: 13, endPoint x: 574, endPoint y: 13, distance: 52.7
click at [626, 13] on icon "close" at bounding box center [626, 15] width 11 height 11
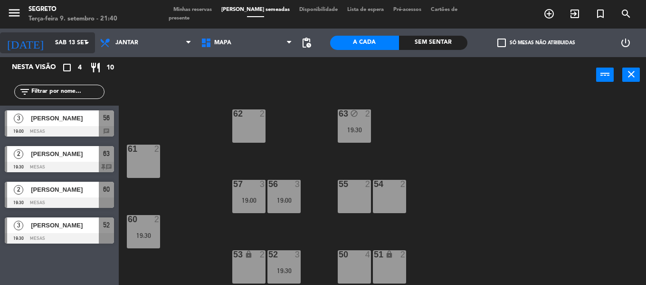
click at [58, 46] on input "Sáb 13 set" at bounding box center [90, 43] width 80 height 16
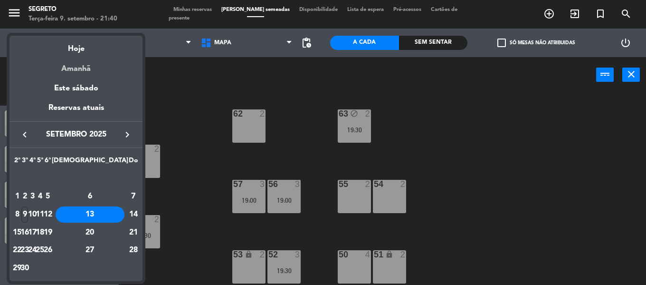
click at [77, 65] on div "Amanhã" at bounding box center [76, 65] width 133 height 19
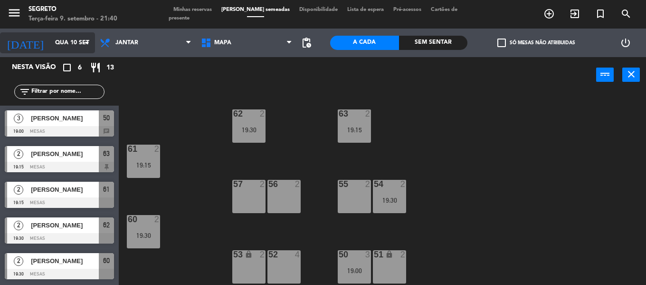
click at [59, 41] on input "Qua 10 set" at bounding box center [90, 43] width 80 height 16
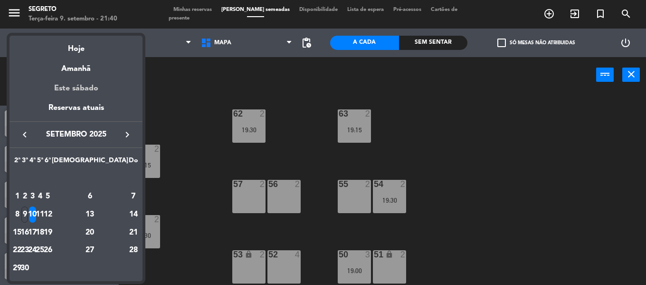
click at [86, 86] on div "Este sábado" at bounding box center [76, 88] width 133 height 27
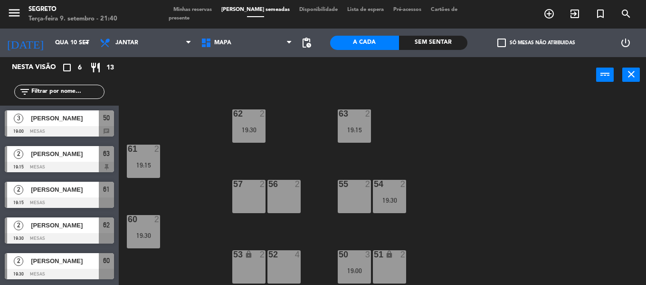
type input "Sáb 13 set"
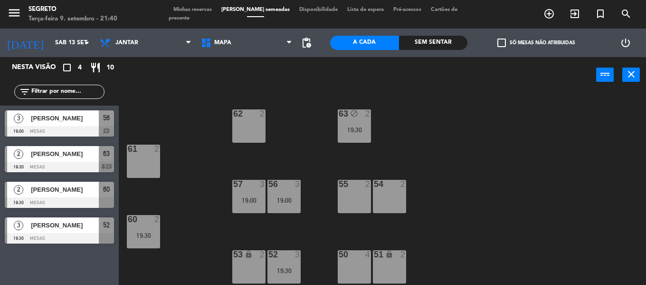
click at [200, 12] on span "Minhas reservas" at bounding box center [193, 9] width 48 height 5
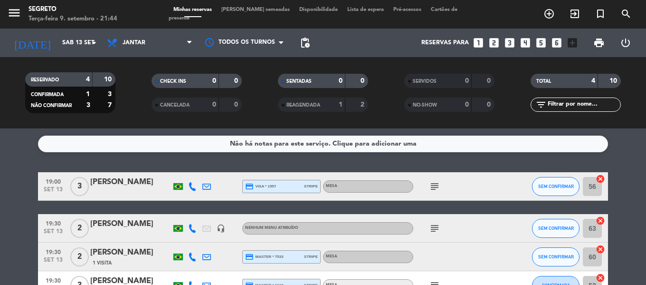
click at [234, 12] on span "[PERSON_NAME] semeadas" at bounding box center [256, 9] width 78 height 5
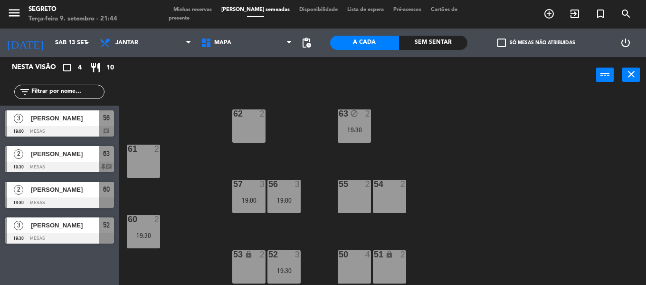
click at [351, 262] on div "50 4" at bounding box center [354, 266] width 33 height 33
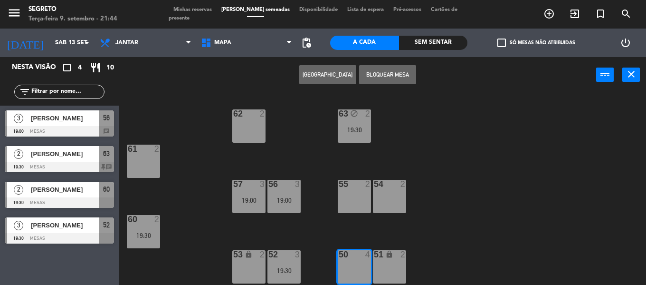
click at [337, 70] on button "[GEOGRAPHIC_DATA]" at bounding box center [327, 74] width 57 height 19
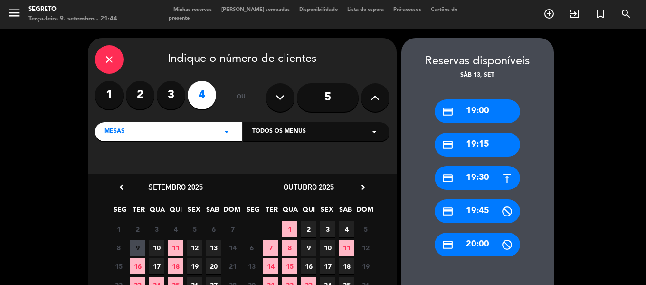
click at [464, 106] on div "credit_card 19:00" at bounding box center [478, 111] width 86 height 24
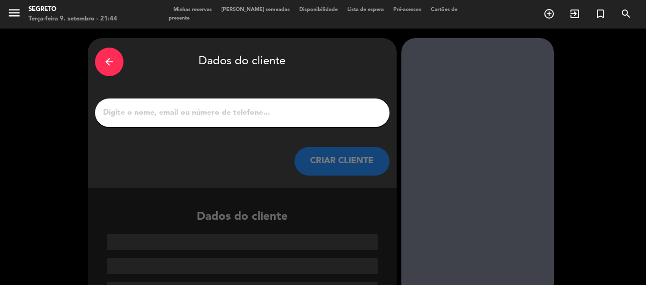
click at [268, 106] on input "1" at bounding box center [242, 112] width 280 height 13
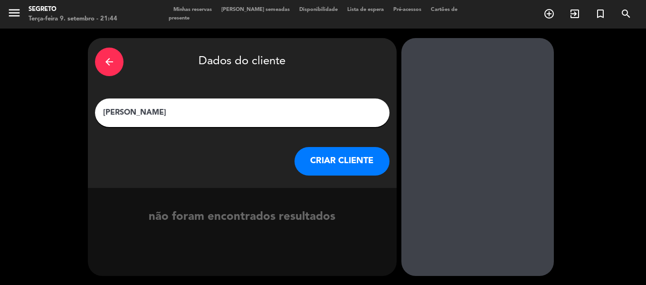
type input "[PERSON_NAME]"
click at [333, 162] on button "CRIAR CLIENTE" at bounding box center [342, 161] width 95 height 29
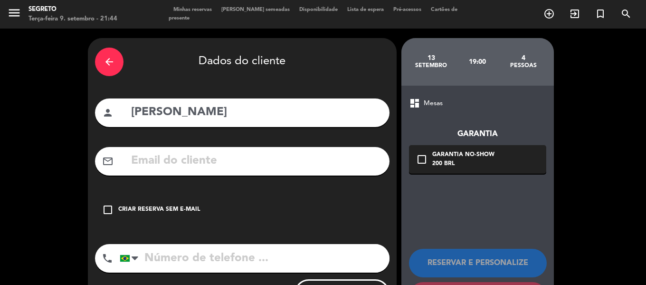
click at [104, 211] on icon "check_box_outline_blank" at bounding box center [107, 209] width 11 height 11
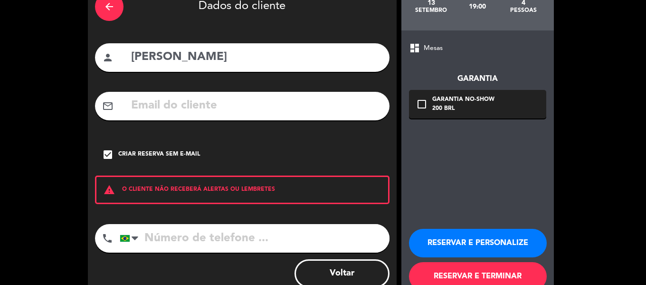
scroll to position [82, 0]
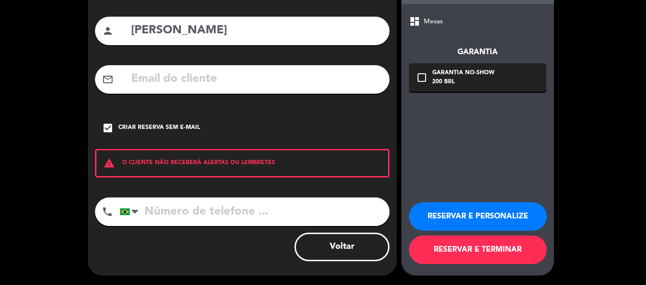
click at [514, 250] on button "RESERVAR E TERMINAR" at bounding box center [478, 249] width 138 height 29
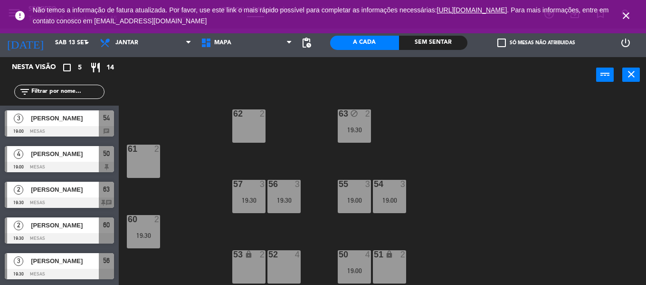
click at [626, 17] on icon "close" at bounding box center [626, 15] width 11 height 11
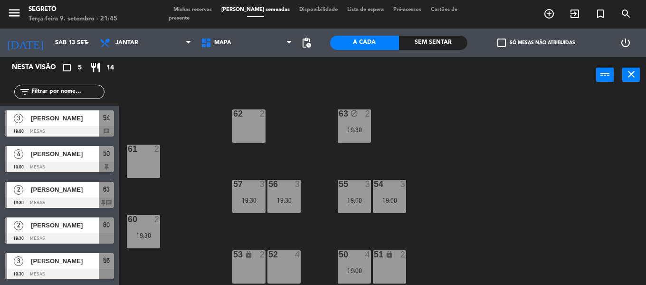
click at [22, 10] on span "menu" at bounding box center [17, 14] width 21 height 22
click at [19, 14] on icon "menu" at bounding box center [14, 13] width 14 height 14
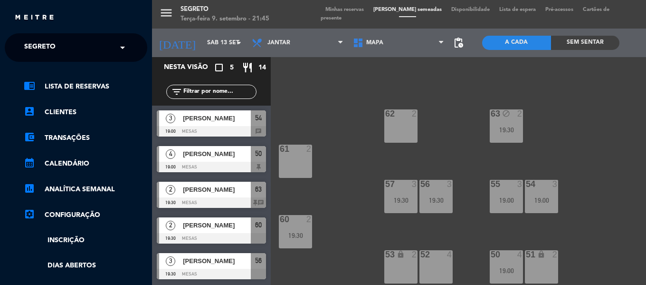
drag, startPoint x: 39, startPoint y: 51, endPoint x: 40, endPoint y: 63, distance: 11.9
click at [40, 51] on span "Segreto" at bounding box center [39, 48] width 31 height 20
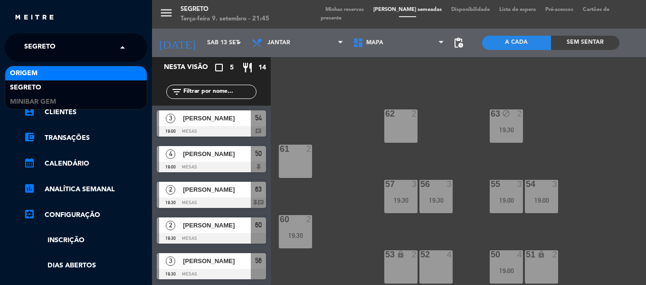
click at [35, 72] on span "Origem" at bounding box center [24, 73] width 28 height 11
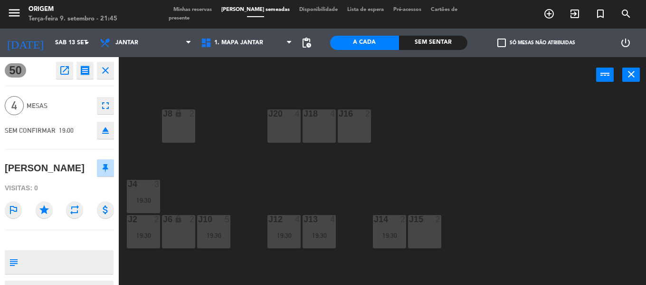
click at [103, 71] on icon "close" at bounding box center [105, 70] width 11 height 11
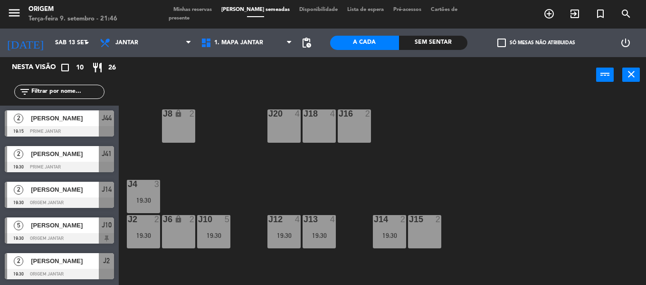
click at [189, 12] on span "Minhas reservas" at bounding box center [193, 9] width 48 height 5
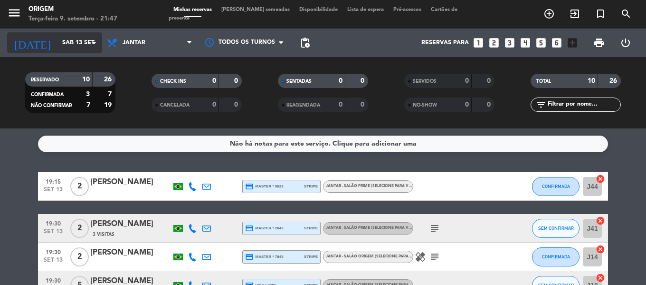
click at [57, 42] on input "Sáb 13 set" at bounding box center [97, 43] width 80 height 16
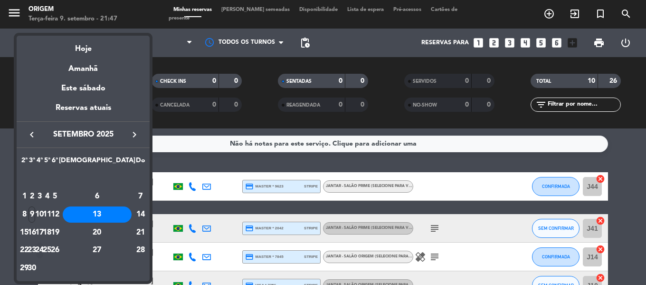
click at [43, 247] on div "24" at bounding box center [39, 250] width 7 height 16
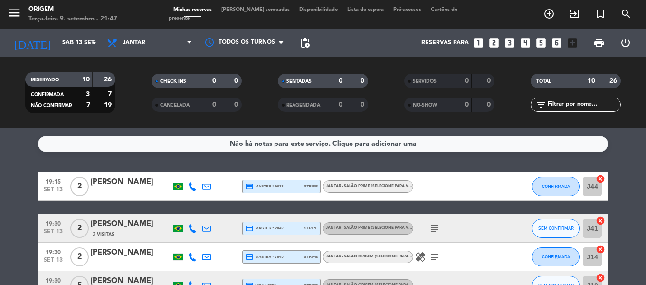
type input "Qua 24 set"
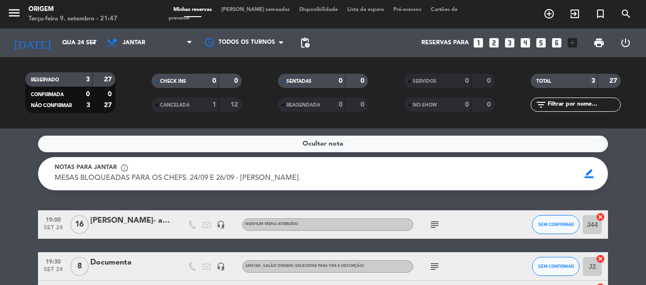
click at [128, 226] on div "[PERSON_NAME]- astrazeneca" at bounding box center [130, 220] width 81 height 12
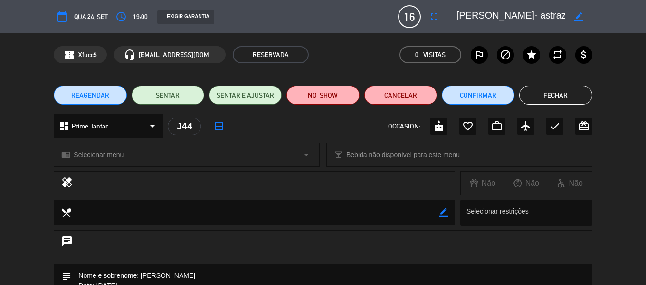
click at [543, 99] on button "Fechar" at bounding box center [555, 95] width 73 height 19
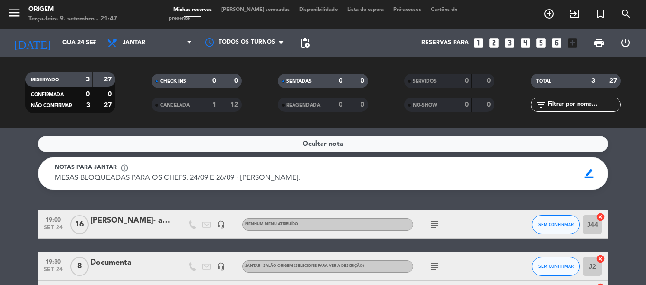
click at [111, 223] on div "[PERSON_NAME]- astrazeneca" at bounding box center [130, 220] width 81 height 12
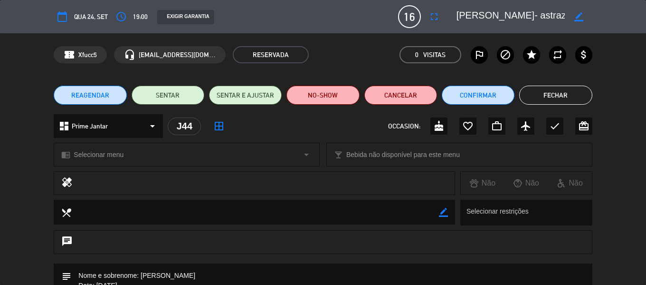
scroll to position [190, 0]
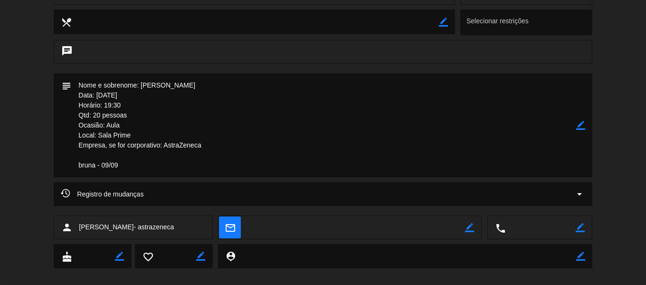
click at [583, 128] on icon "border_color" at bounding box center [580, 125] width 9 height 9
click at [154, 159] on textarea at bounding box center [323, 125] width 505 height 104
click at [154, 161] on textarea at bounding box center [323, 125] width 505 height 104
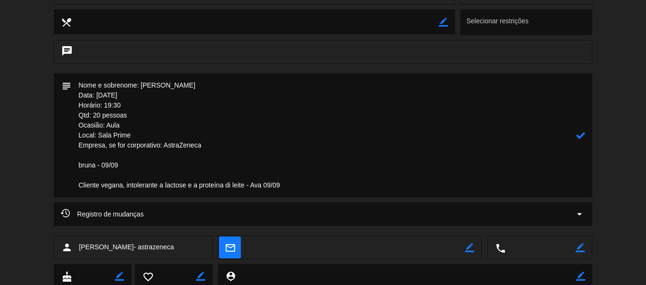
drag, startPoint x: 231, startPoint y: 185, endPoint x: 237, endPoint y: 216, distance: 31.9
click at [230, 186] on textarea at bounding box center [323, 135] width 505 height 124
type textarea "Nome e sobrenome: [PERSON_NAME] Data: [DATE] Horário: 19:30 Qtd: 20 pessoas Oca…"
click at [582, 137] on icon at bounding box center [580, 135] width 9 height 9
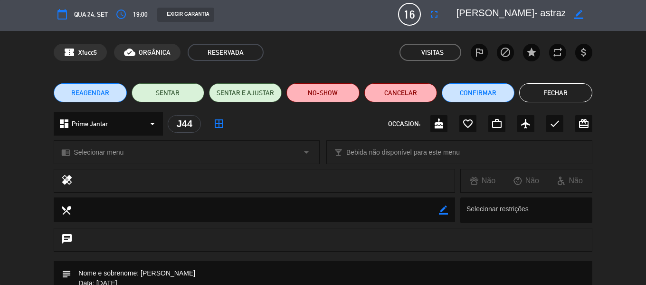
scroll to position [0, 0]
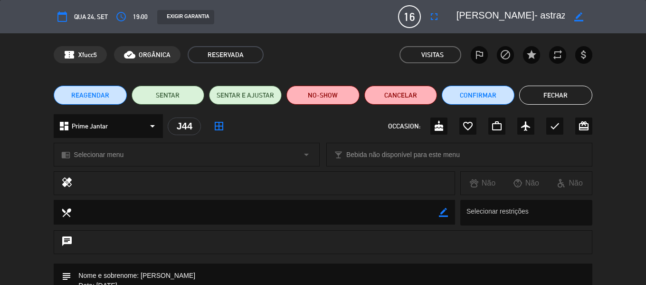
drag, startPoint x: 537, startPoint y: 95, endPoint x: 297, endPoint y: 137, distance: 243.2
click at [538, 95] on button "Fechar" at bounding box center [555, 95] width 73 height 19
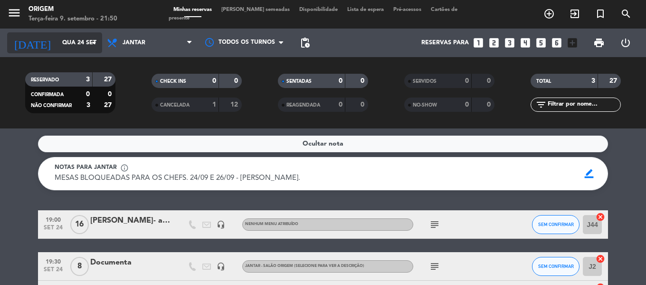
click at [57, 39] on input "Qua 24 set" at bounding box center [97, 43] width 80 height 16
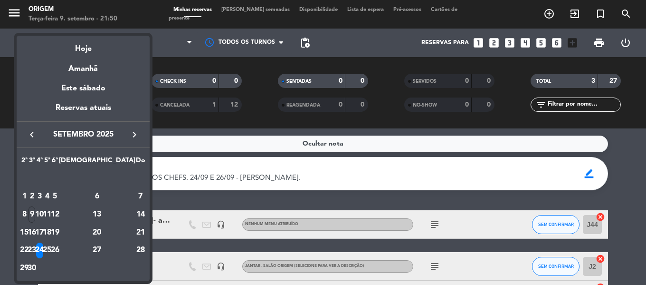
drag, startPoint x: 9, startPoint y: 14, endPoint x: 17, endPoint y: 9, distance: 9.8
click at [10, 13] on div at bounding box center [323, 142] width 646 height 285
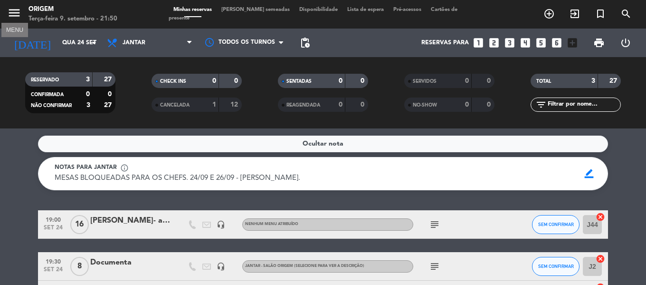
click at [17, 9] on icon "menu" at bounding box center [14, 13] width 14 height 14
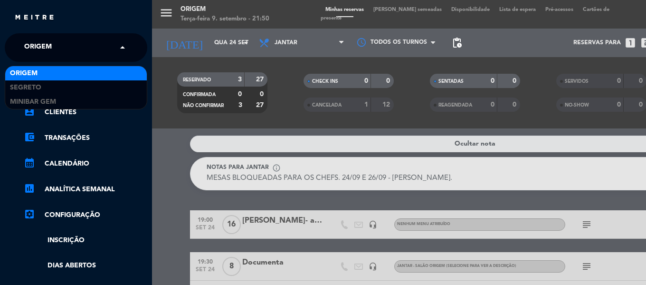
click at [44, 57] on span "Origem" at bounding box center [38, 48] width 28 height 20
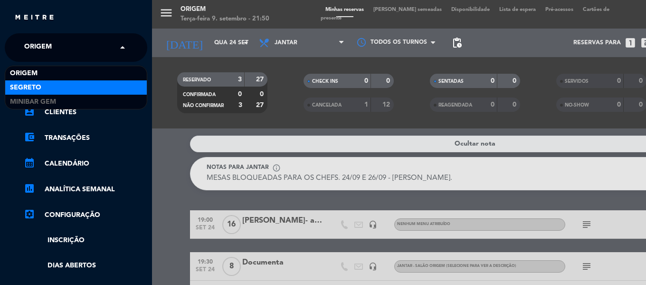
click at [37, 85] on span "Segreto" at bounding box center [25, 87] width 31 height 11
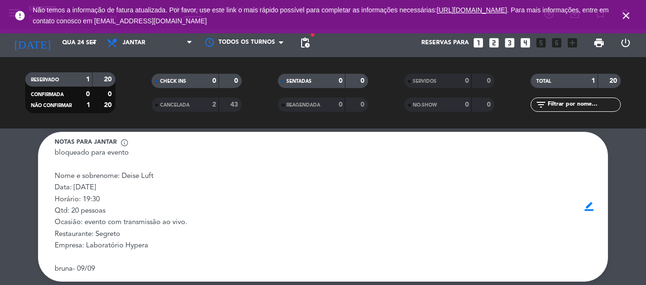
scroll to position [23, 0]
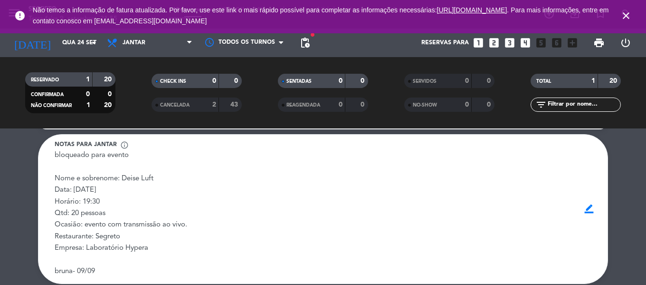
drag, startPoint x: 629, startPoint y: 16, endPoint x: 424, endPoint y: 19, distance: 204.8
click at [629, 15] on icon "close" at bounding box center [626, 15] width 11 height 11
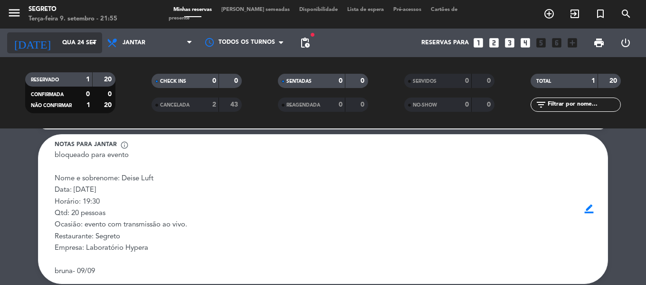
click at [68, 35] on input "Qua 24 set" at bounding box center [97, 43] width 80 height 16
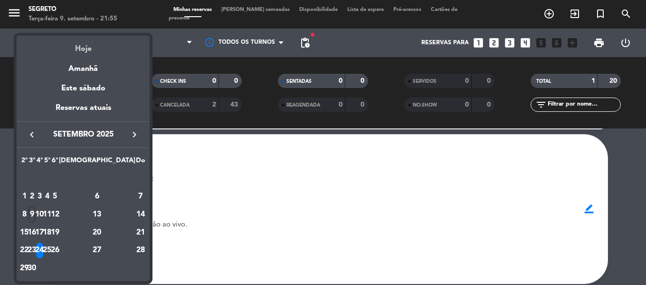
click at [80, 55] on div "Hoje" at bounding box center [83, 45] width 133 height 19
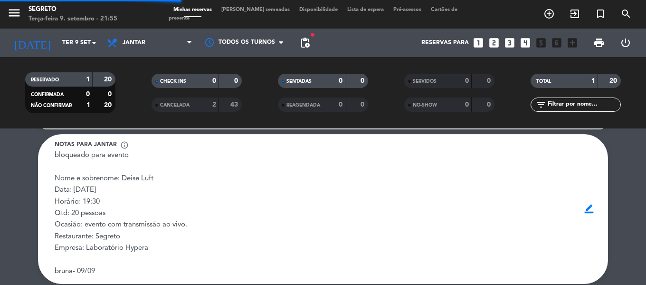
scroll to position [1, 0]
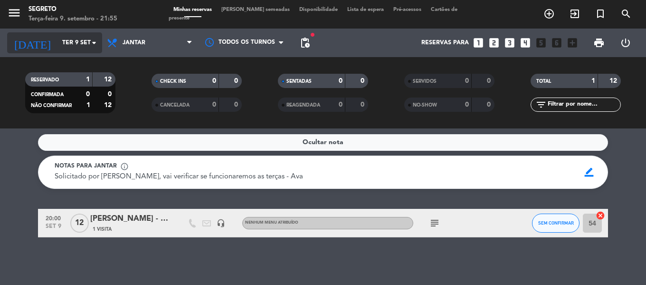
click at [58, 38] on input "Ter 9 set" at bounding box center [97, 43] width 80 height 16
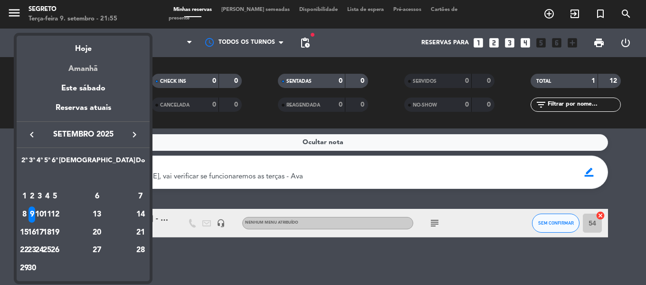
click at [78, 67] on div "Amanhã" at bounding box center [83, 65] width 133 height 19
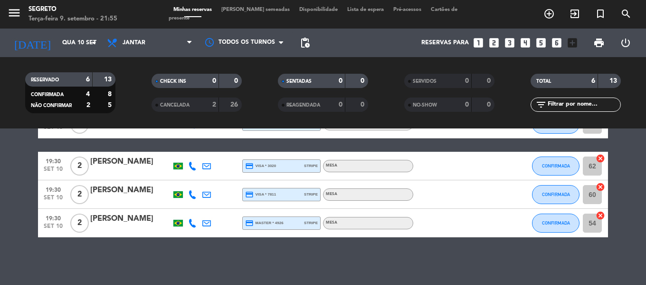
scroll to position [0, 0]
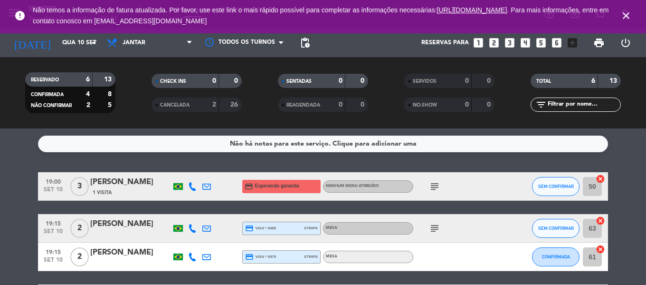
click at [626, 16] on icon "close" at bounding box center [626, 15] width 11 height 11
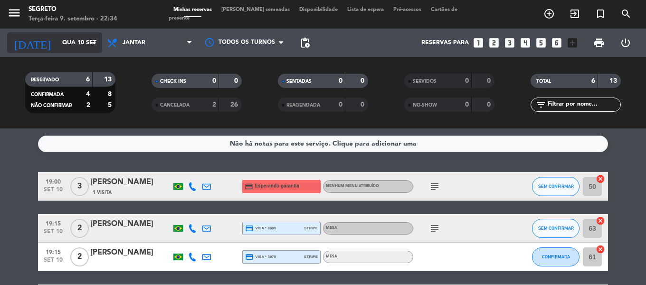
click at [70, 39] on input "Qua 10 set" at bounding box center [97, 43] width 80 height 16
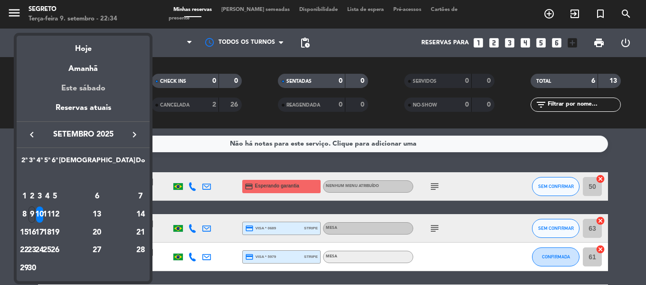
click at [86, 88] on div "Este sábado" at bounding box center [83, 88] width 133 height 27
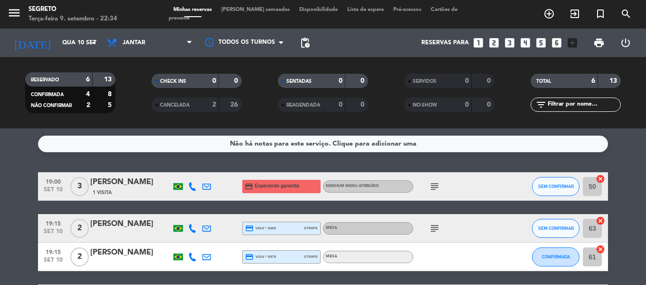
type input "Sáb 13 set"
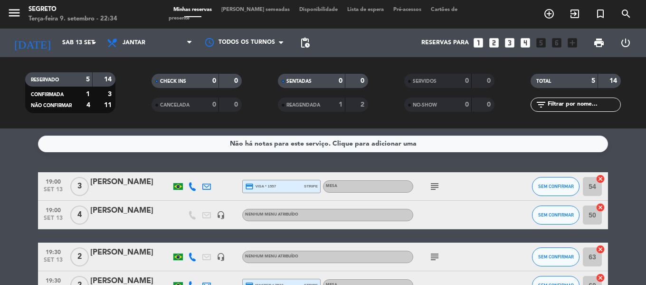
click at [123, 214] on div "[PERSON_NAME]" at bounding box center [130, 210] width 81 height 12
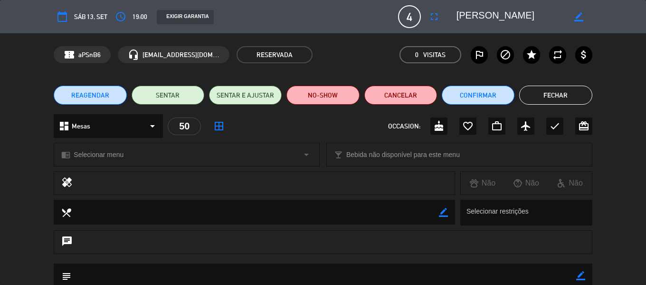
scroll to position [123, 0]
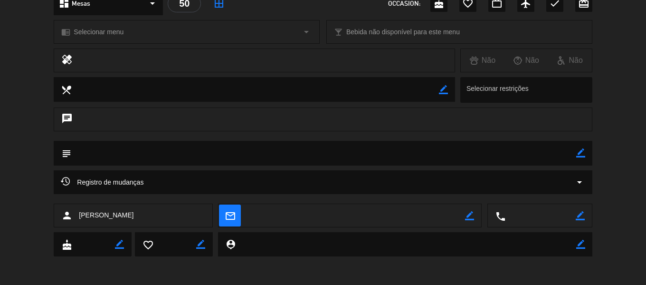
click at [584, 215] on icon "border_color" at bounding box center [580, 215] width 9 height 9
drag, startPoint x: 511, startPoint y: 214, endPoint x: 625, endPoint y: 218, distance: 114.1
click at [625, 218] on div "person [PERSON_NAME] mail_outline border_color local_phone" at bounding box center [323, 217] width 646 height 29
paste textarea "[PHONE_NUMBER]"
click at [523, 213] on textarea at bounding box center [541, 216] width 70 height 24
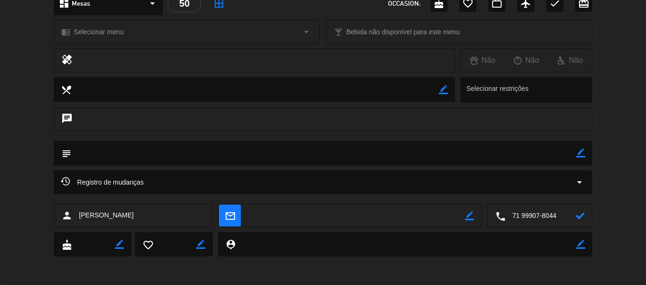
type textarea "71 99907-8044"
click at [581, 213] on icon at bounding box center [580, 215] width 9 height 9
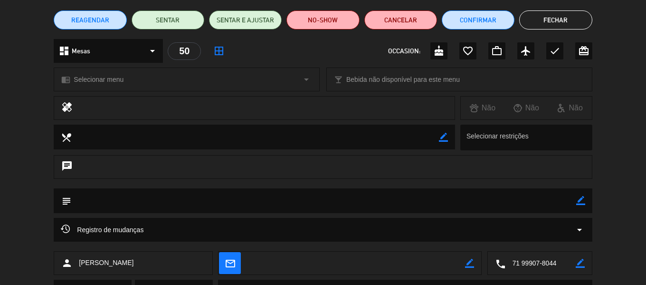
click at [578, 202] on icon "border_color" at bounding box center [580, 200] width 9 height 9
click at [239, 201] on textarea at bounding box center [323, 200] width 505 height 24
paste textarea "intolerância à banana."
click at [88, 201] on textarea at bounding box center [323, 200] width 505 height 24
click at [174, 196] on textarea at bounding box center [323, 200] width 505 height 24
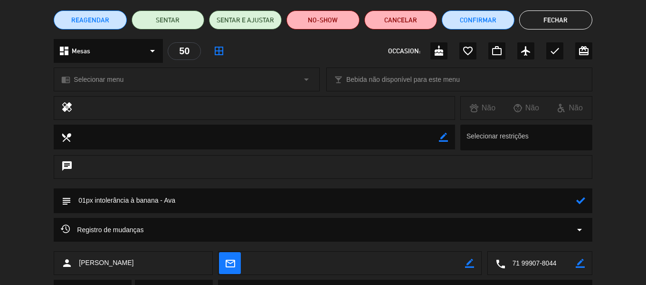
type textarea "01px intolerância à banana - Ava"
click at [581, 202] on icon at bounding box center [580, 200] width 9 height 9
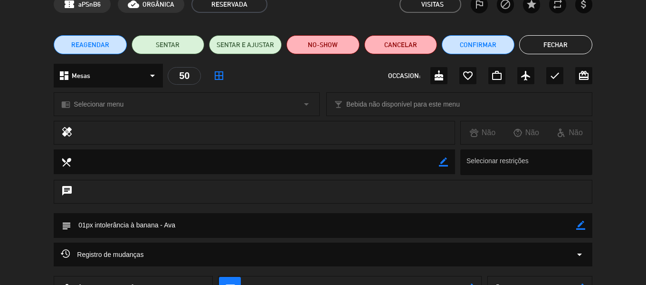
scroll to position [28, 0]
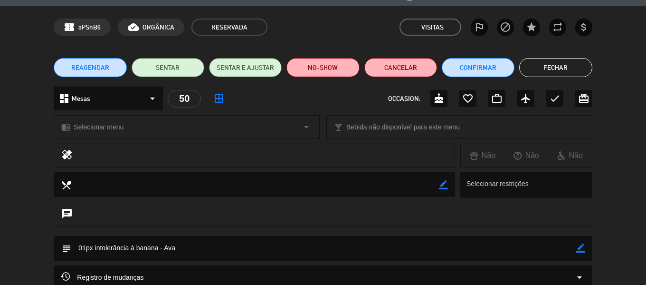
drag, startPoint x: 569, startPoint y: 67, endPoint x: 109, endPoint y: 184, distance: 474.2
click at [567, 67] on button "Fechar" at bounding box center [555, 67] width 73 height 19
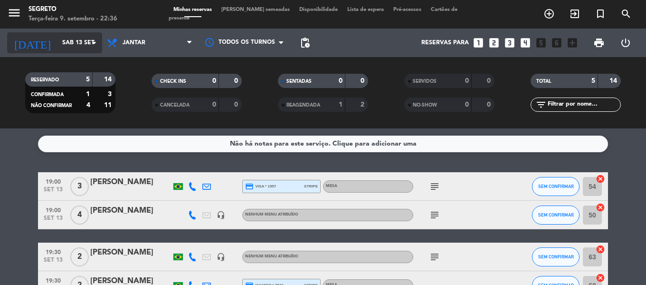
click at [63, 34] on div "[DATE] [DATE] arrow_drop_down" at bounding box center [54, 42] width 95 height 21
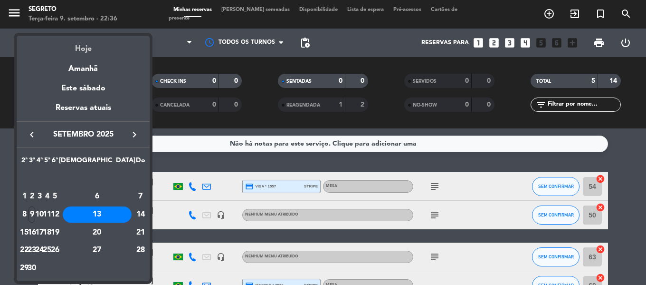
click at [77, 49] on div "Hoje" at bounding box center [83, 45] width 133 height 19
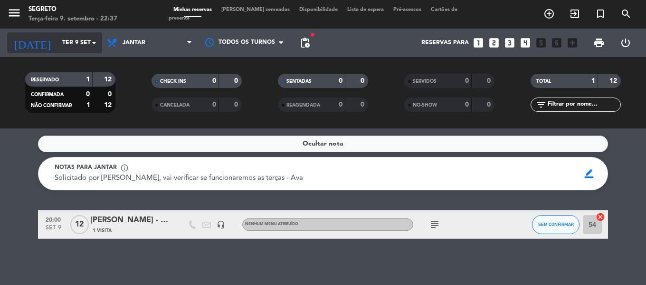
click at [57, 44] on input "Ter 9 set" at bounding box center [97, 43] width 80 height 16
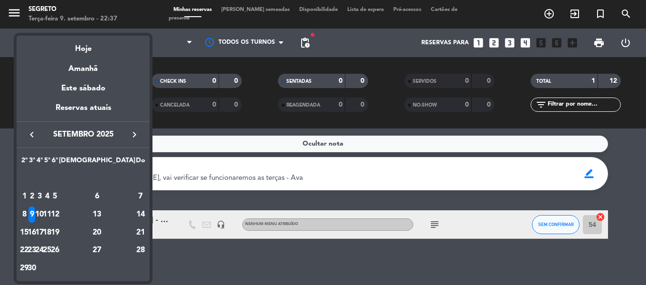
click at [36, 230] on div "16" at bounding box center [32, 232] width 7 height 16
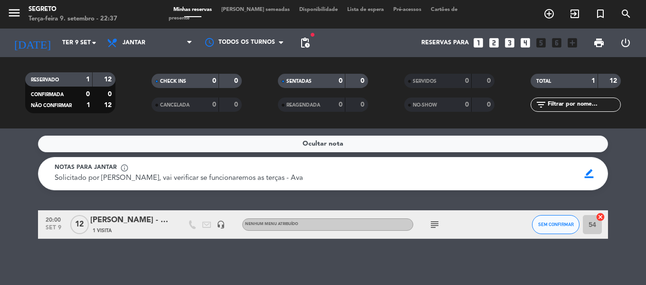
type input "Ter 16 set"
click at [146, 227] on div at bounding box center [130, 231] width 81 height 8
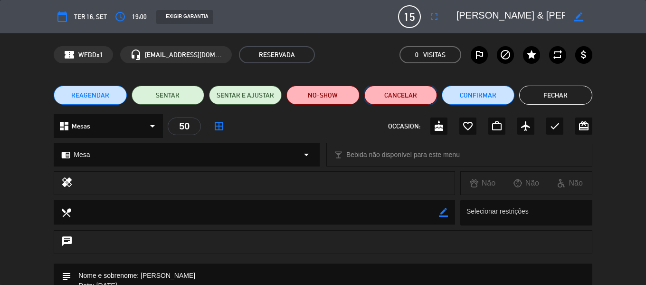
click at [406, 90] on button "Cancelar" at bounding box center [400, 95] width 73 height 19
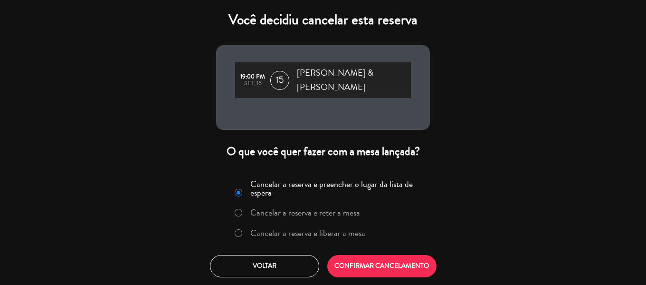
click at [237, 230] on input "Cancelar a reserva e liberar a mesa" at bounding box center [238, 232] width 6 height 6
radio input "true"
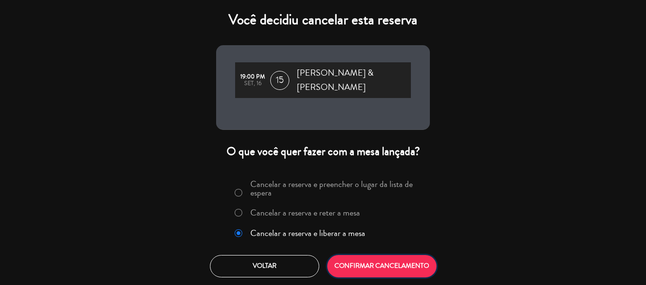
click at [370, 265] on button "CONFIRMAR CANCELAMENTO" at bounding box center [381, 266] width 109 height 22
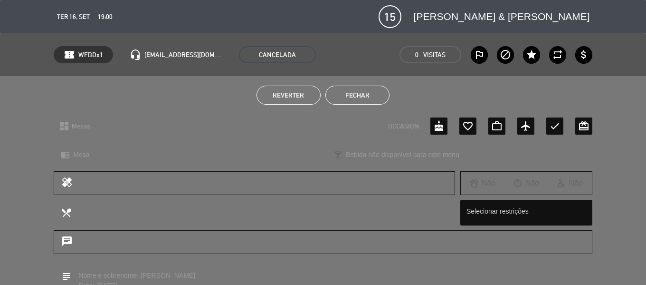
click at [366, 89] on button "Fechar" at bounding box center [357, 95] width 64 height 19
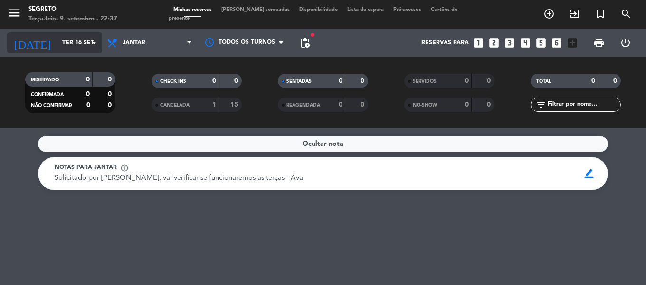
click at [66, 40] on input "Ter 16 set" at bounding box center [97, 43] width 80 height 16
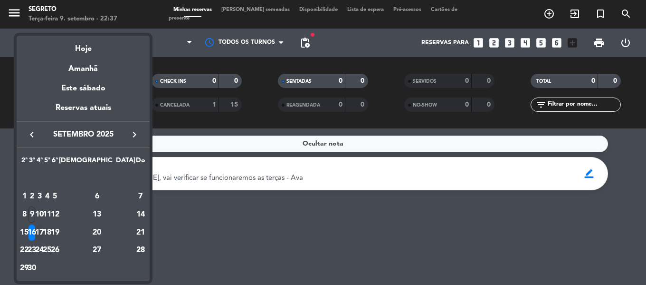
click at [43, 234] on div "17" at bounding box center [39, 232] width 7 height 16
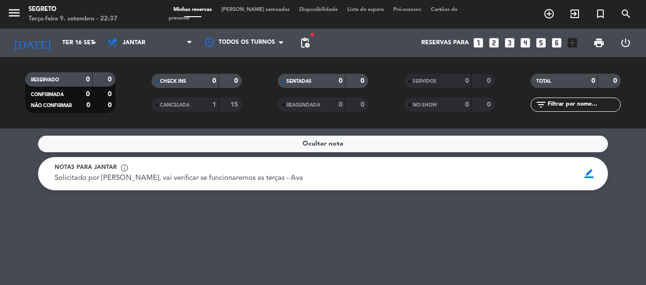
type input "Qua 17 set"
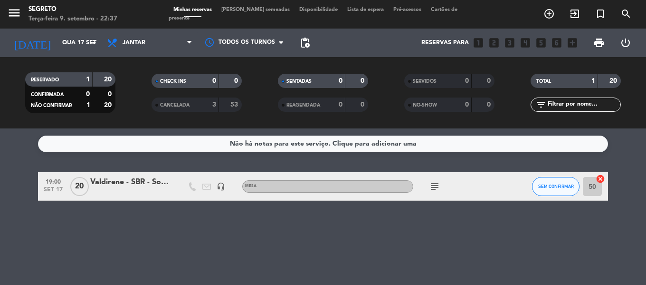
click at [157, 191] on div at bounding box center [130, 193] width 81 height 8
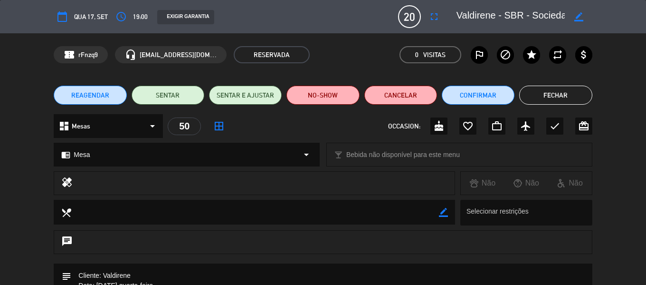
click at [93, 91] on span "REAGENDAR" at bounding box center [90, 95] width 38 height 10
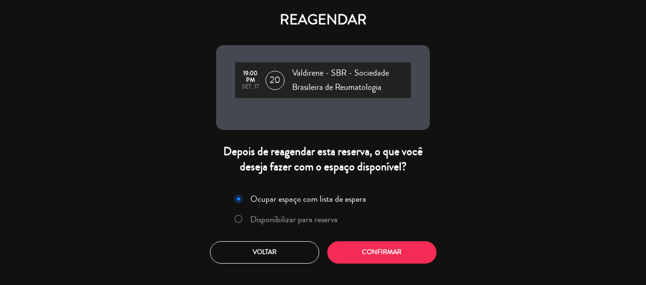
click at [239, 221] on div at bounding box center [239, 219] width 8 height 8
click at [388, 258] on button "Confirmar" at bounding box center [381, 252] width 109 height 22
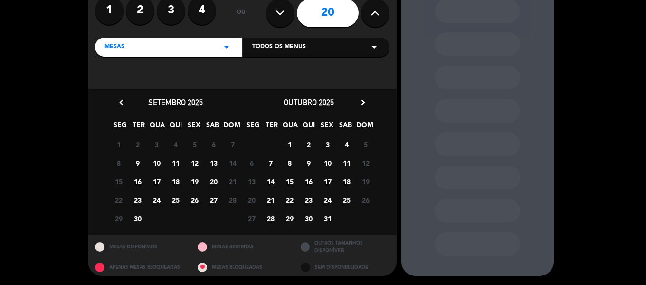
click at [137, 179] on span "16" at bounding box center [138, 181] width 16 height 16
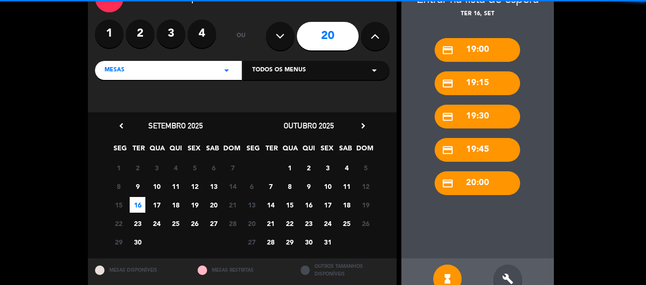
scroll to position [85, 0]
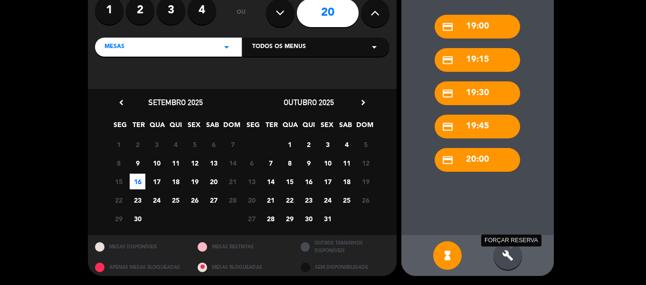
click at [507, 253] on icon "build" at bounding box center [507, 254] width 11 height 11
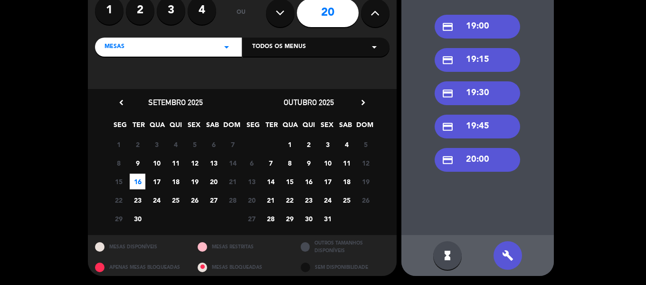
click at [478, 22] on div "credit_card 19:00" at bounding box center [478, 27] width 86 height 24
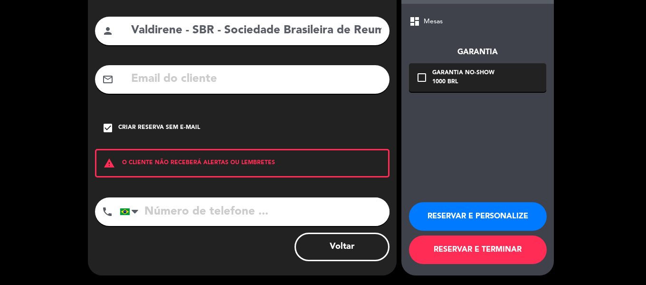
scroll to position [82, 0]
click at [495, 250] on button "RESERVAR E TERMINAR" at bounding box center [478, 249] width 138 height 29
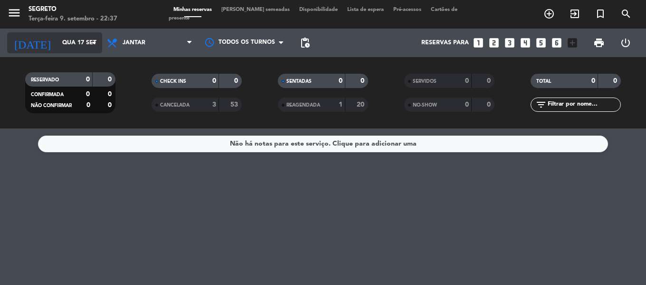
click at [57, 41] on input "Qua 17 set" at bounding box center [97, 43] width 80 height 16
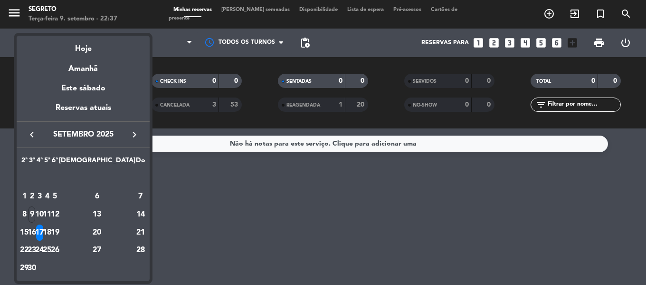
click at [36, 234] on div "16" at bounding box center [32, 232] width 7 height 16
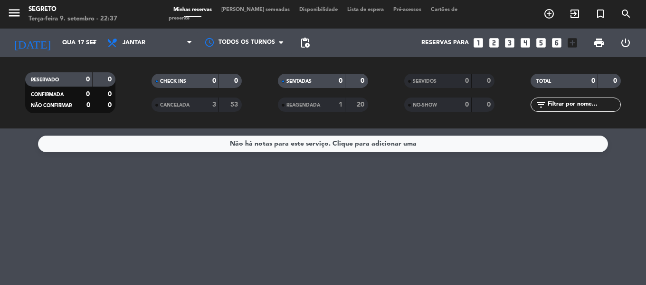
type input "Ter 16 set"
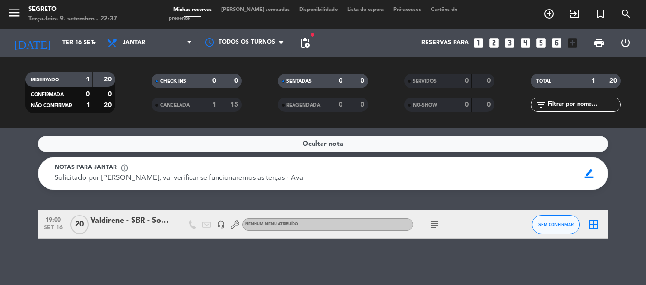
click at [594, 223] on icon "border_all" at bounding box center [593, 224] width 11 height 11
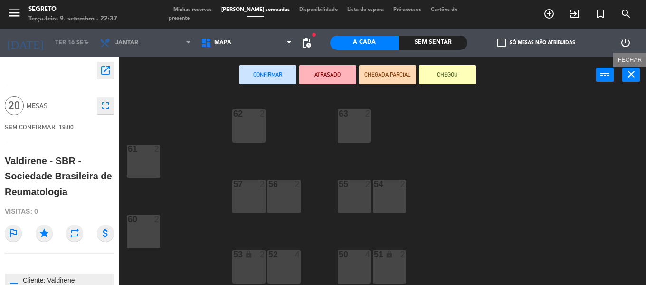
click at [632, 77] on icon "close" at bounding box center [631, 73] width 11 height 11
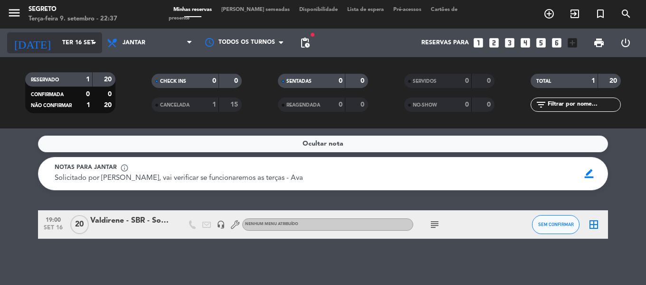
click at [72, 41] on input "Ter 16 set" at bounding box center [97, 43] width 80 height 16
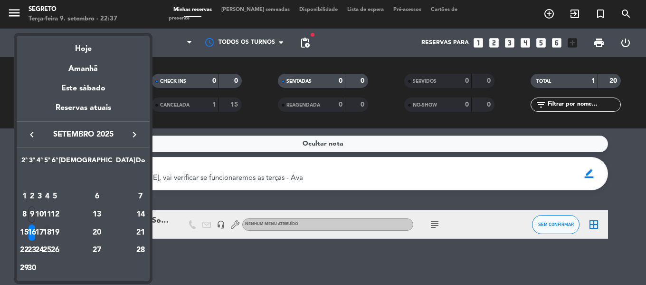
click at [51, 228] on div "18" at bounding box center [47, 232] width 7 height 16
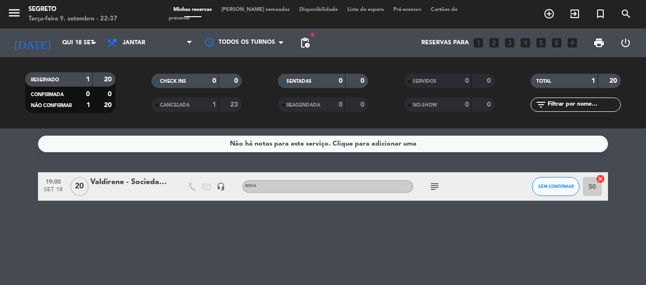
click at [437, 186] on icon "subject" at bounding box center [434, 186] width 11 height 11
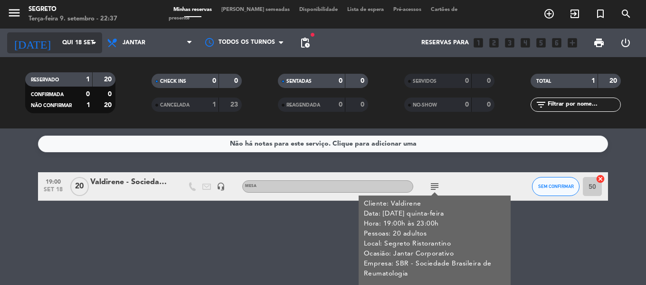
click at [57, 41] on input "Qui 18 set" at bounding box center [97, 43] width 80 height 16
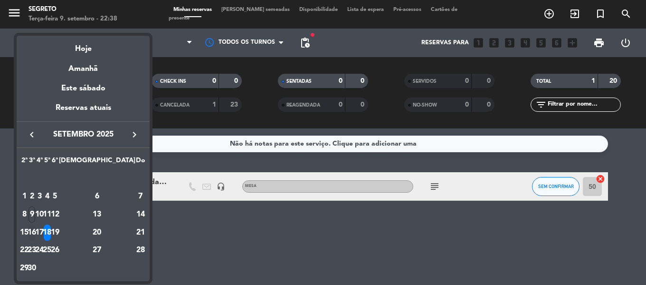
click at [36, 233] on div "16" at bounding box center [32, 232] width 7 height 16
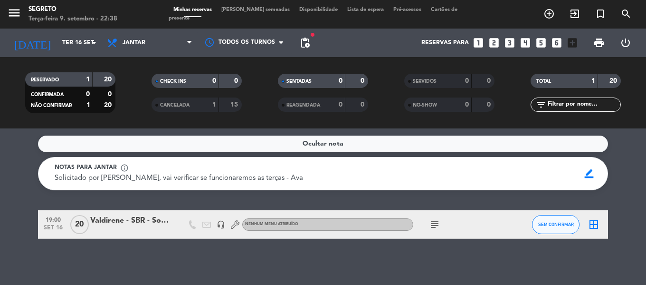
click at [134, 219] on div "Valdirene - SBR - Sociedade Brasileira de Reumatologia" at bounding box center [130, 220] width 81 height 12
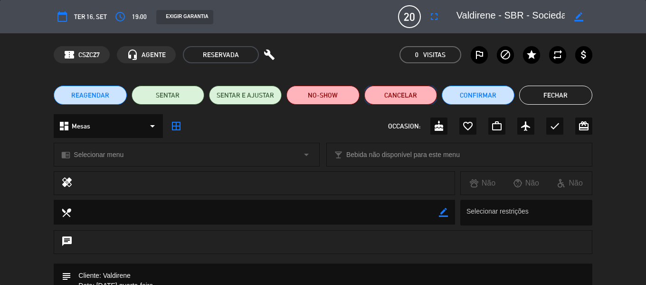
click at [417, 98] on button "Cancelar" at bounding box center [400, 95] width 73 height 19
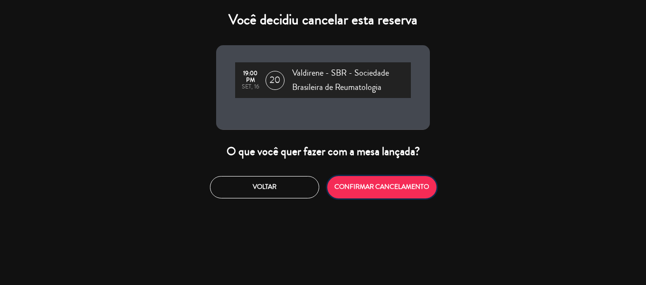
click at [382, 184] on button "CONFIRMAR CANCELAMENTO" at bounding box center [381, 187] width 109 height 22
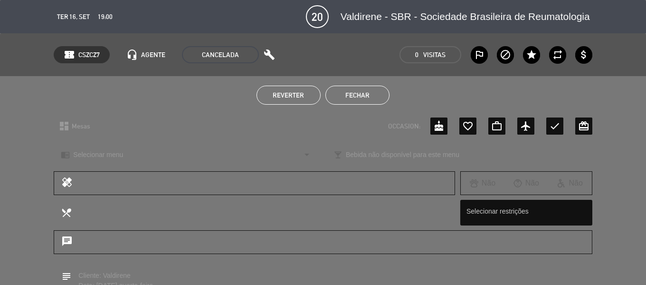
click at [365, 97] on button "Fechar" at bounding box center [357, 95] width 64 height 19
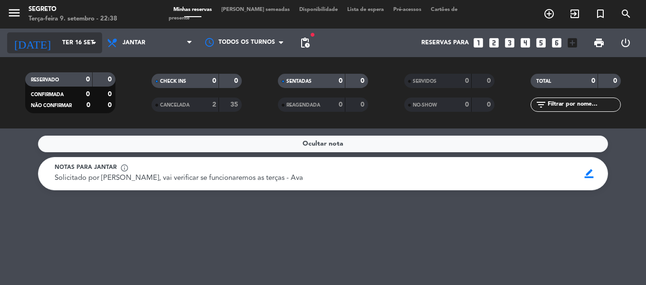
click at [59, 43] on input "Ter 16 set" at bounding box center [97, 43] width 80 height 16
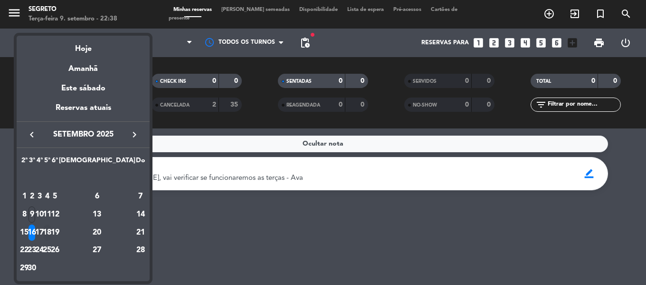
click at [51, 230] on div "18" at bounding box center [47, 232] width 7 height 16
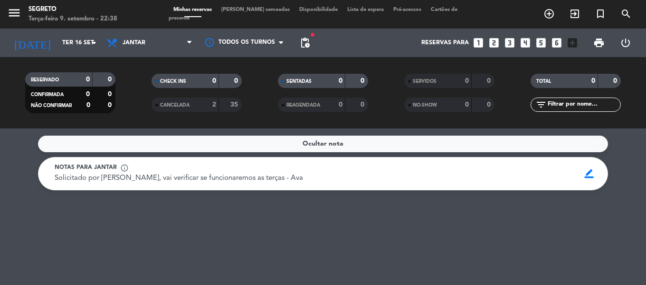
type input "Qui 18 set"
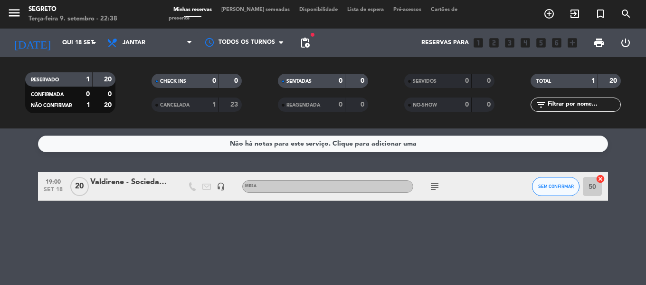
click at [130, 184] on div "Valdirene - Sociedade Brasileira de Reumatologia" at bounding box center [130, 182] width 81 height 12
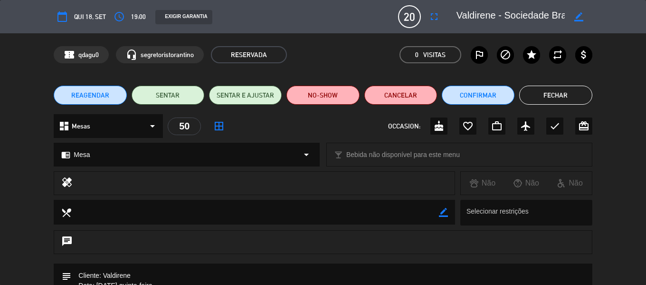
click at [101, 93] on span "REAGENDAR" at bounding box center [90, 95] width 38 height 10
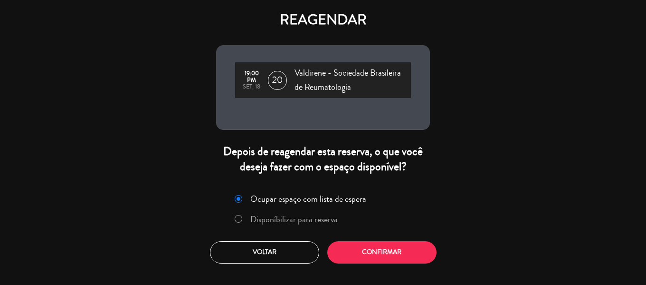
click at [242, 215] on label "Disponíbilizar para reserva" at bounding box center [286, 219] width 113 height 17
click at [383, 247] on button "Confirmar" at bounding box center [381, 252] width 109 height 22
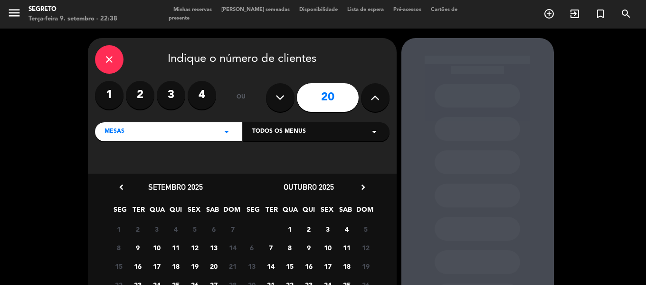
click at [136, 265] on span "16" at bounding box center [138, 266] width 16 height 16
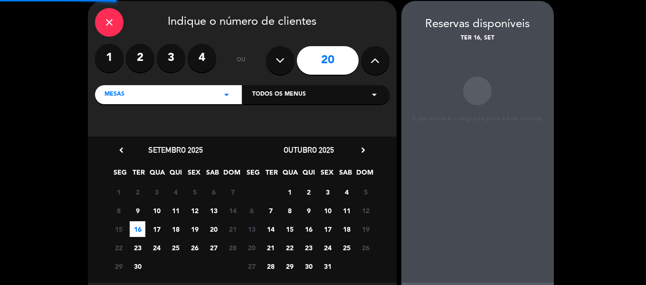
scroll to position [38, 0]
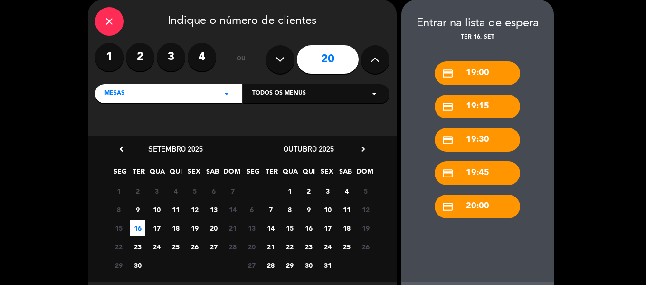
click at [488, 67] on div "credit_card 19:00" at bounding box center [478, 73] width 86 height 24
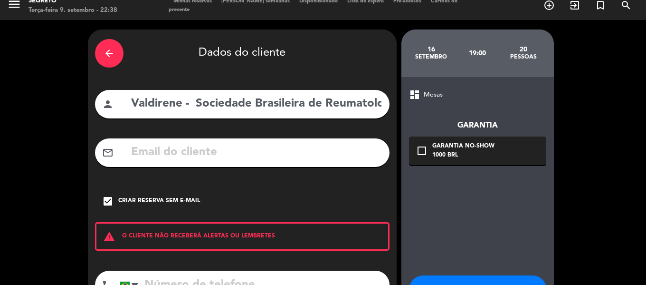
scroll to position [0, 0]
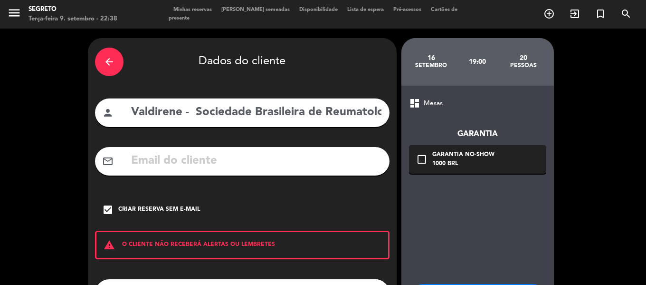
drag, startPoint x: 98, startPoint y: 61, endPoint x: 106, endPoint y: 64, distance: 8.9
click at [100, 60] on div "arrow_back" at bounding box center [109, 62] width 29 height 29
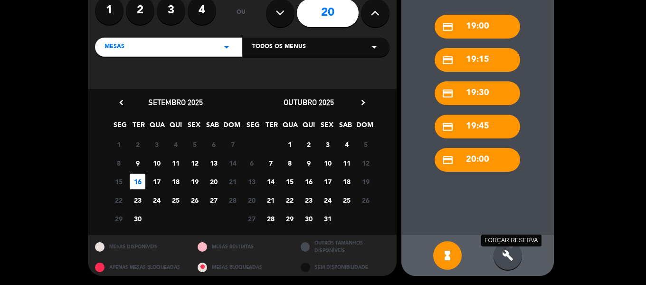
click at [509, 260] on icon "build" at bounding box center [507, 254] width 11 height 11
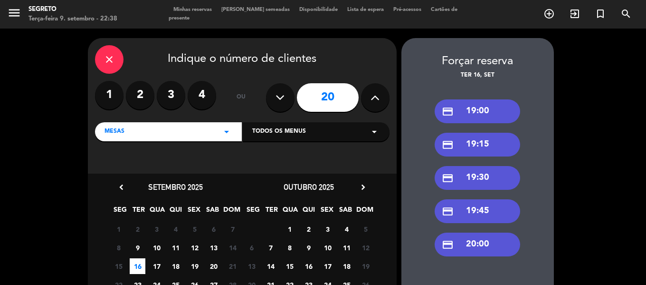
click at [471, 107] on div "credit_card 19:00" at bounding box center [478, 111] width 86 height 24
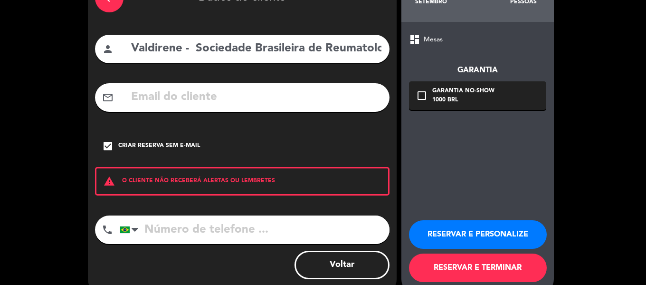
scroll to position [82, 0]
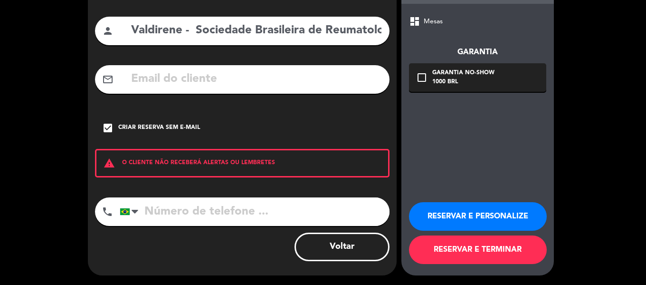
click at [471, 250] on button "RESERVAR E TERMINAR" at bounding box center [478, 249] width 138 height 29
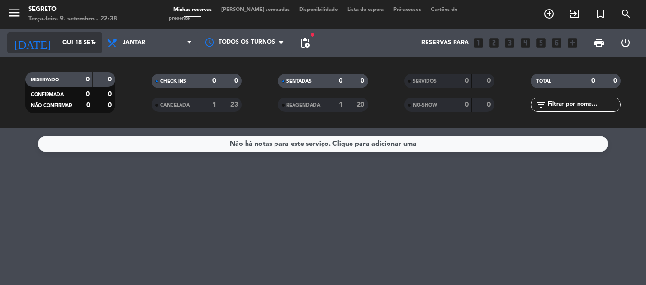
click at [57, 40] on input "Qui 18 set" at bounding box center [97, 43] width 80 height 16
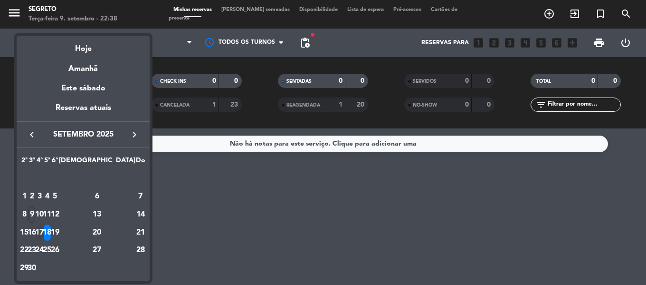
click at [43, 230] on div "17" at bounding box center [39, 232] width 7 height 16
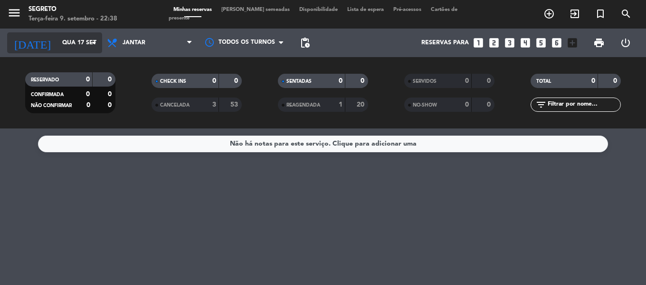
click at [63, 37] on input "Qua 17 set" at bounding box center [97, 43] width 80 height 16
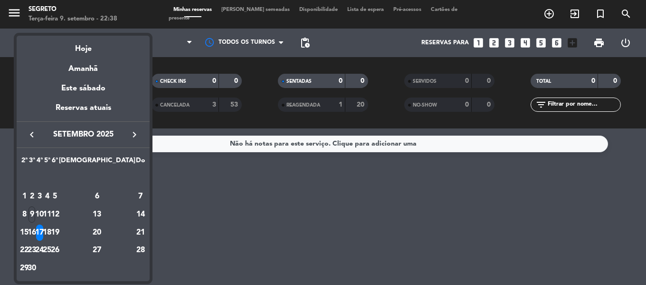
click at [36, 230] on div "16" at bounding box center [32, 232] width 7 height 16
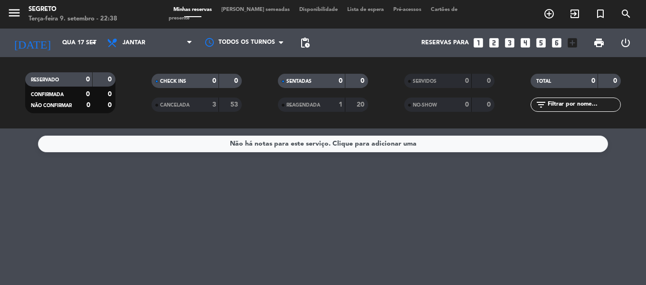
type input "Ter 16 set"
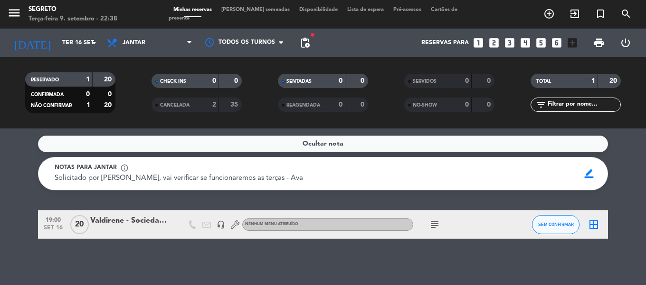
click at [593, 225] on icon "border_all" at bounding box center [593, 224] width 11 height 11
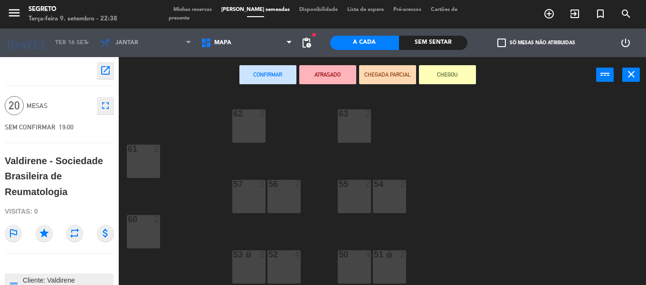
drag, startPoint x: 243, startPoint y: 122, endPoint x: 297, endPoint y: 124, distance: 54.2
click at [250, 122] on div "62 2" at bounding box center [248, 125] width 33 height 33
click at [350, 131] on div "63 2" at bounding box center [354, 125] width 33 height 33
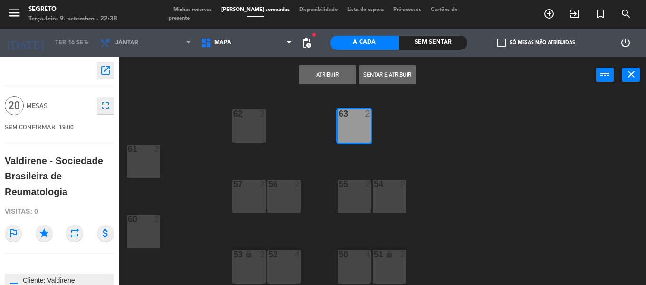
drag, startPoint x: 253, startPoint y: 126, endPoint x: 244, endPoint y: 127, distance: 9.6
click at [252, 126] on div "62 2" at bounding box center [248, 125] width 33 height 33
click at [144, 166] on div "61 2" at bounding box center [143, 160] width 33 height 33
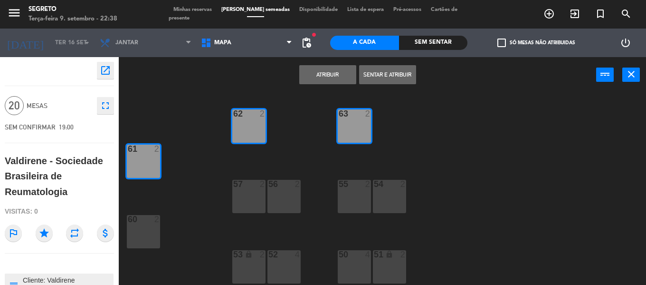
click at [248, 209] on div "57 2" at bounding box center [248, 196] width 33 height 33
click at [283, 196] on div "56 2" at bounding box center [284, 196] width 33 height 33
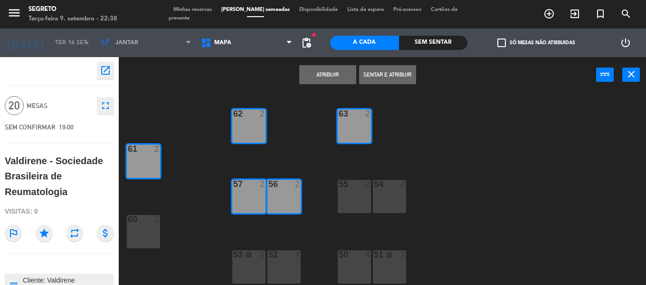
click at [345, 195] on div "55 2" at bounding box center [354, 196] width 33 height 33
click at [384, 199] on div "54 2" at bounding box center [389, 196] width 33 height 33
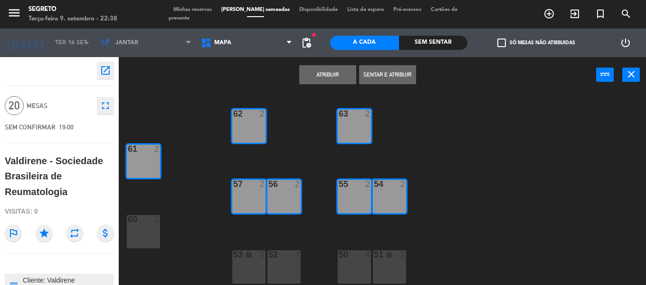
click at [334, 77] on button "Atribuir" at bounding box center [327, 74] width 57 height 19
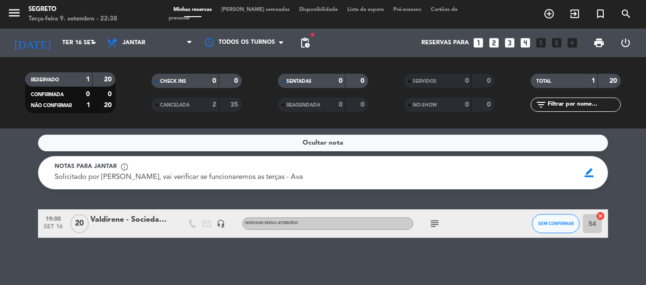
scroll to position [1, 0]
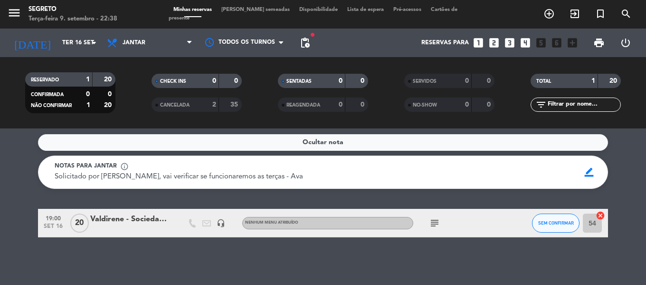
click at [433, 223] on icon "subject" at bounding box center [434, 222] width 11 height 11
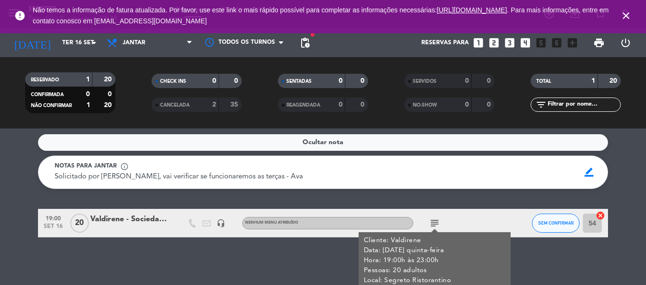
click at [120, 213] on div "Valdirene - Sociedade Brasileira de Reumatologia" at bounding box center [130, 219] width 81 height 12
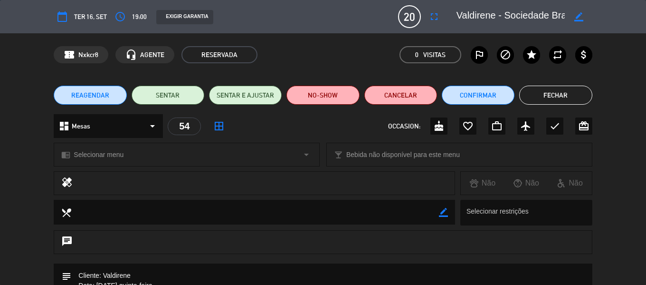
scroll to position [143, 0]
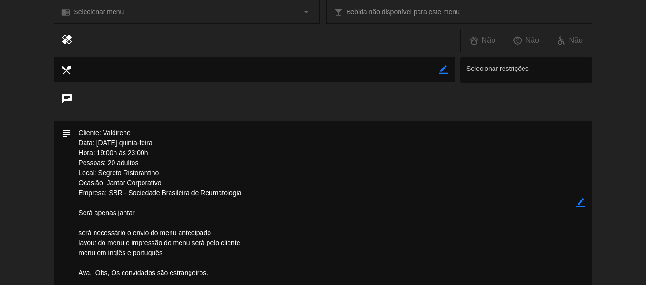
click at [579, 198] on icon "border_color" at bounding box center [580, 202] width 9 height 9
click at [113, 161] on textarea at bounding box center [323, 203] width 505 height 164
type textarea "Cliente: Valdirene Data: [DATE] quinta-feira Hora: 19:00h às 23:00h Pessoas: 30…"
click at [577, 202] on icon at bounding box center [580, 202] width 9 height 9
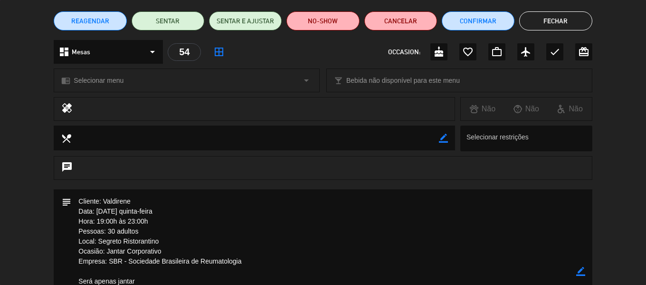
scroll to position [0, 0]
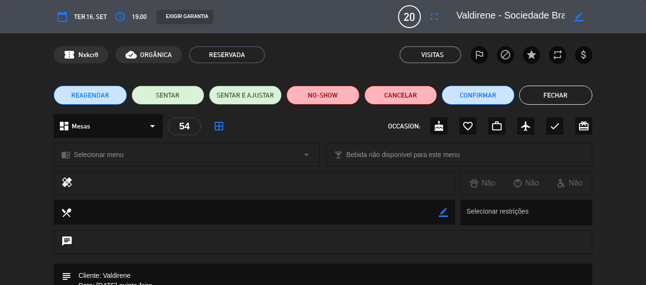
click at [573, 87] on button "Fechar" at bounding box center [555, 95] width 73 height 19
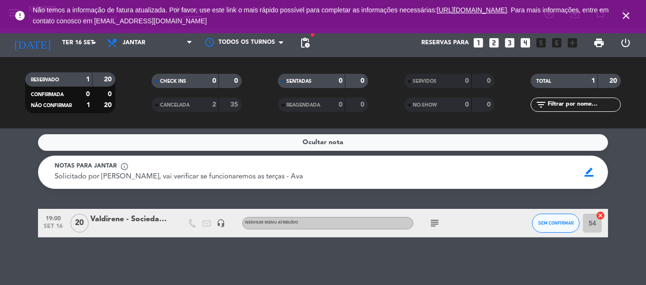
click at [627, 13] on icon "close" at bounding box center [626, 15] width 11 height 11
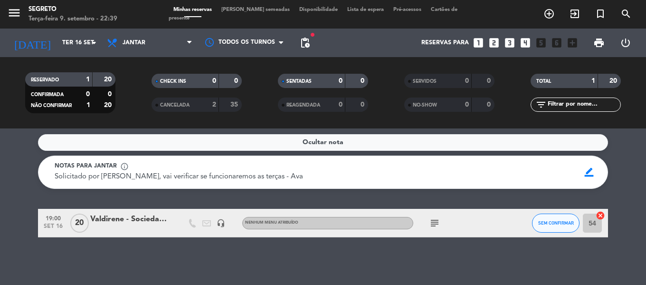
click at [258, 10] on div "Minhas reservas Mesas semeadas Disponibilidade Lista de espera Pré-acessos Cart…" at bounding box center [323, 14] width 309 height 17
click at [257, 11] on span "[PERSON_NAME] semeadas" at bounding box center [256, 9] width 78 height 5
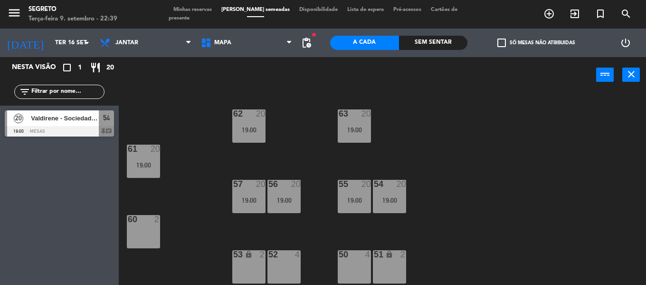
click at [250, 265] on div "53 lock 2" at bounding box center [248, 266] width 33 height 33
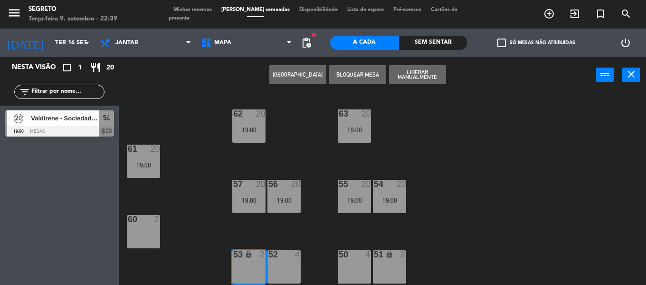
click at [288, 268] on div "52 4" at bounding box center [284, 266] width 33 height 33
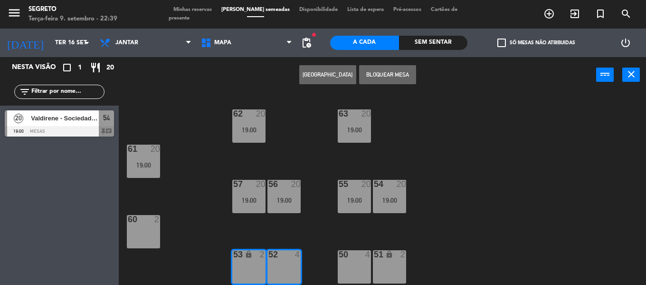
click at [352, 265] on div "50 4" at bounding box center [354, 266] width 33 height 33
drag, startPoint x: 310, startPoint y: 222, endPoint x: 303, endPoint y: 239, distance: 18.5
click at [310, 222] on div "62 20 19:00 63 20 19:00 61 20 19:00 57 20 19:00 56 20 19:00 55 20 19:00 54 20 1…" at bounding box center [385, 189] width 521 height 192
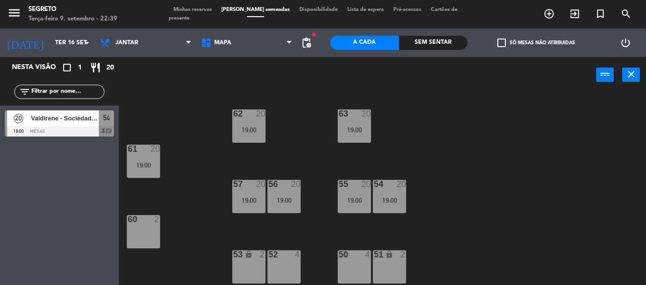
click at [280, 267] on div "52 4" at bounding box center [284, 266] width 33 height 33
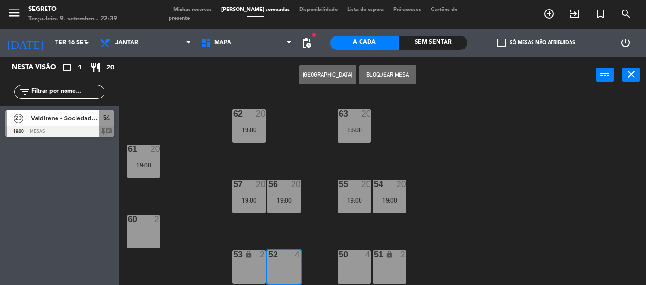
click at [352, 266] on div "50 4" at bounding box center [354, 266] width 33 height 33
click at [329, 73] on button "[GEOGRAPHIC_DATA]" at bounding box center [327, 74] width 57 height 19
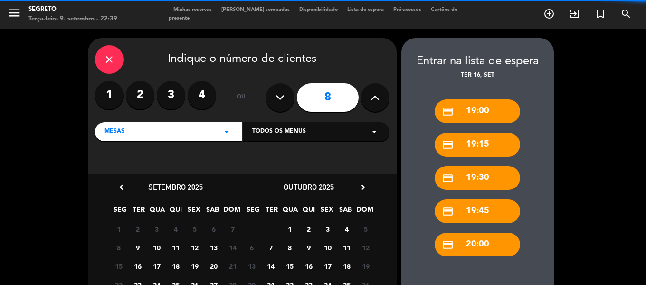
click at [376, 101] on icon at bounding box center [375, 97] width 9 height 14
type input "10"
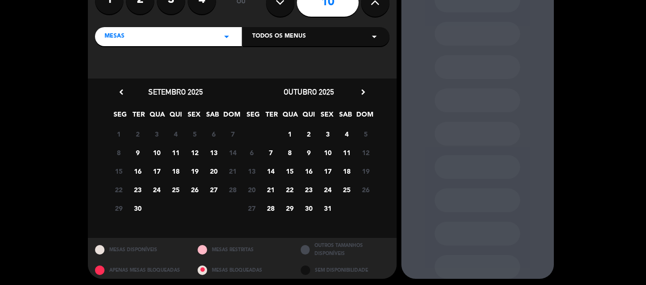
click at [140, 168] on span "16" at bounding box center [138, 171] width 16 height 16
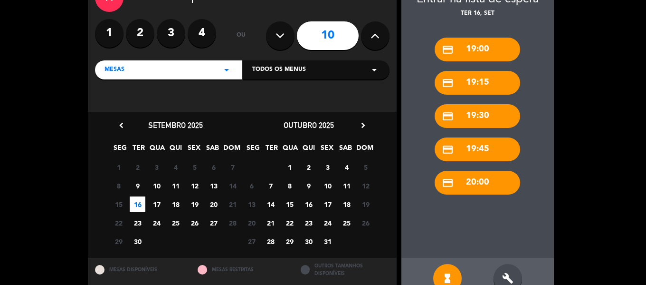
scroll to position [85, 0]
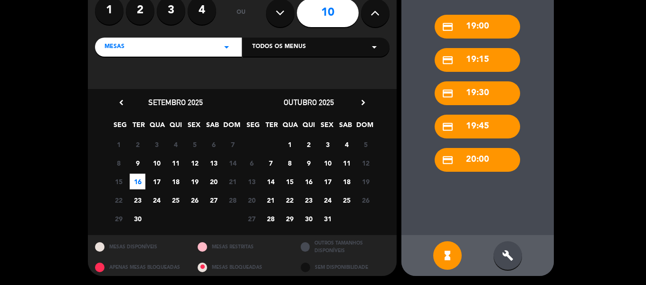
click at [505, 248] on div "build" at bounding box center [508, 255] width 29 height 29
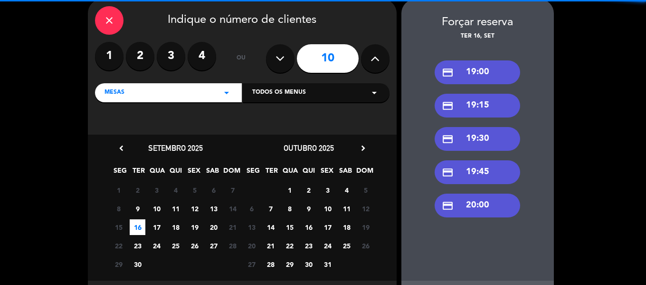
scroll to position [0, 0]
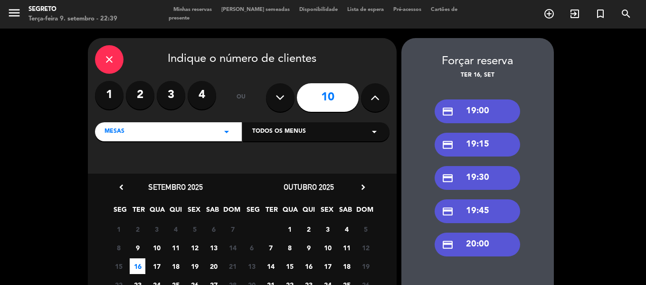
click at [473, 107] on div "credit_card 19:00" at bounding box center [478, 111] width 86 height 24
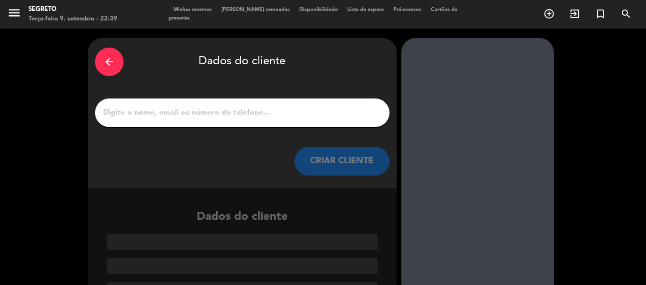
click at [192, 115] on input "1" at bounding box center [242, 112] width 280 height 13
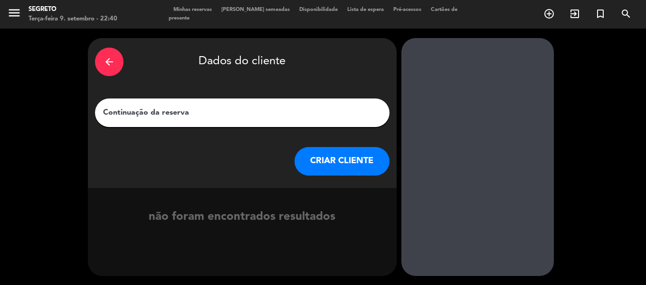
type input "Continuação da reserva"
click at [337, 155] on button "CRIAR CLIENTE" at bounding box center [342, 161] width 95 height 29
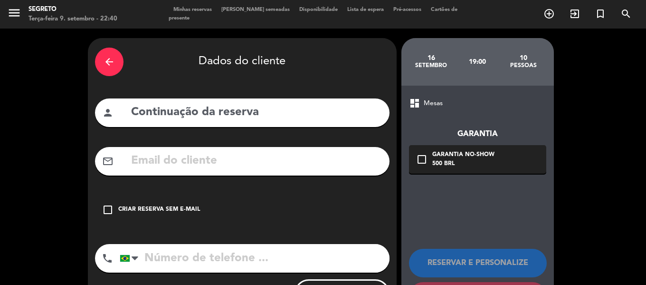
click at [108, 205] on icon "check_box_outline_blank" at bounding box center [107, 209] width 11 height 11
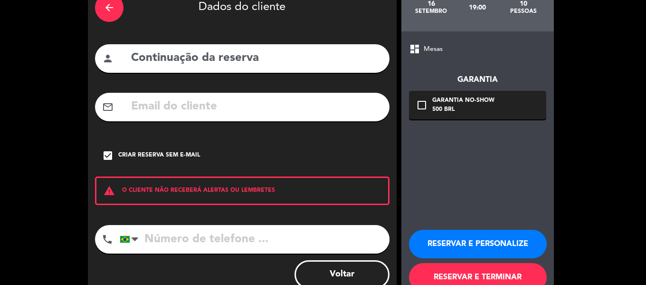
scroll to position [82, 0]
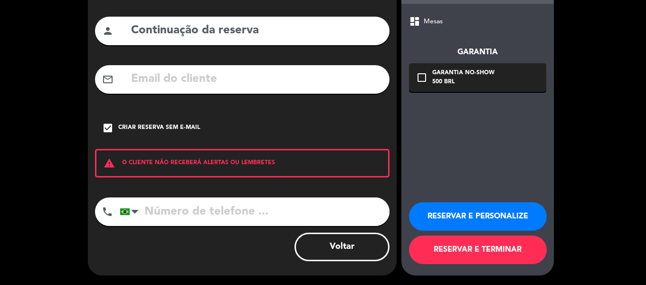
click at [504, 254] on button "RESERVAR E TERMINAR" at bounding box center [478, 249] width 138 height 29
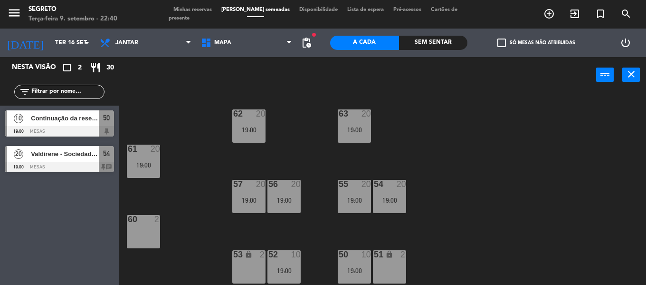
click at [188, 12] on span "Minhas reservas" at bounding box center [193, 9] width 48 height 5
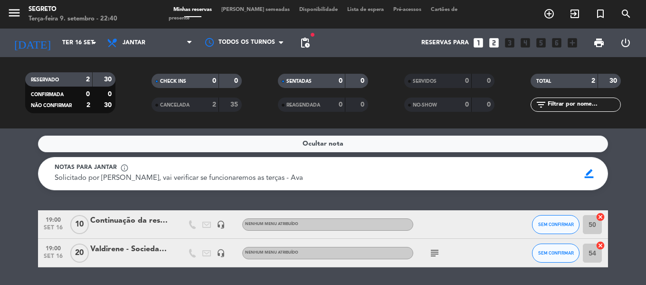
click at [140, 219] on div "Continuação da reserva" at bounding box center [130, 220] width 81 height 12
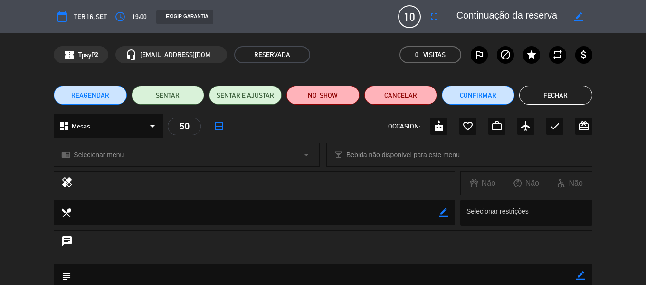
click at [564, 83] on div "REAGENDAR SENTAR SENTAR E AJUSTAR NO-SHOW Cancelar Confirmar Fechar" at bounding box center [323, 95] width 646 height 38
click at [564, 88] on button "Fechar" at bounding box center [555, 95] width 73 height 19
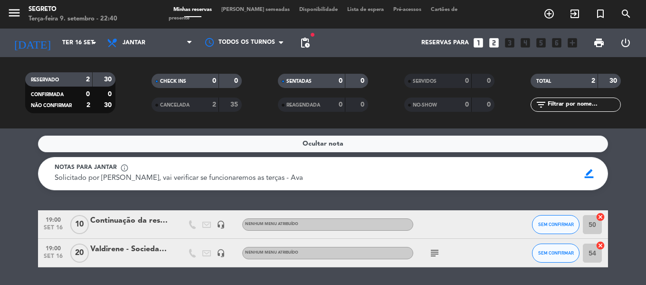
click at [600, 215] on icon "cancel" at bounding box center [601, 217] width 10 height 10
click at [595, 223] on icon "border_all" at bounding box center [593, 224] width 11 height 11
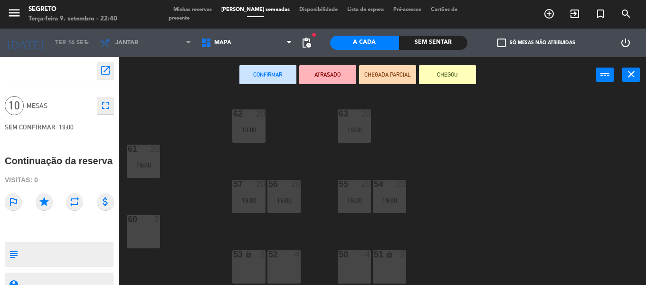
click at [128, 228] on div "60 2" at bounding box center [143, 231] width 33 height 33
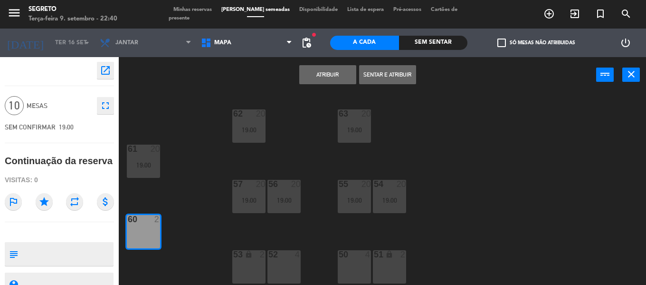
click at [248, 253] on icon "lock" at bounding box center [249, 254] width 8 height 8
click at [287, 266] on div "52 4" at bounding box center [284, 266] width 33 height 33
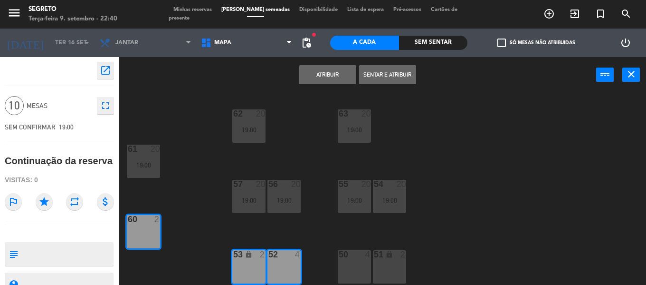
click at [355, 266] on div "50 4" at bounding box center [354, 266] width 33 height 33
drag, startPoint x: 389, startPoint y: 268, endPoint x: 410, endPoint y: 169, distance: 100.6
click at [390, 267] on div "51 lock 2" at bounding box center [389, 266] width 33 height 33
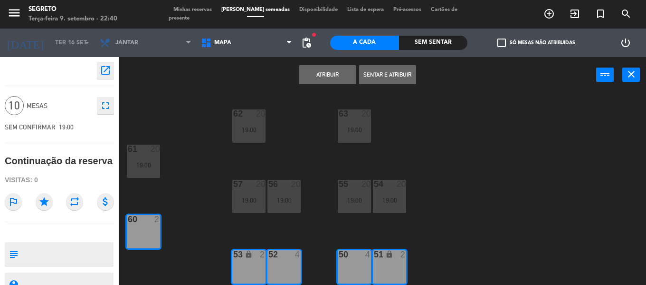
click at [324, 77] on button "Atribuir" at bounding box center [327, 74] width 57 height 19
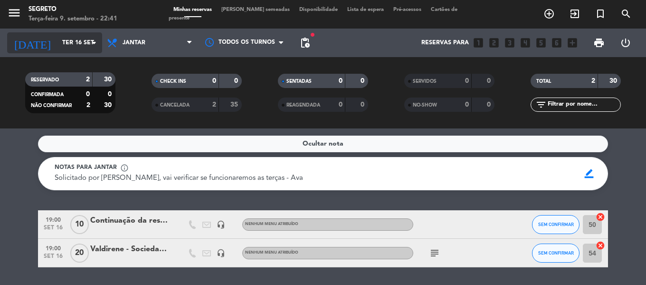
click at [57, 43] on input "Ter 16 set" at bounding box center [97, 43] width 80 height 16
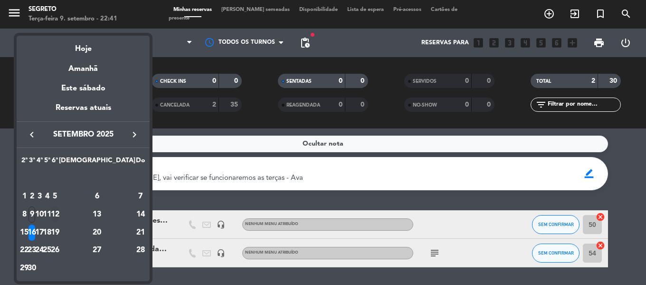
click at [58, 212] on div "12" at bounding box center [54, 214] width 7 height 16
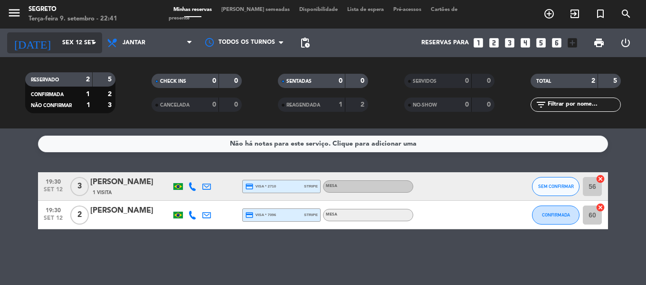
click at [28, 41] on icon "[DATE]" at bounding box center [32, 42] width 50 height 21
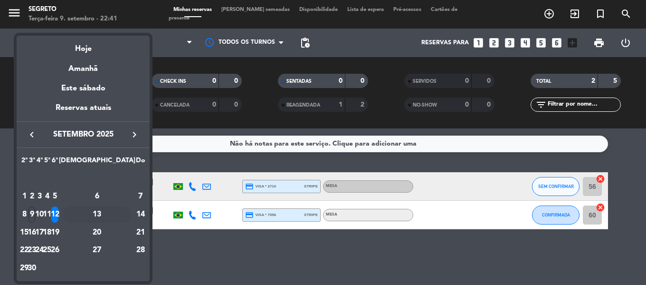
click at [119, 207] on div "13" at bounding box center [97, 214] width 69 height 16
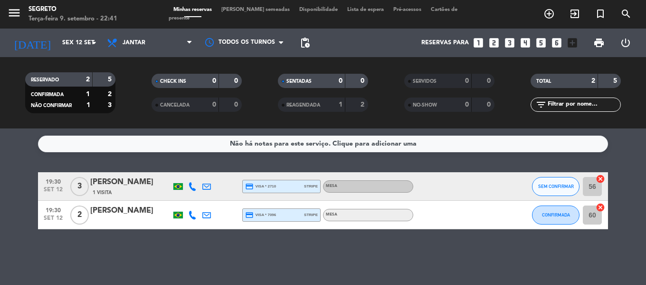
type input "Sáb 13 set"
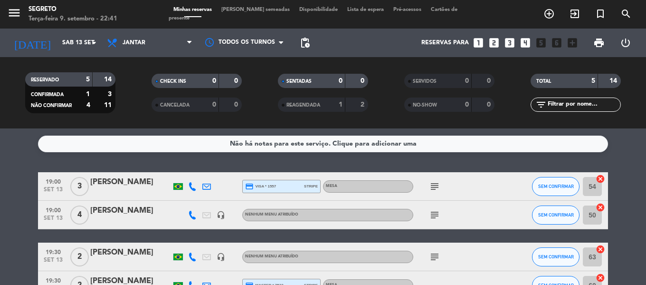
click at [128, 218] on div at bounding box center [130, 221] width 81 height 8
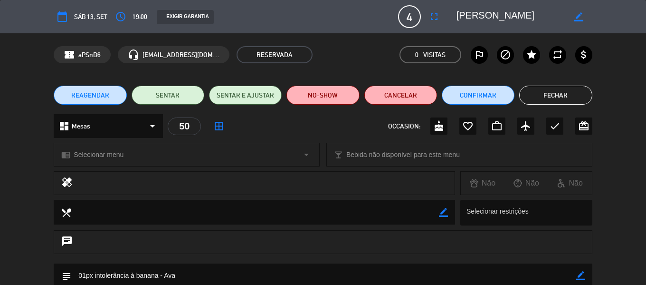
click at [84, 96] on span "REAGENDAR" at bounding box center [90, 95] width 38 height 10
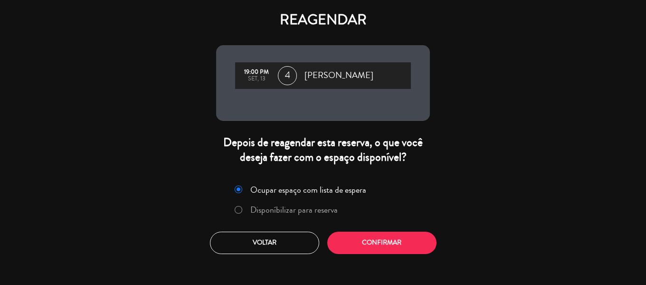
click at [237, 209] on input "Disponíbilizar para reserva" at bounding box center [238, 209] width 6 height 6
radio input "true"
click at [375, 237] on button "Confirmar" at bounding box center [381, 242] width 109 height 22
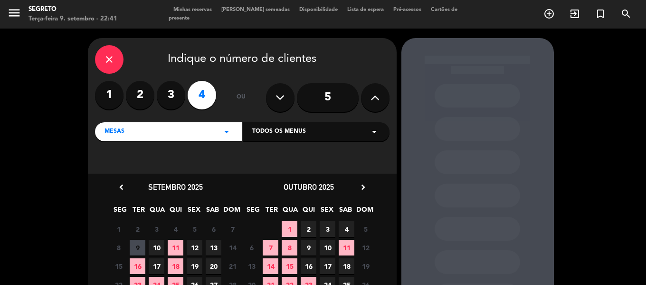
scroll to position [85, 0]
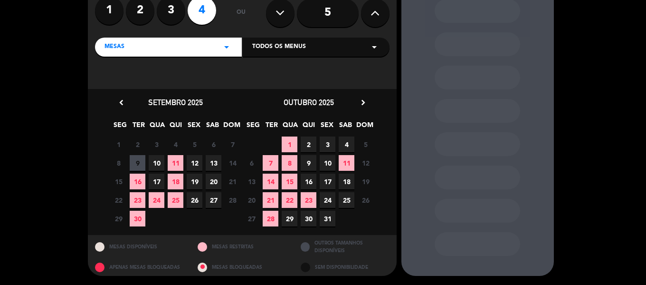
click at [192, 162] on span "12" at bounding box center [195, 163] width 16 height 16
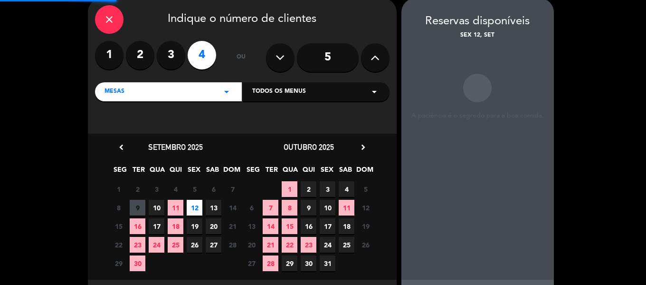
scroll to position [38, 0]
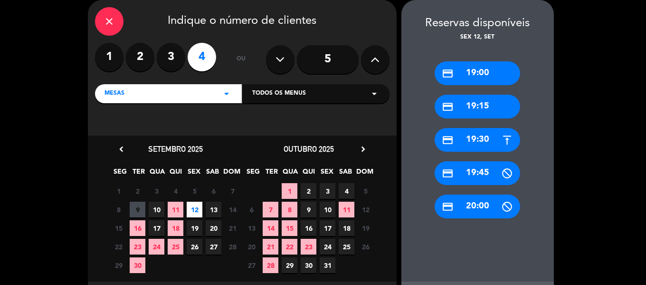
click at [495, 144] on div "credit_card 19:30" at bounding box center [478, 140] width 86 height 24
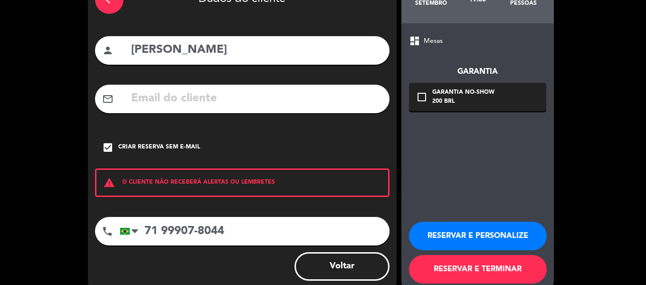
scroll to position [82, 0]
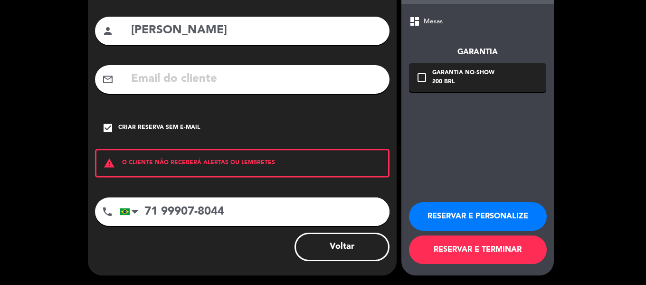
click at [506, 217] on button "RESERVAR E PERSONALIZE" at bounding box center [478, 216] width 138 height 29
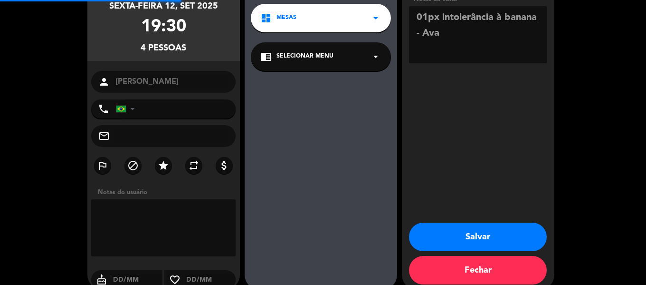
type input "[PHONE_NUMBER]"
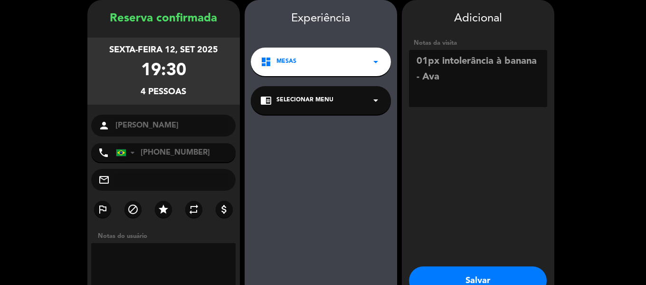
click at [451, 79] on textarea at bounding box center [478, 78] width 138 height 57
click at [429, 96] on textarea at bounding box center [478, 78] width 138 height 57
click at [462, 88] on textarea at bounding box center [478, 78] width 138 height 57
type textarea "01px intolerância à banana // Pago R$200,00 via pix (no-show) - Ava"
click at [306, 97] on span "Selecionar menu" at bounding box center [305, 101] width 57 height 10
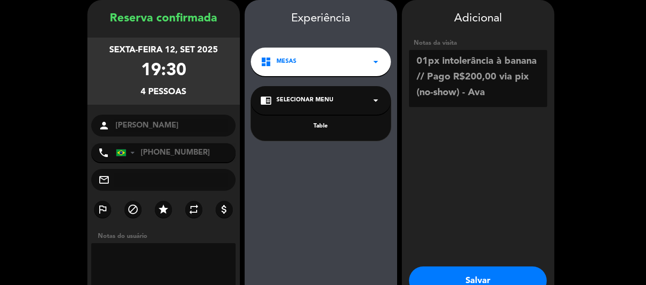
click at [309, 127] on div "Table" at bounding box center [320, 127] width 121 height 10
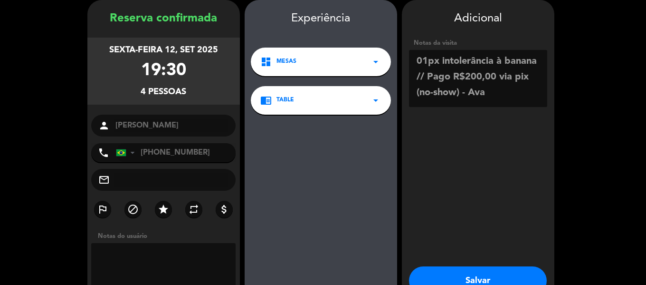
click at [488, 272] on button "Salvar" at bounding box center [478, 280] width 138 height 29
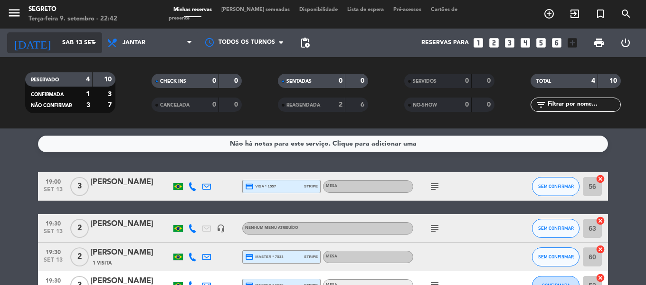
click at [64, 40] on input "Sáb 13 set" at bounding box center [97, 43] width 80 height 16
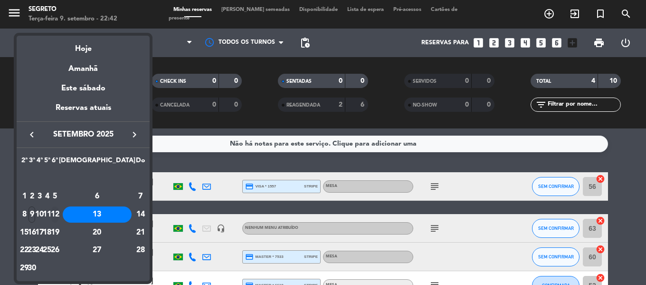
click at [58, 209] on div "12" at bounding box center [54, 214] width 7 height 16
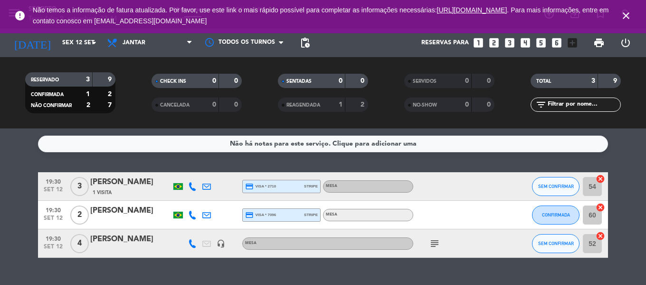
click at [629, 14] on icon "close" at bounding box center [626, 15] width 11 height 11
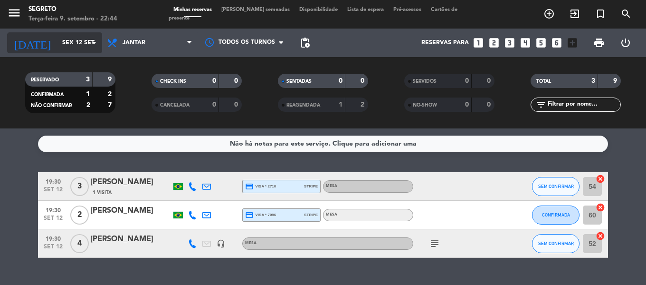
click at [62, 45] on input "Sex 12 set" at bounding box center [97, 43] width 80 height 16
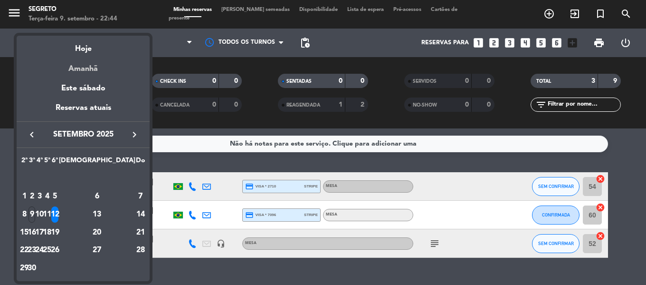
click at [76, 69] on div "Amanhã" at bounding box center [83, 65] width 133 height 19
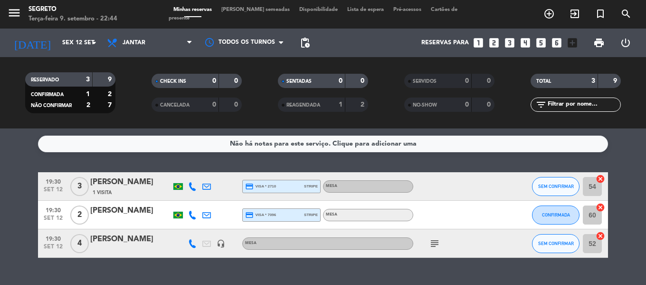
type input "Qua 10 set"
